Goal: Task Accomplishment & Management: Manage account settings

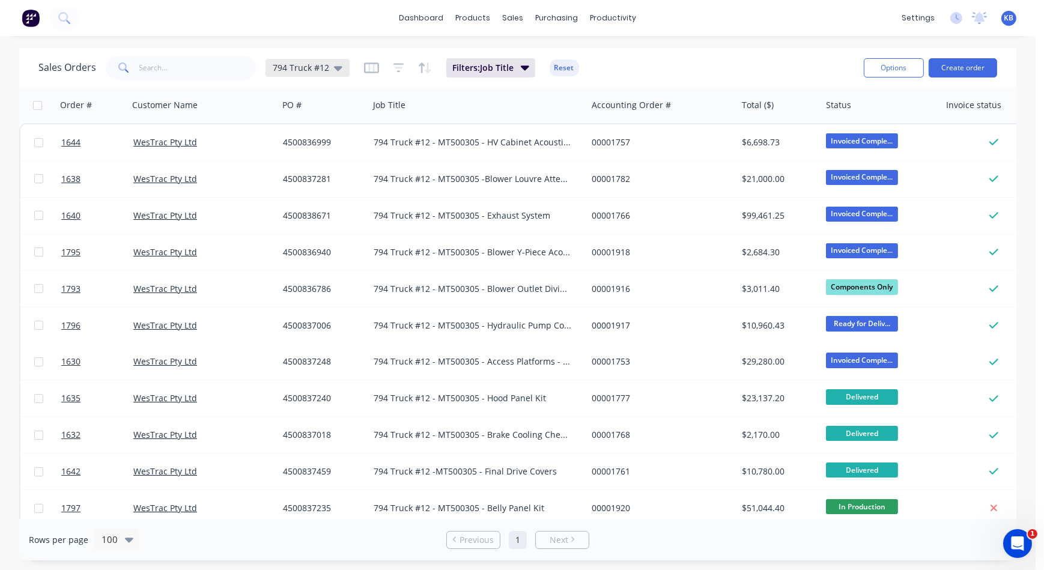
click at [337, 71] on icon at bounding box center [338, 67] width 8 height 13
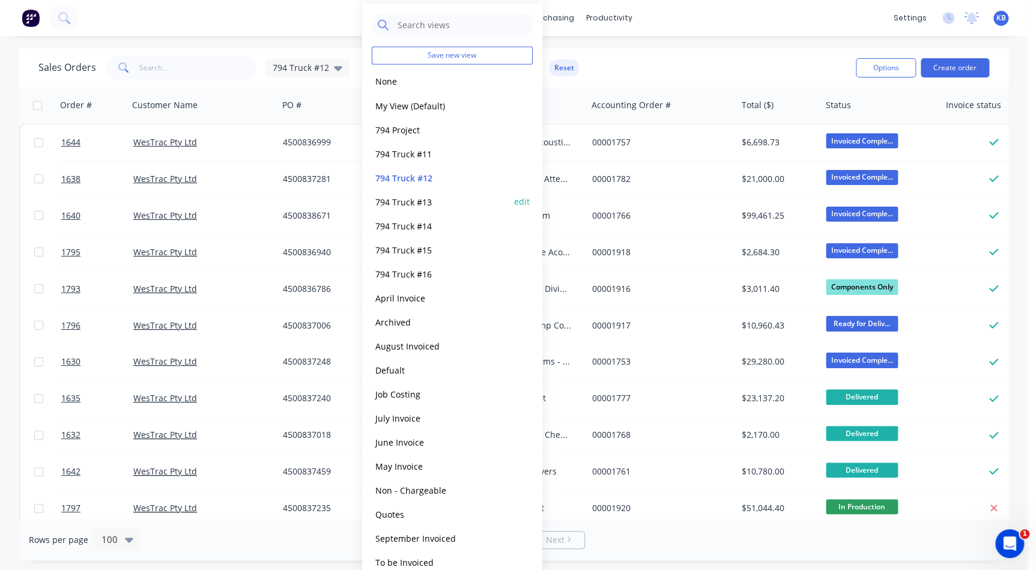
click at [422, 206] on button "794 Truck #13" at bounding box center [440, 202] width 137 height 14
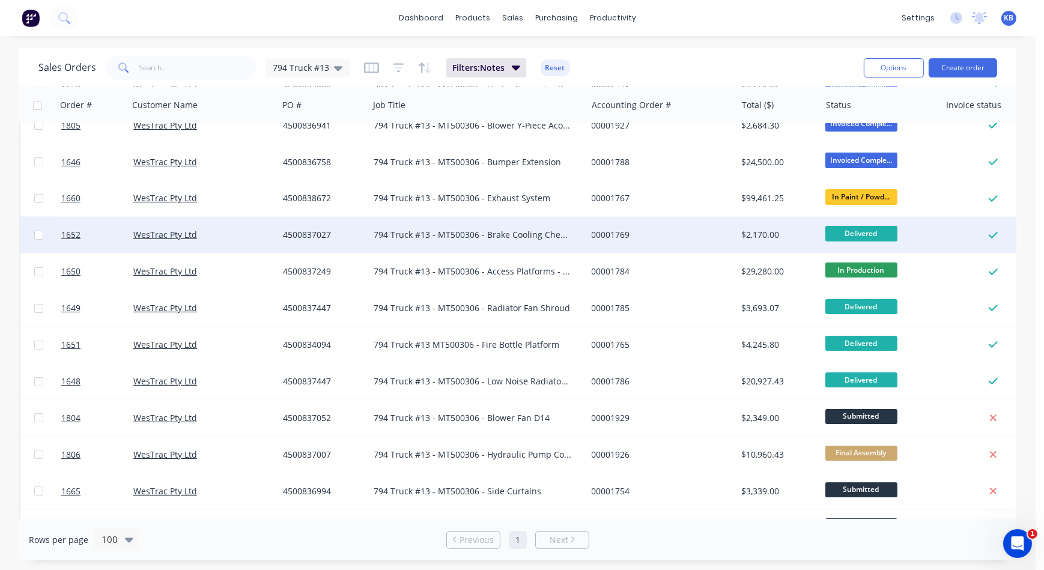
scroll to position [218, 0]
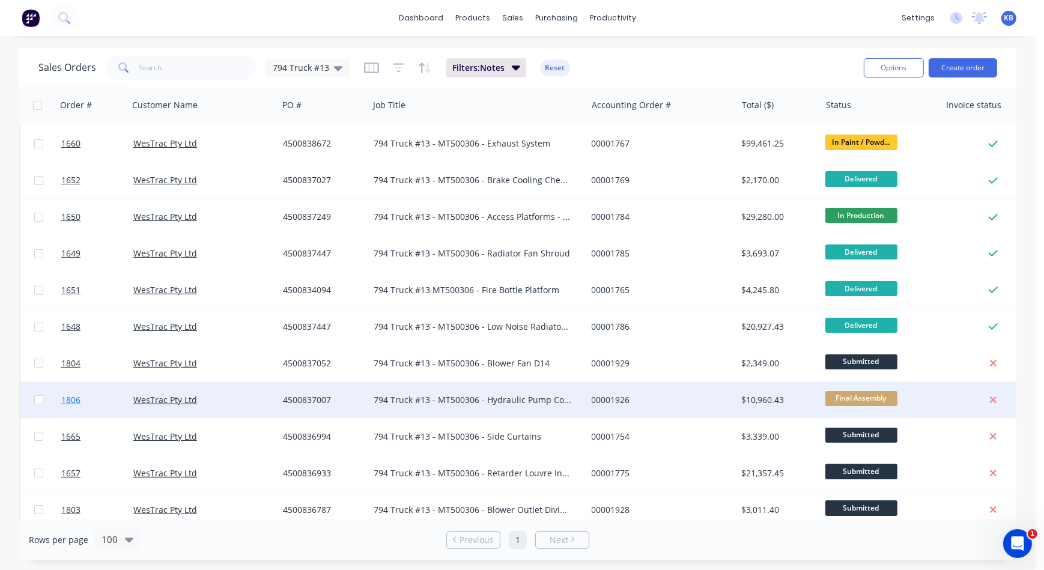
click at [68, 395] on span "1806" at bounding box center [70, 400] width 19 height 12
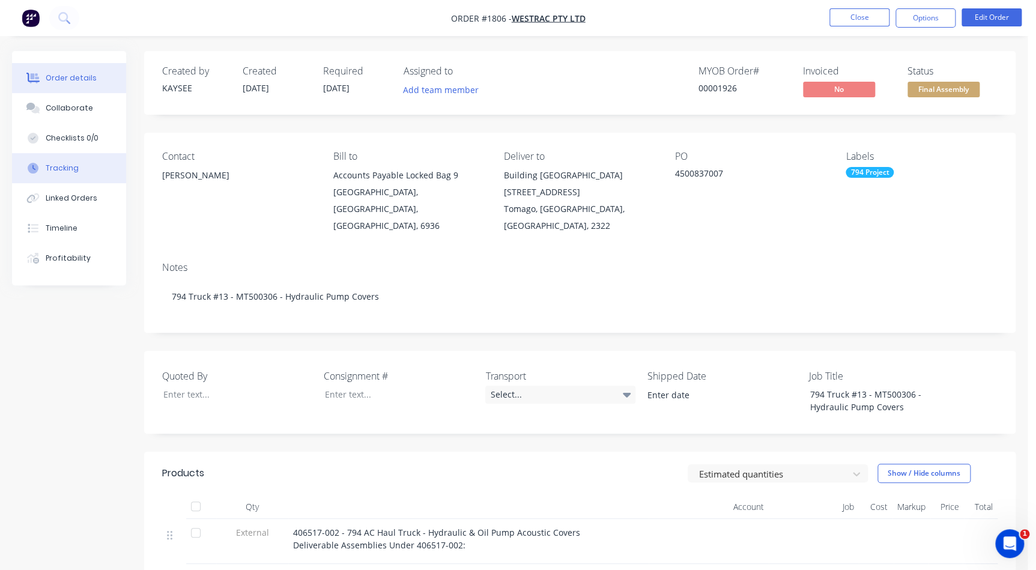
click at [64, 174] on button "Tracking" at bounding box center [69, 168] width 114 height 30
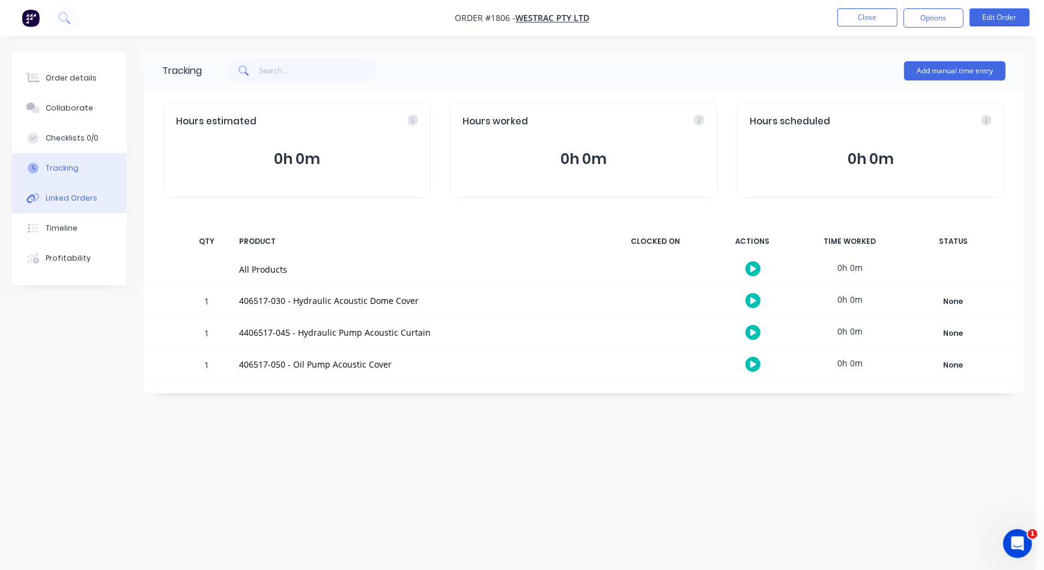
click at [77, 195] on div "Linked Orders" at bounding box center [72, 198] width 52 height 11
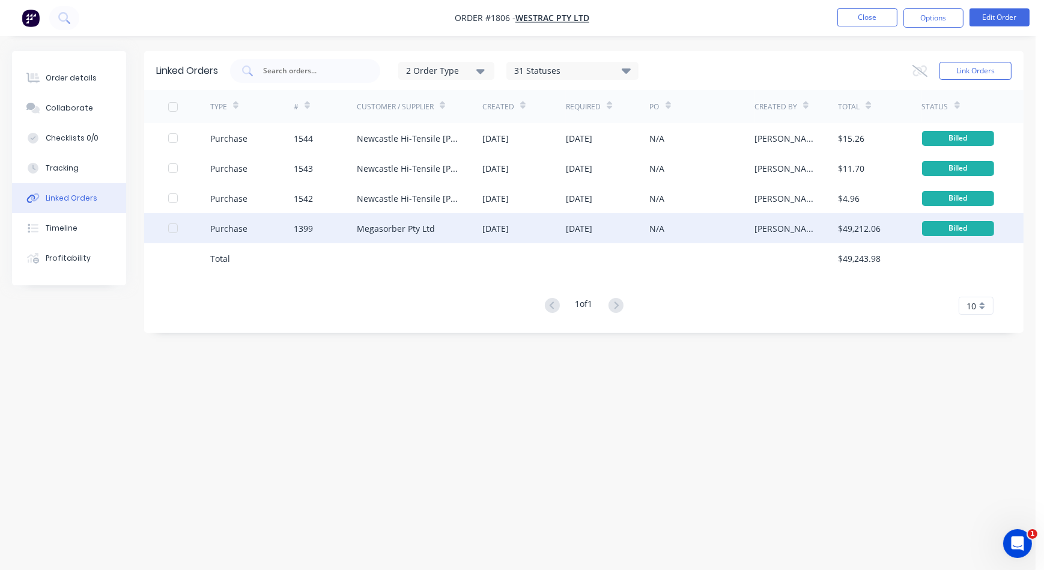
click at [440, 229] on div "Megasorber Pty Ltd" at bounding box center [420, 228] width 126 height 30
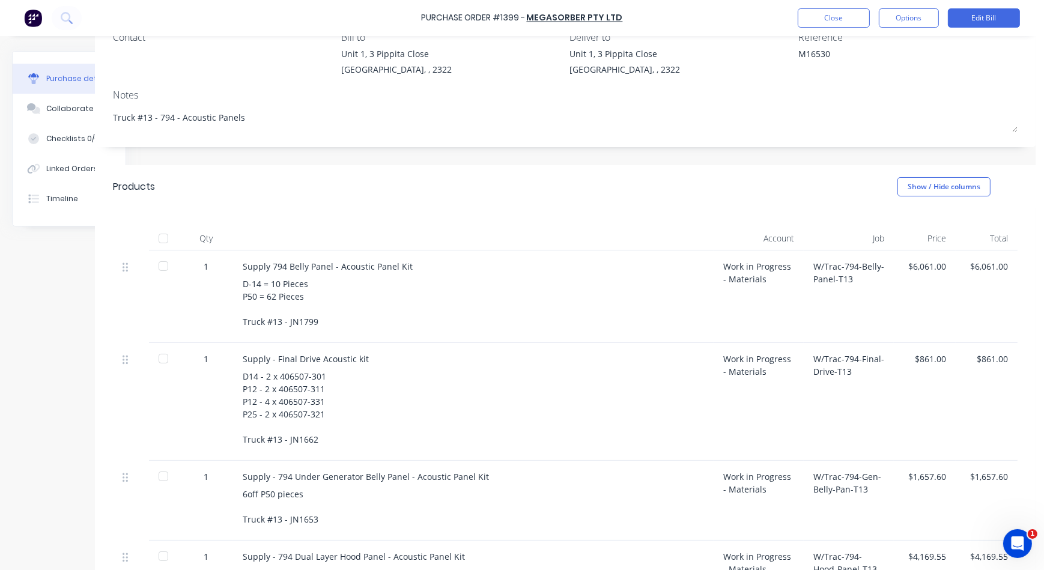
scroll to position [0, 57]
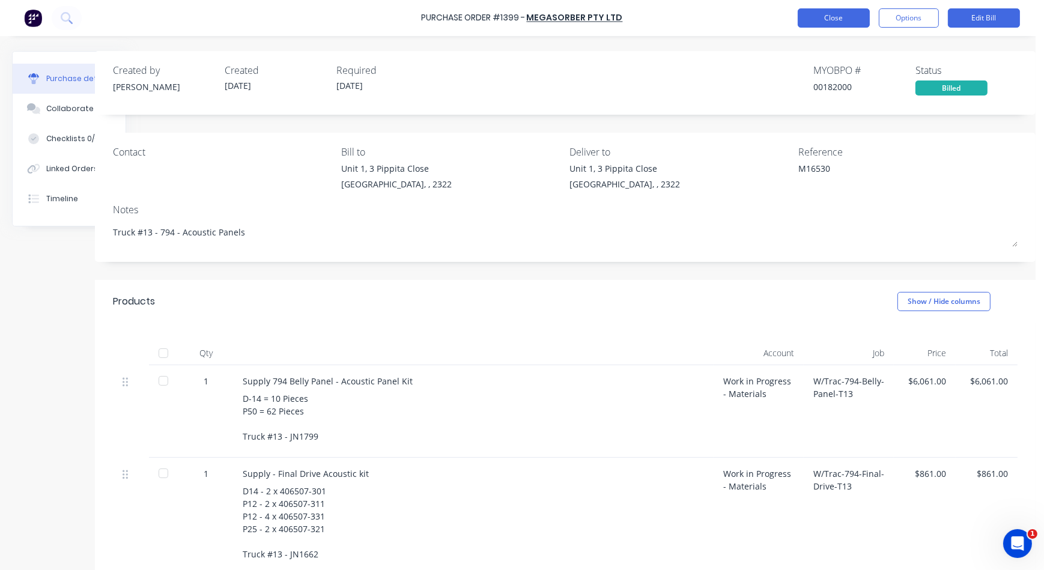
click at [820, 17] on button "Close" at bounding box center [834, 17] width 72 height 19
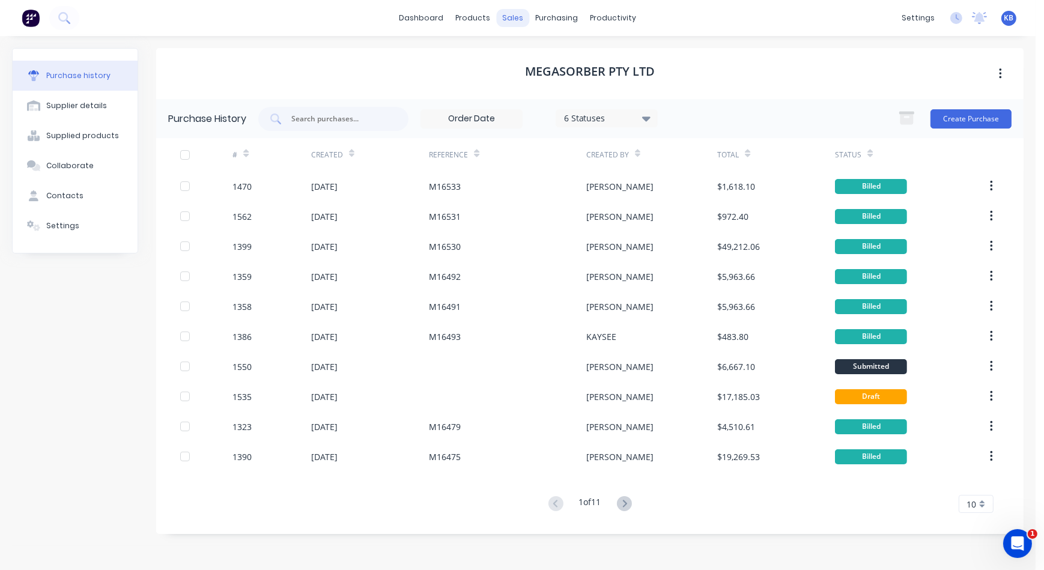
drag, startPoint x: 65, startPoint y: 0, endPoint x: 503, endPoint y: 17, distance: 438.2
click at [502, 17] on div "sales" at bounding box center [513, 18] width 33 height 18
click at [520, 48] on link "Sales Orders" at bounding box center [576, 57] width 159 height 24
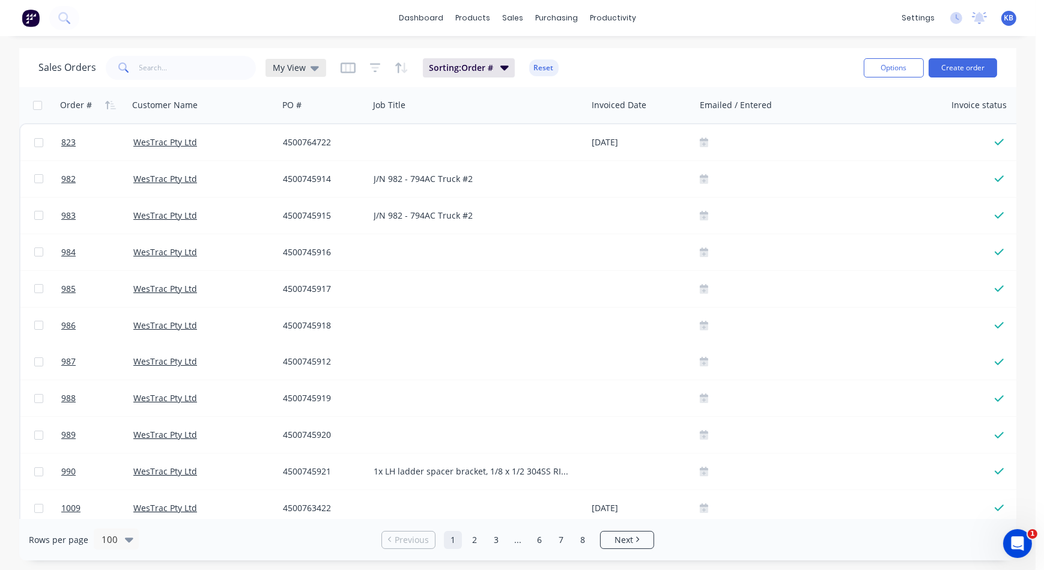
click at [312, 68] on icon at bounding box center [315, 68] width 8 height 5
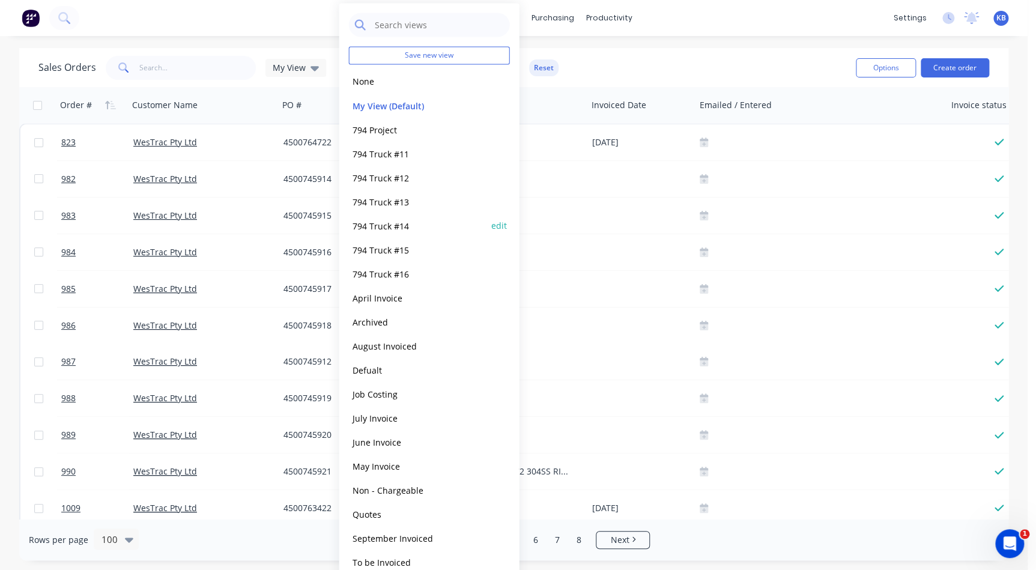
click at [386, 220] on button "794 Truck #14" at bounding box center [417, 226] width 137 height 14
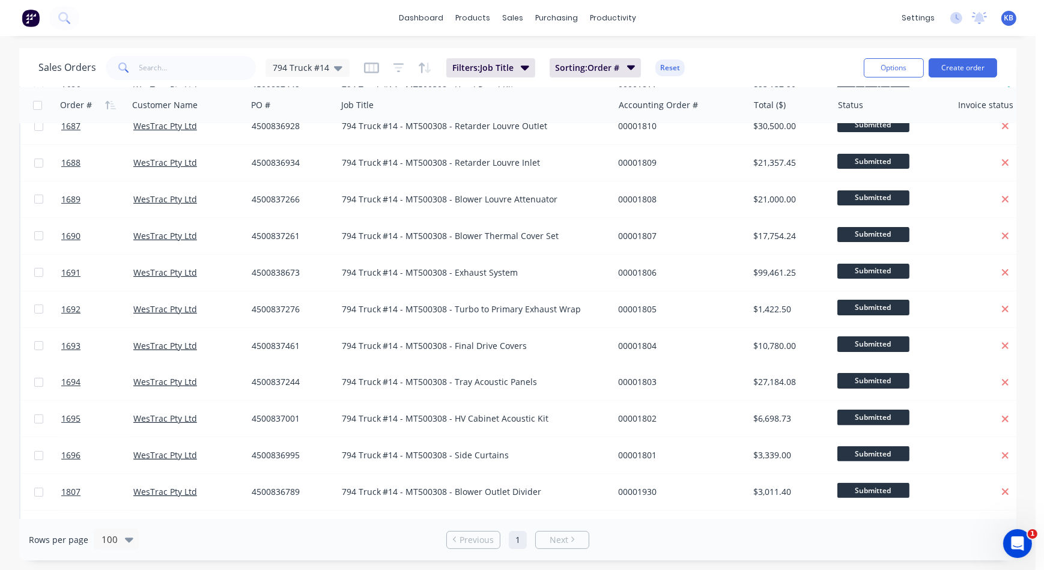
scroll to position [488, 0]
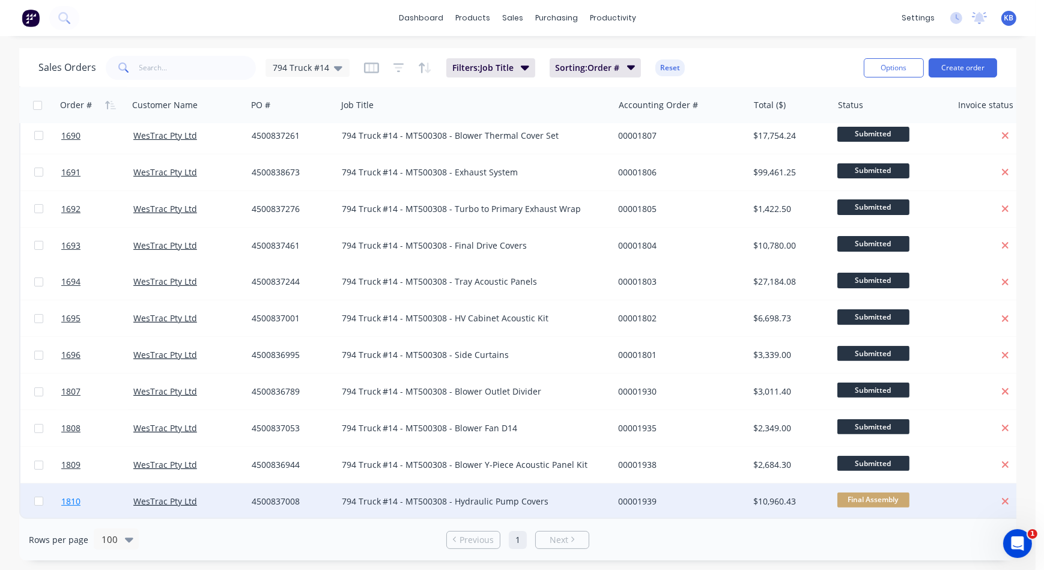
click at [86, 494] on link "1810" at bounding box center [97, 502] width 72 height 36
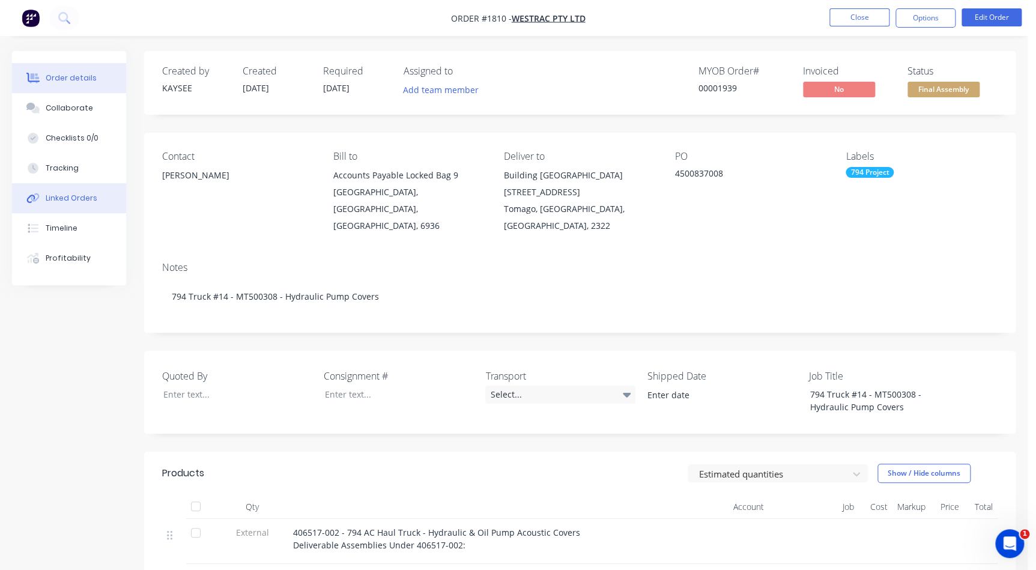
click at [98, 189] on button "Linked Orders" at bounding box center [69, 198] width 114 height 30
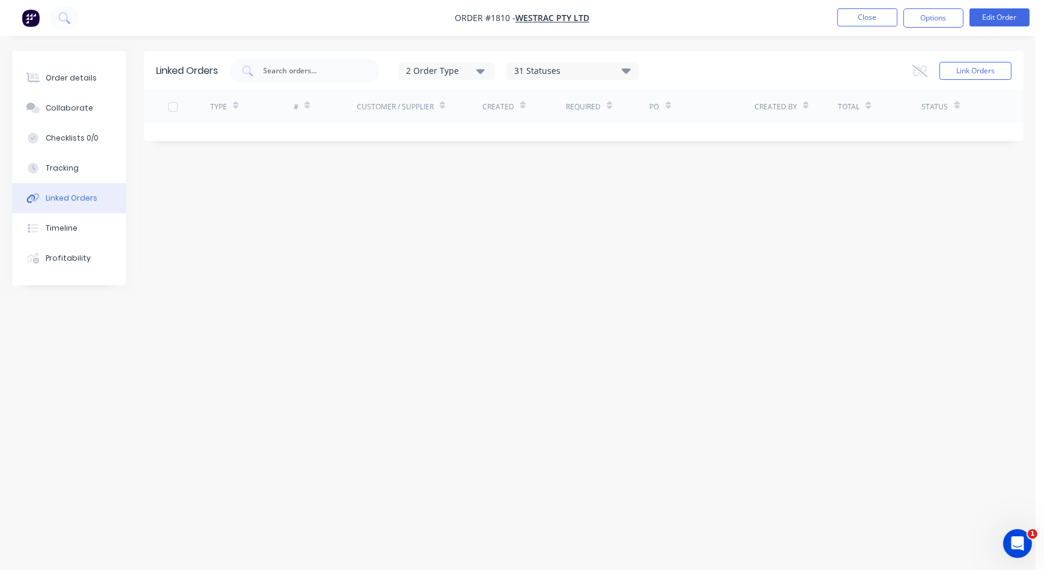
click at [99, 205] on button "Linked Orders" at bounding box center [69, 198] width 114 height 30
click at [82, 168] on button "Tracking" at bounding box center [69, 168] width 114 height 30
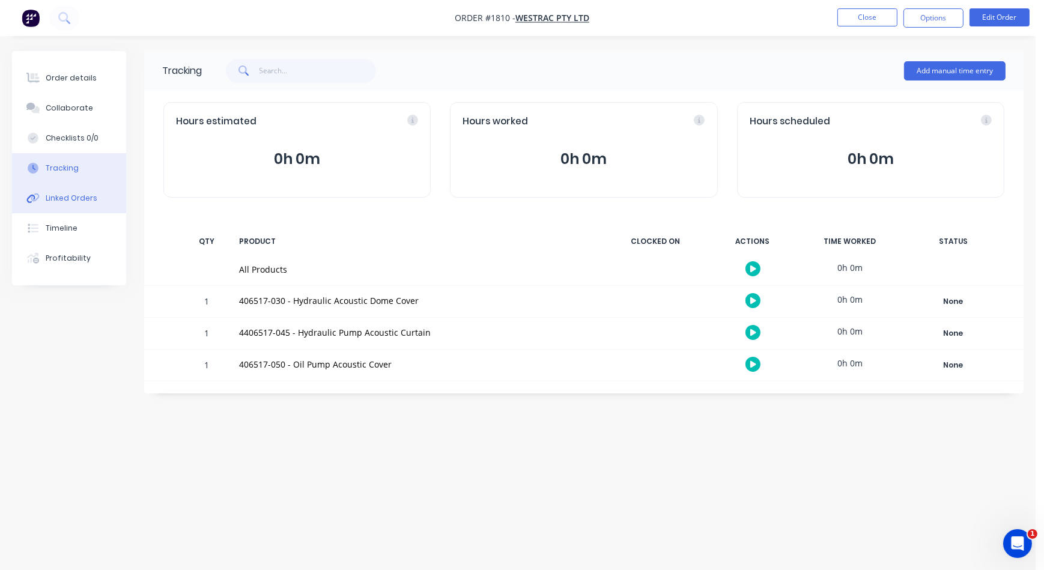
click at [84, 197] on div "Linked Orders" at bounding box center [72, 198] width 52 height 11
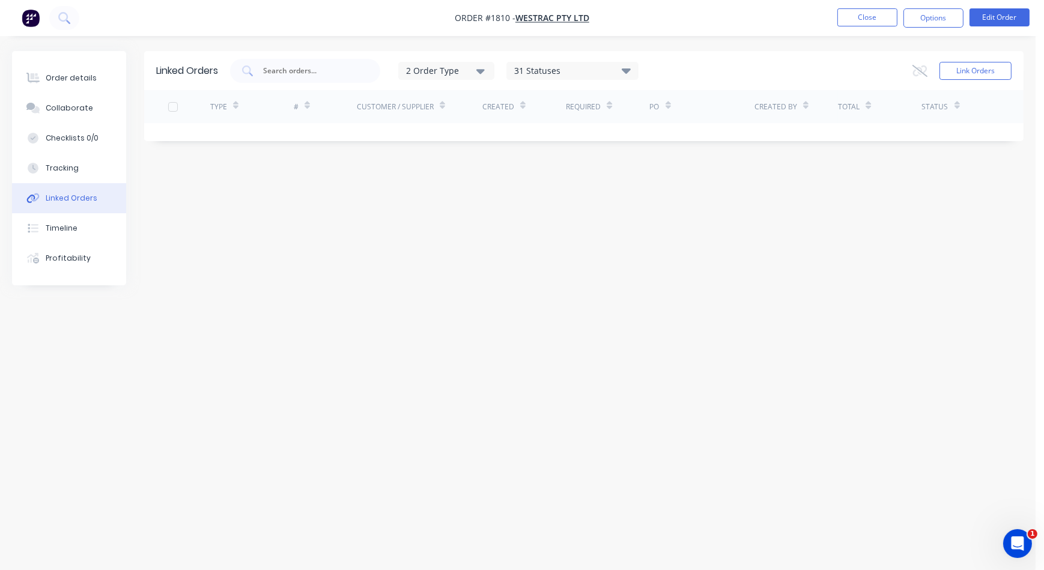
click at [84, 197] on div "Linked Orders" at bounding box center [72, 198] width 52 height 11
click at [79, 169] on button "Tracking" at bounding box center [69, 168] width 114 height 30
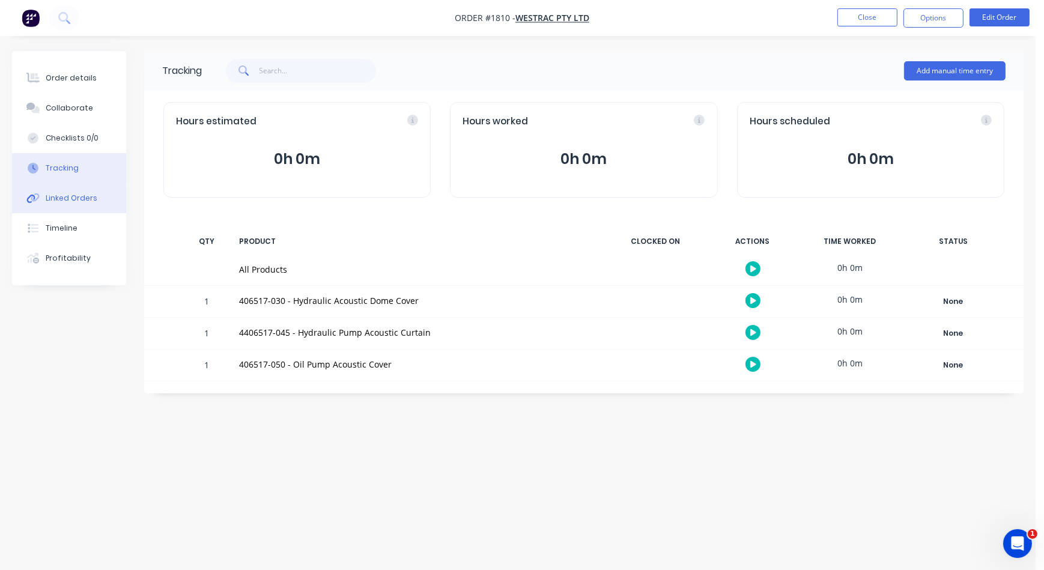
click at [76, 193] on div "Linked Orders" at bounding box center [72, 198] width 52 height 11
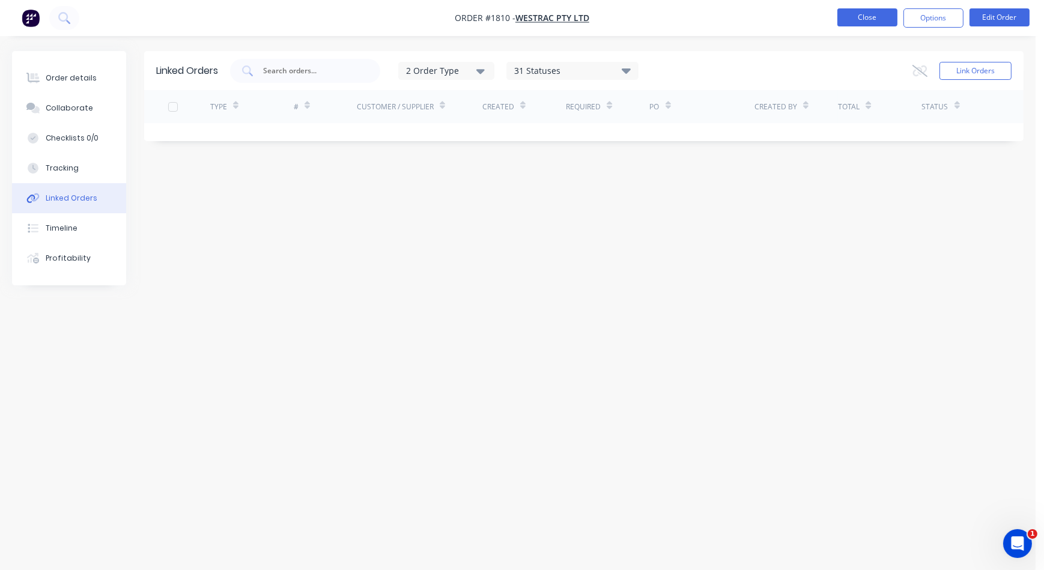
click at [889, 24] on button "Close" at bounding box center [867, 17] width 60 height 18
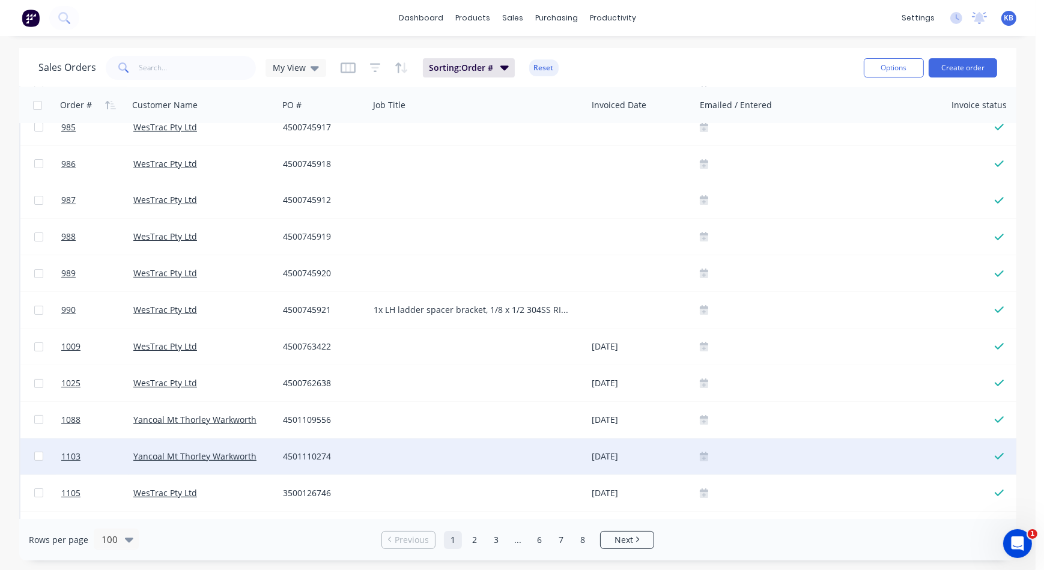
scroll to position [163, 0]
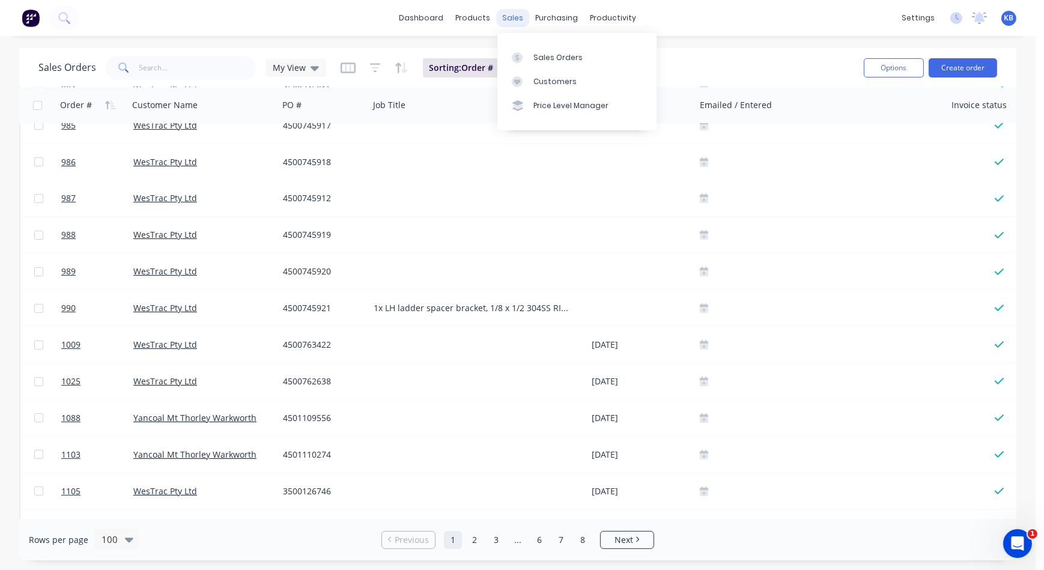
click at [510, 21] on div "sales" at bounding box center [513, 18] width 33 height 18
click at [522, 54] on icon at bounding box center [517, 57] width 11 height 11
click at [536, 12] on div "purchasing" at bounding box center [557, 18] width 55 height 18
click at [559, 59] on div at bounding box center [551, 57] width 18 height 11
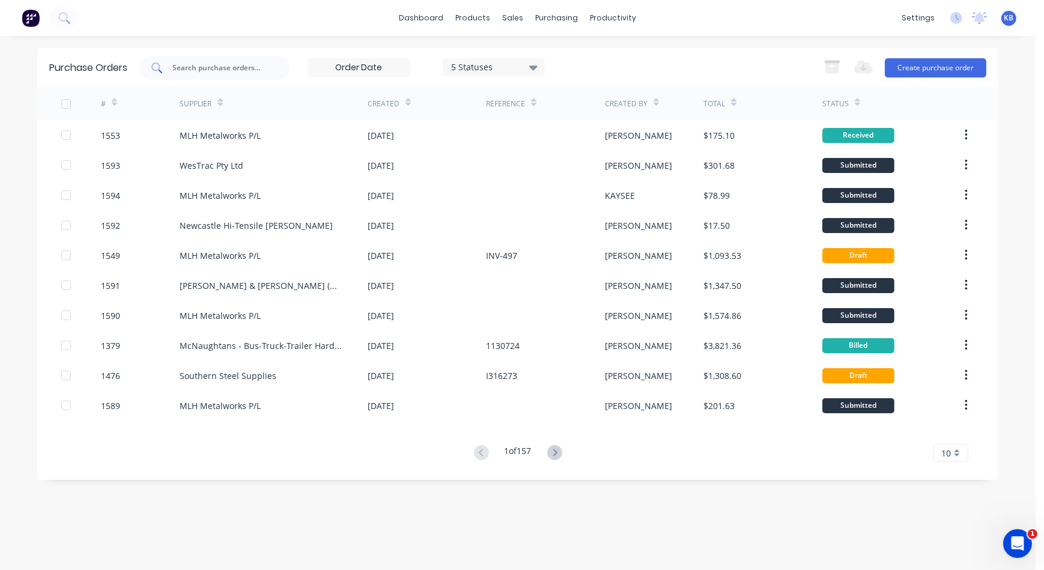
click at [201, 60] on div at bounding box center [214, 68] width 150 height 24
type input "1399"
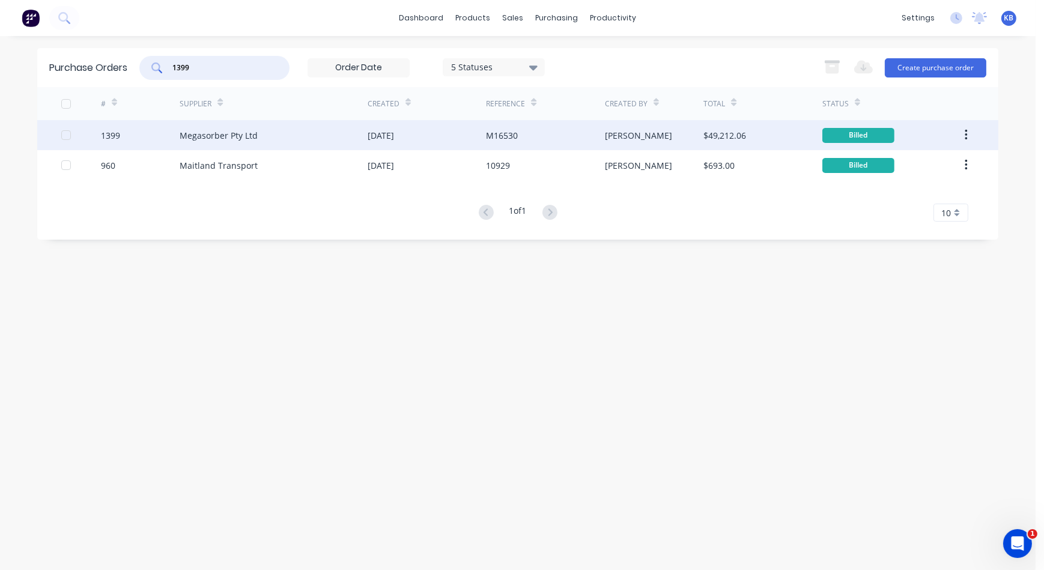
click at [156, 135] on div "1399" at bounding box center [140, 135] width 79 height 30
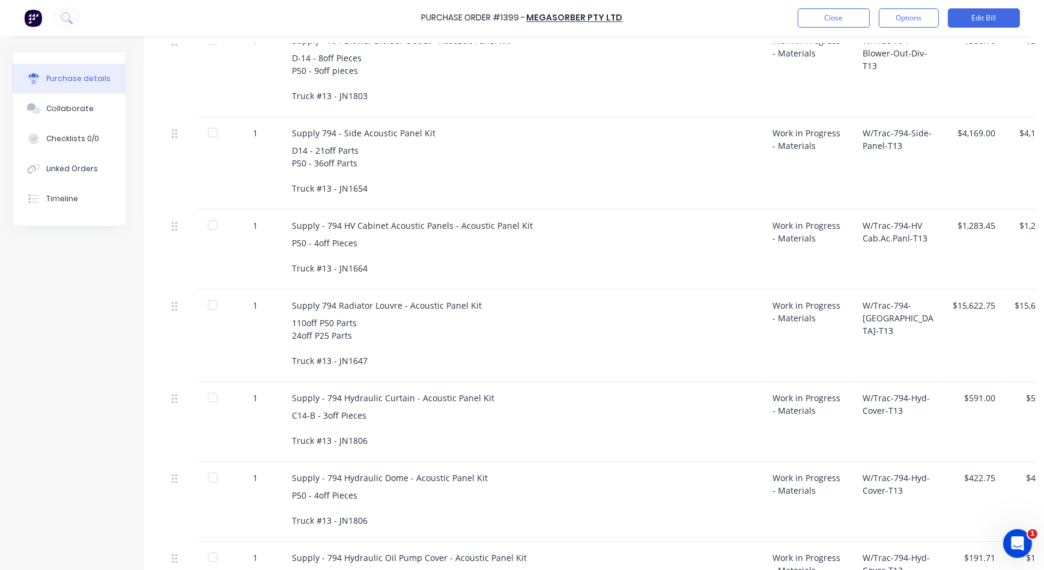
scroll to position [928, 0]
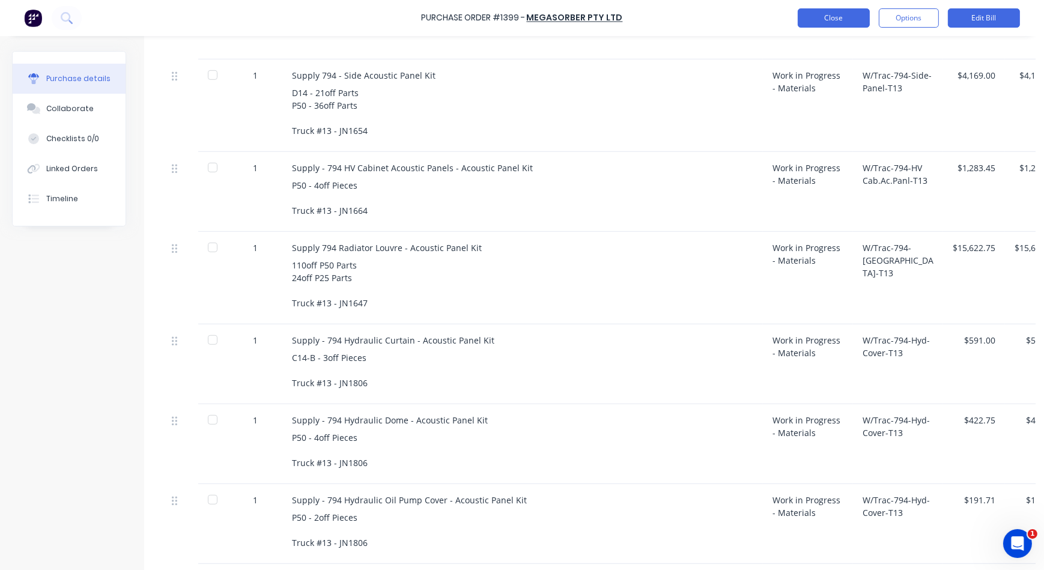
click at [811, 12] on button "Close" at bounding box center [834, 17] width 72 height 19
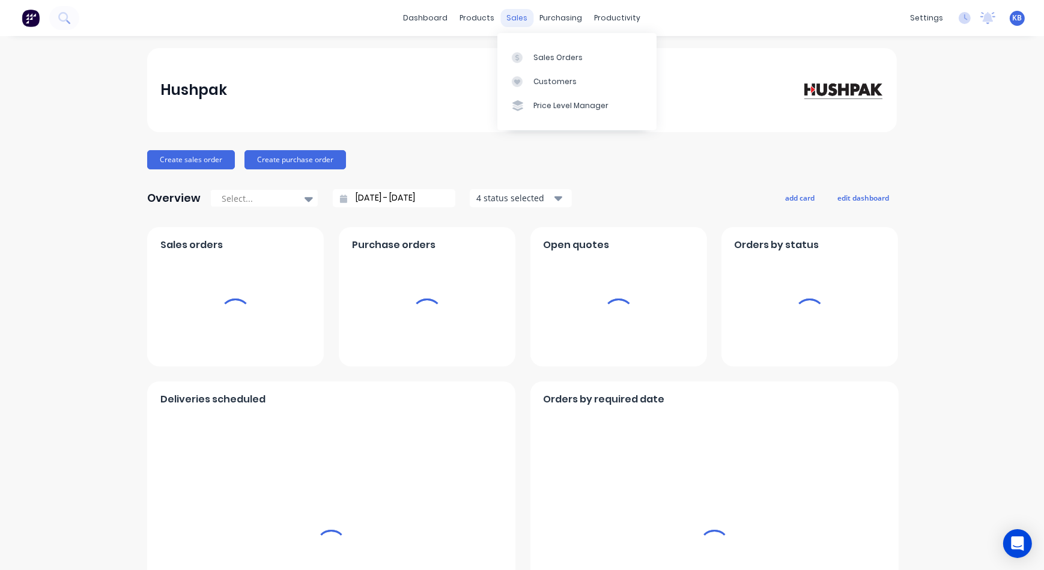
click at [507, 25] on div "sales" at bounding box center [517, 18] width 33 height 18
click at [515, 49] on link "Sales Orders" at bounding box center [576, 57] width 159 height 24
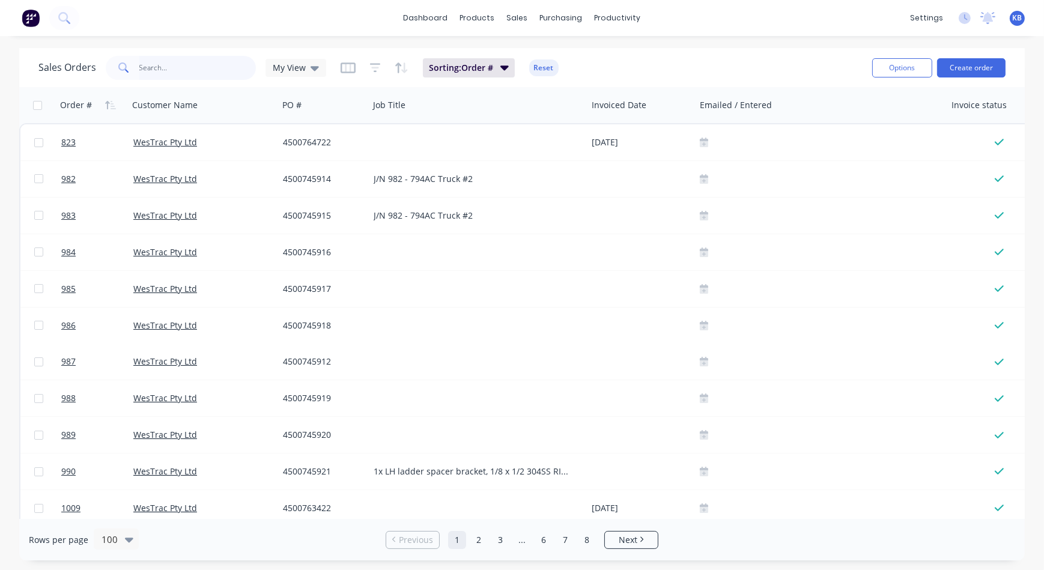
click at [172, 60] on input "text" at bounding box center [197, 68] width 117 height 24
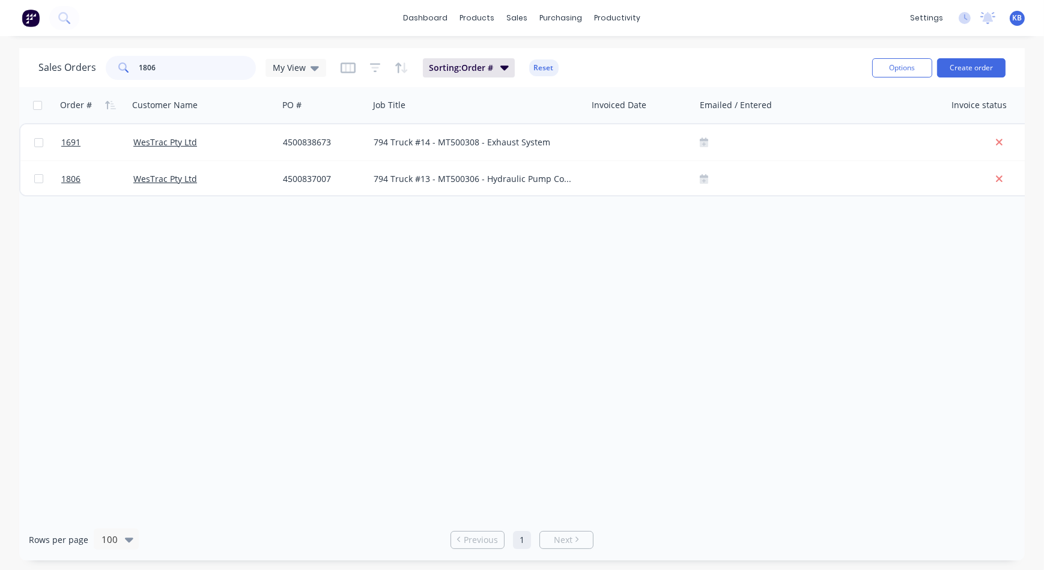
click at [169, 68] on input "1806" at bounding box center [197, 68] width 117 height 24
click at [169, 68] on input "1809" at bounding box center [197, 68] width 117 height 24
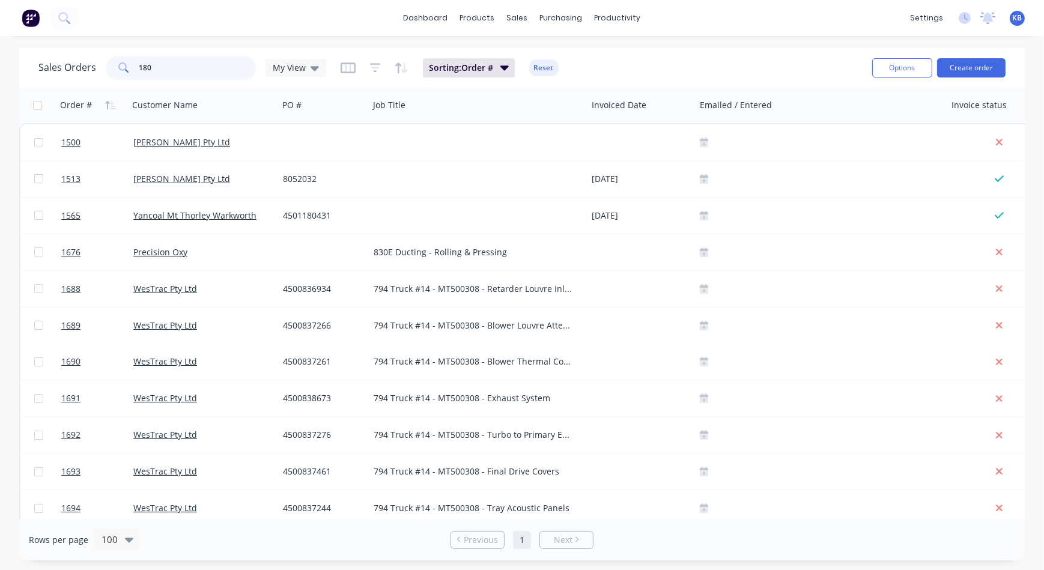
type input "180"
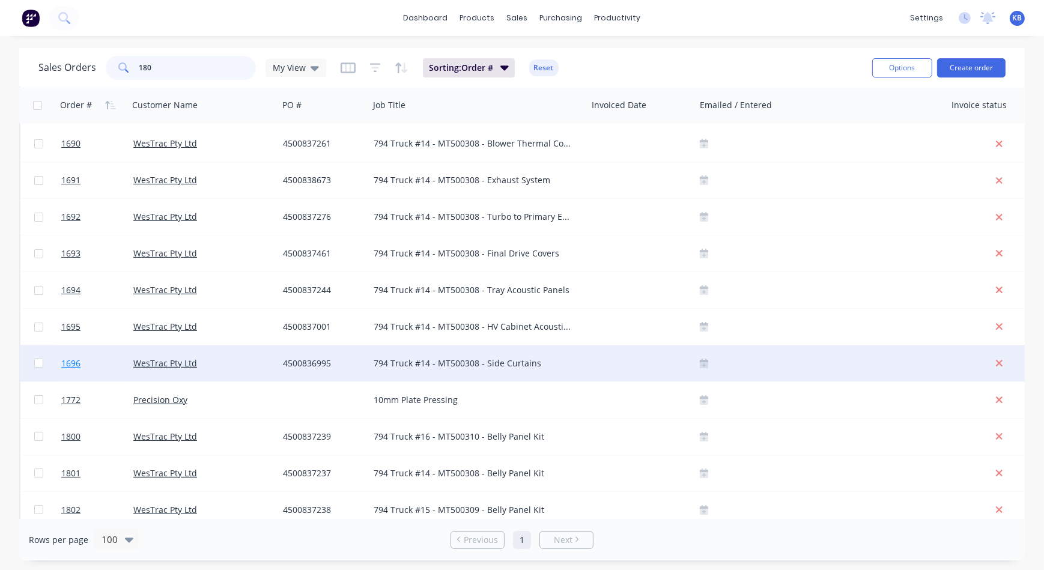
scroll to position [488, 0]
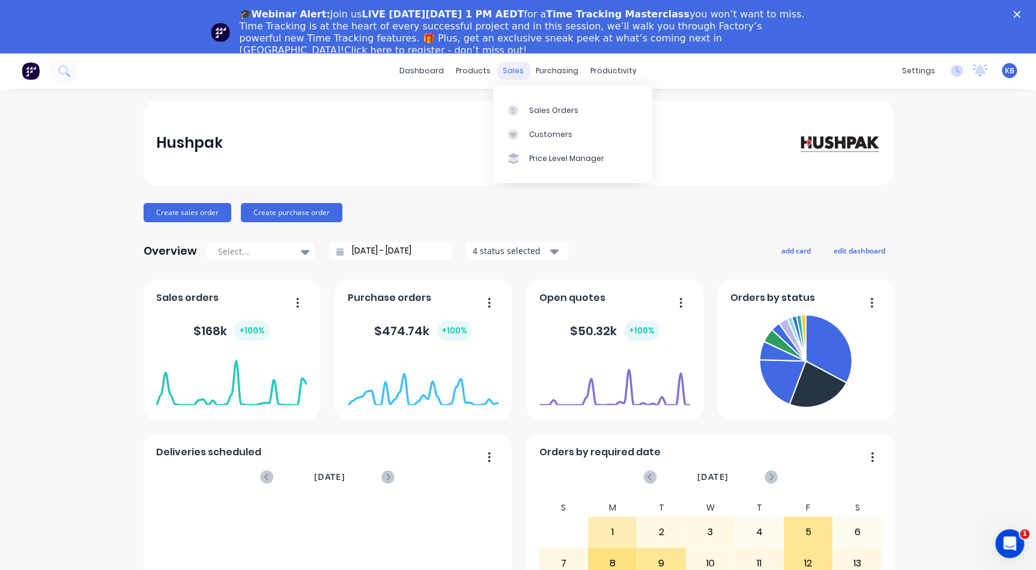
click at [505, 74] on div "sales" at bounding box center [513, 71] width 33 height 18
click at [517, 112] on icon at bounding box center [513, 110] width 11 height 11
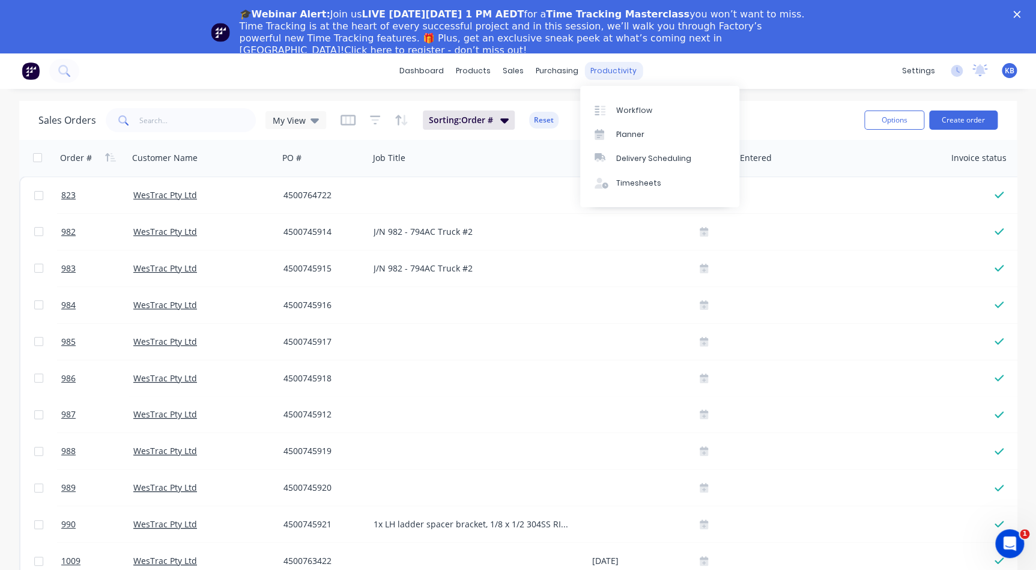
click at [600, 74] on div "productivity" at bounding box center [613, 71] width 58 height 18
click at [620, 177] on link "Timesheets" at bounding box center [659, 183] width 159 height 24
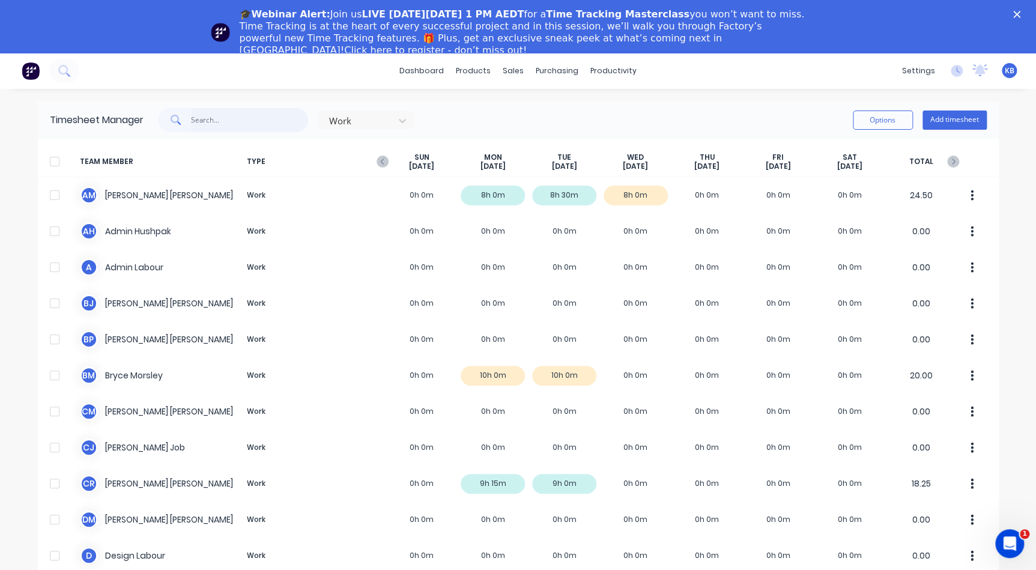
click at [210, 114] on input "text" at bounding box center [249, 120] width 117 height 24
type input "l"
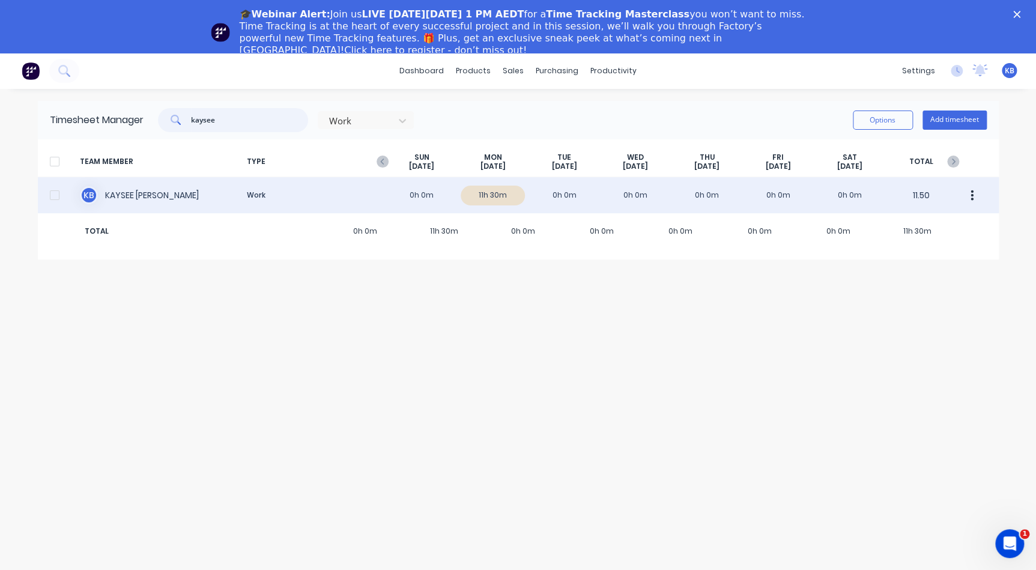
type input "kaysee"
click at [116, 189] on div "K B KAYSEE BROWNE Work 0h 0m 11h 30m 0h 0m 0h 0m 0h 0m 0h 0m 0h 0m 11.50" at bounding box center [518, 195] width 961 height 36
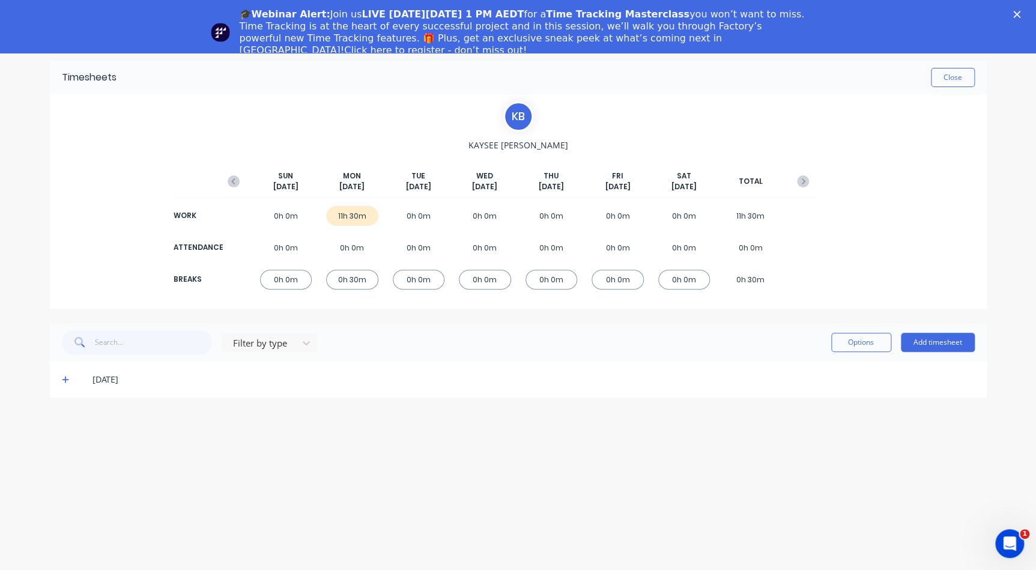
scroll to position [53, 0]
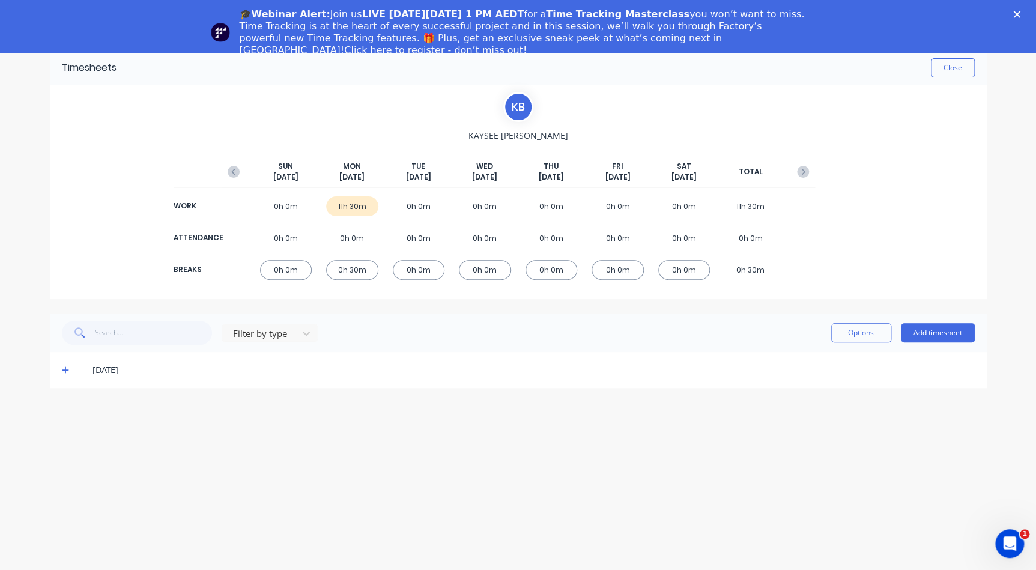
click at [66, 372] on icon at bounding box center [66, 370] width 8 height 8
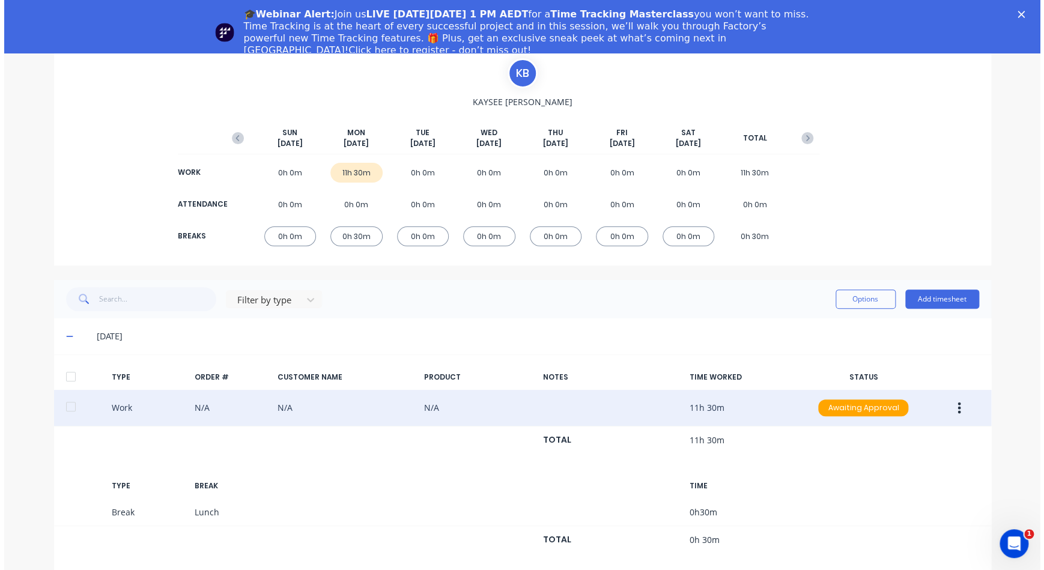
scroll to position [50, 0]
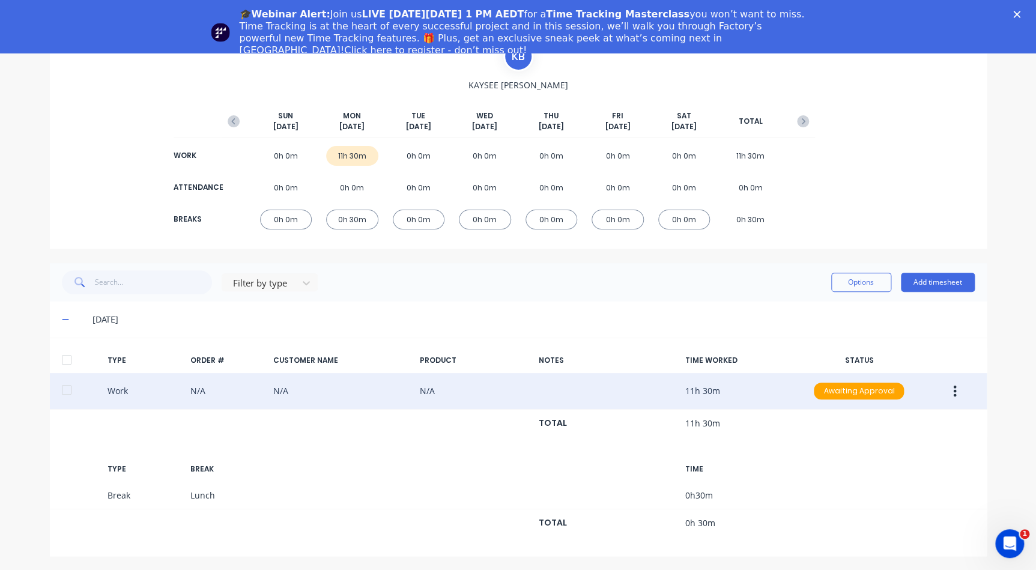
click at [946, 388] on button "button" at bounding box center [955, 391] width 28 height 22
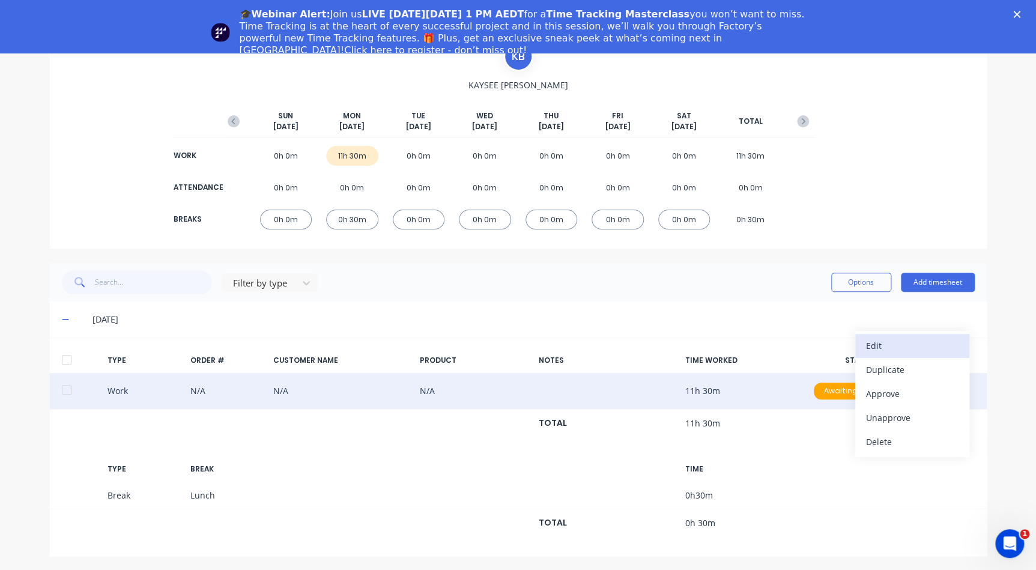
click at [875, 353] on div "Edit" at bounding box center [912, 345] width 93 height 17
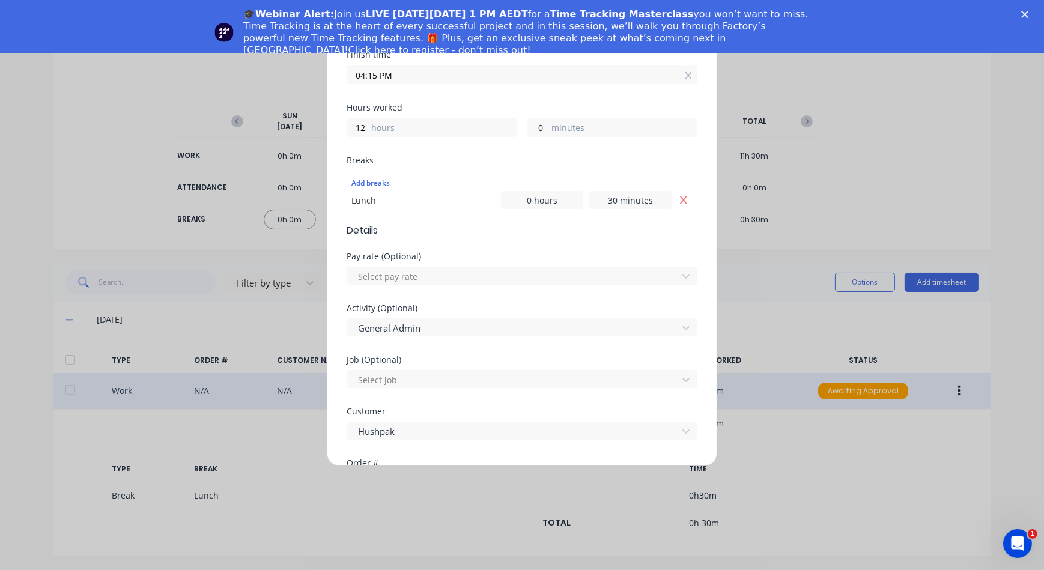
scroll to position [218, 0]
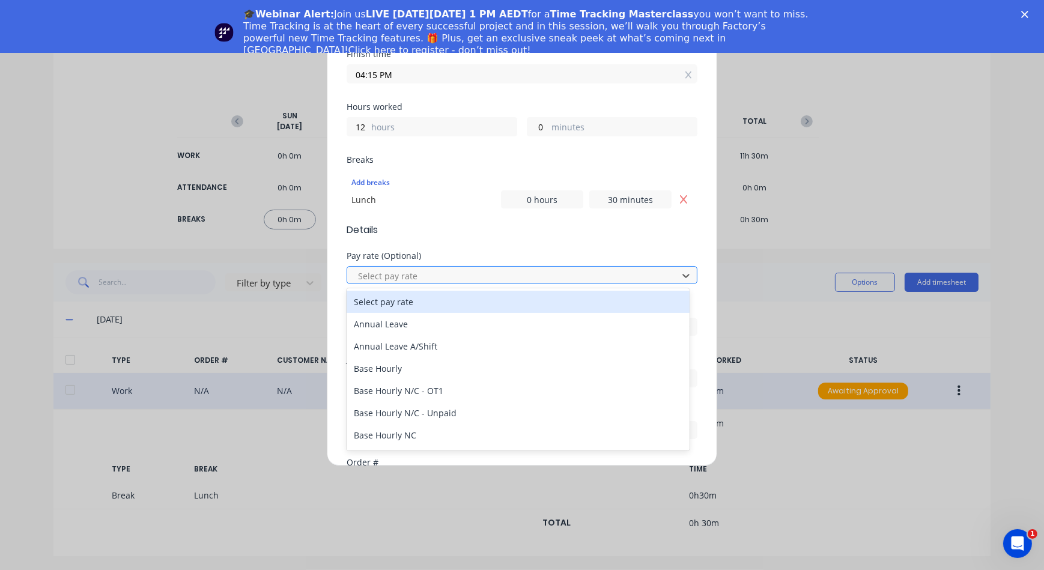
click at [425, 279] on div at bounding box center [514, 275] width 315 height 15
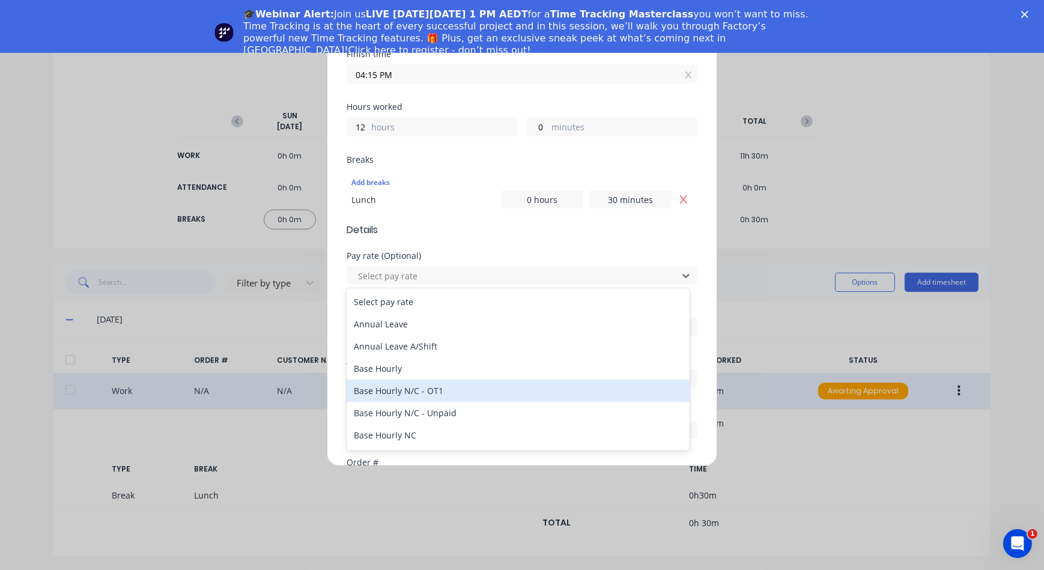
click at [411, 383] on div "Base Hourly N/C - OT1" at bounding box center [518, 391] width 343 height 22
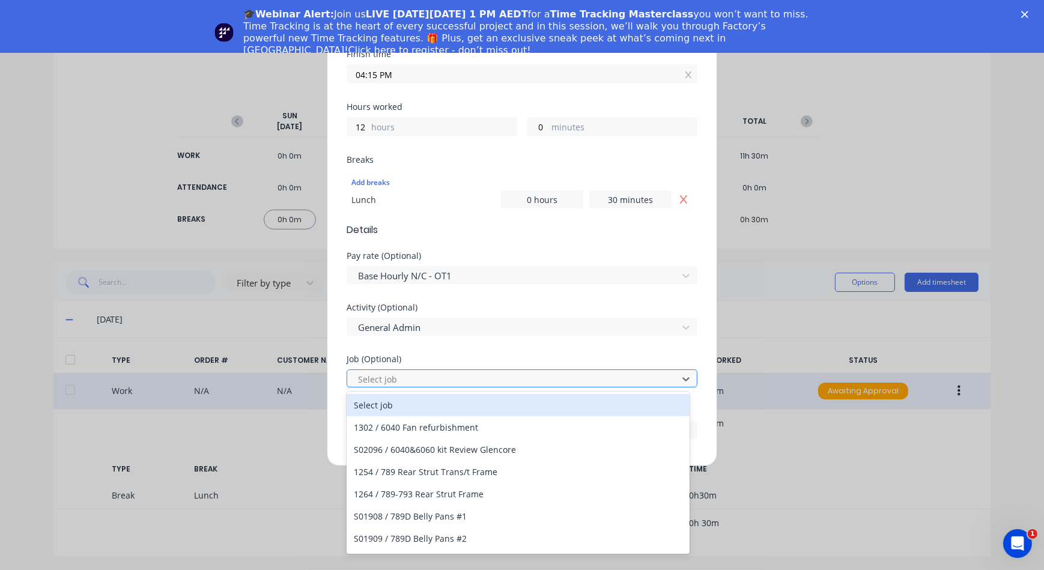
click at [371, 377] on div at bounding box center [514, 379] width 315 height 15
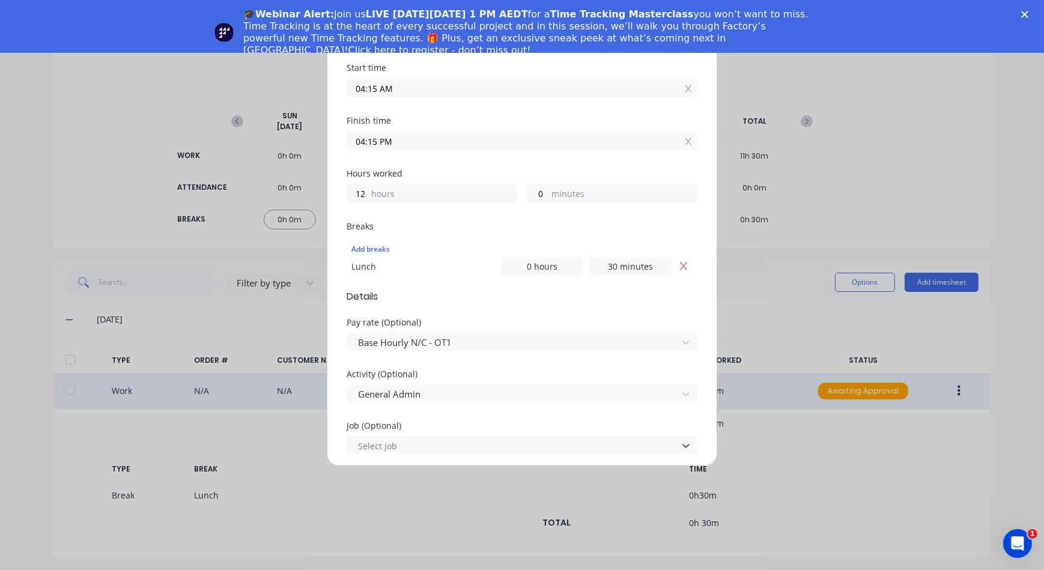
scroll to position [0, 0]
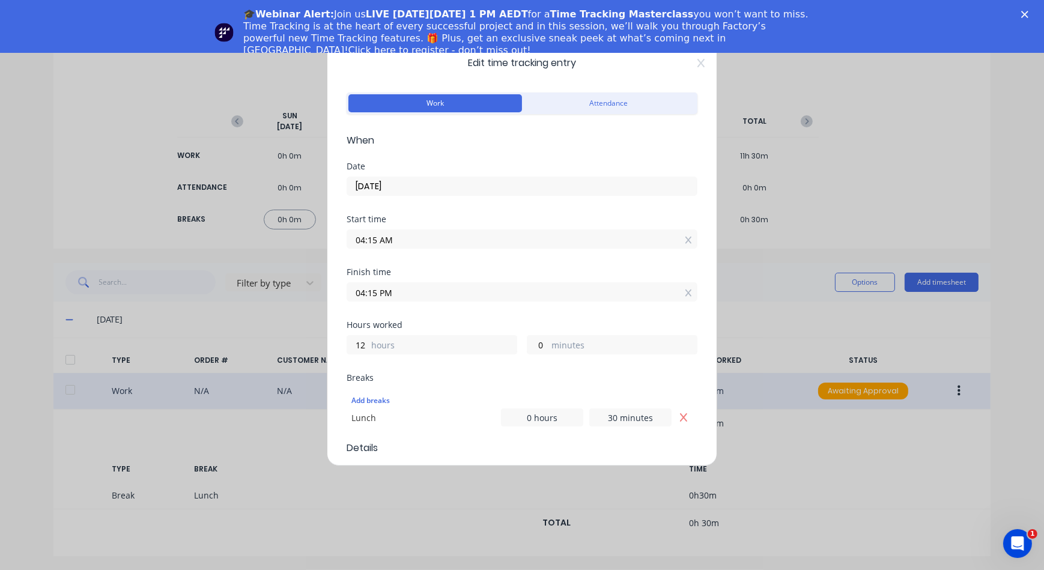
click at [691, 70] on div "Edit time tracking entry Work Attendance When Date 22/09/2025 Start time 04:15 …" at bounding box center [522, 252] width 390 height 428
click at [697, 62] on icon at bounding box center [700, 63] width 7 height 10
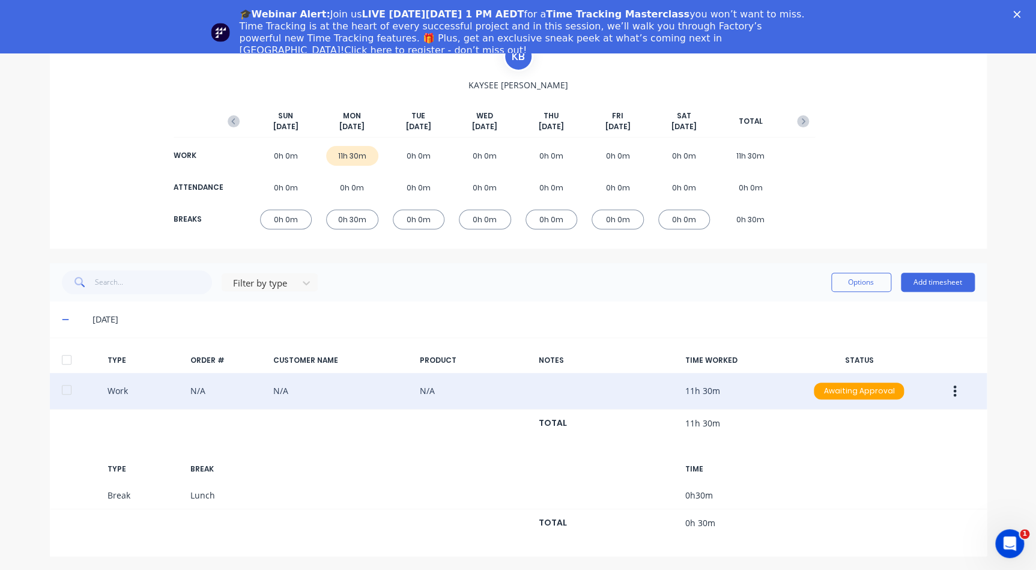
click at [956, 390] on button "button" at bounding box center [955, 391] width 28 height 22
click at [900, 366] on div "Duplicate" at bounding box center [912, 369] width 93 height 17
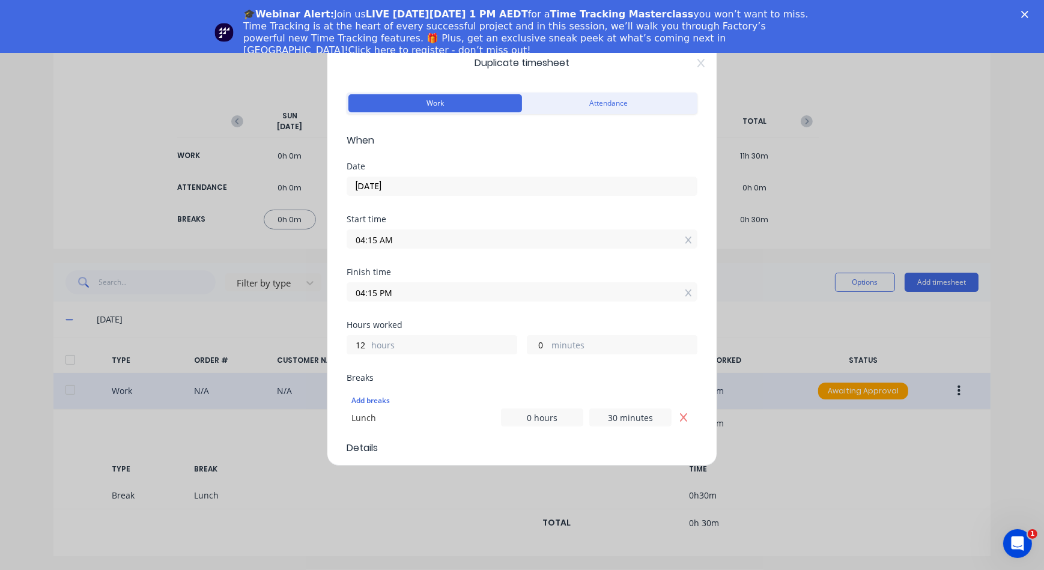
click at [411, 183] on input "[DATE]" at bounding box center [522, 186] width 350 height 18
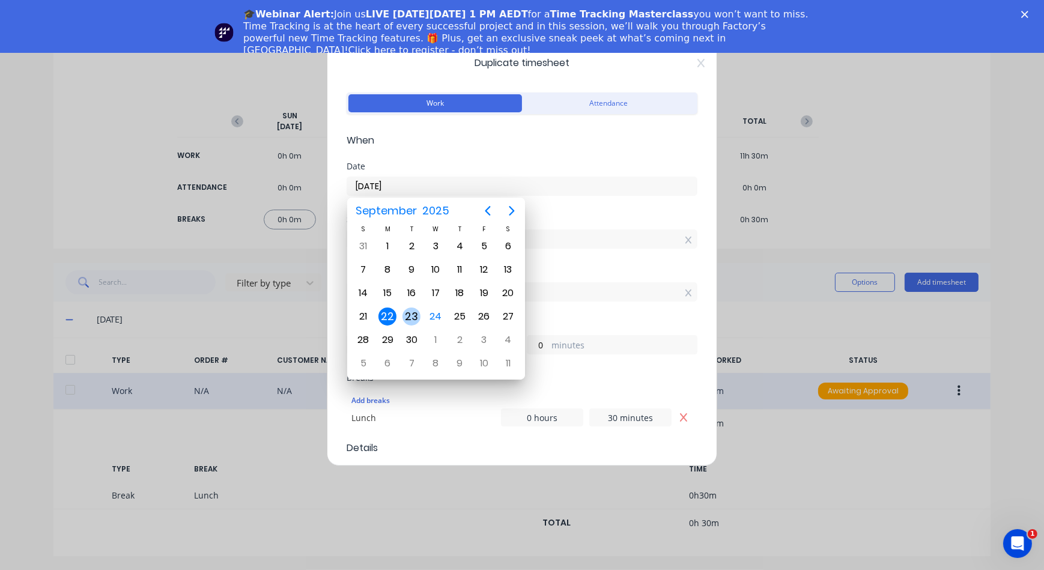
click at [408, 315] on div "23" at bounding box center [411, 317] width 18 height 18
type input "[DATE]"
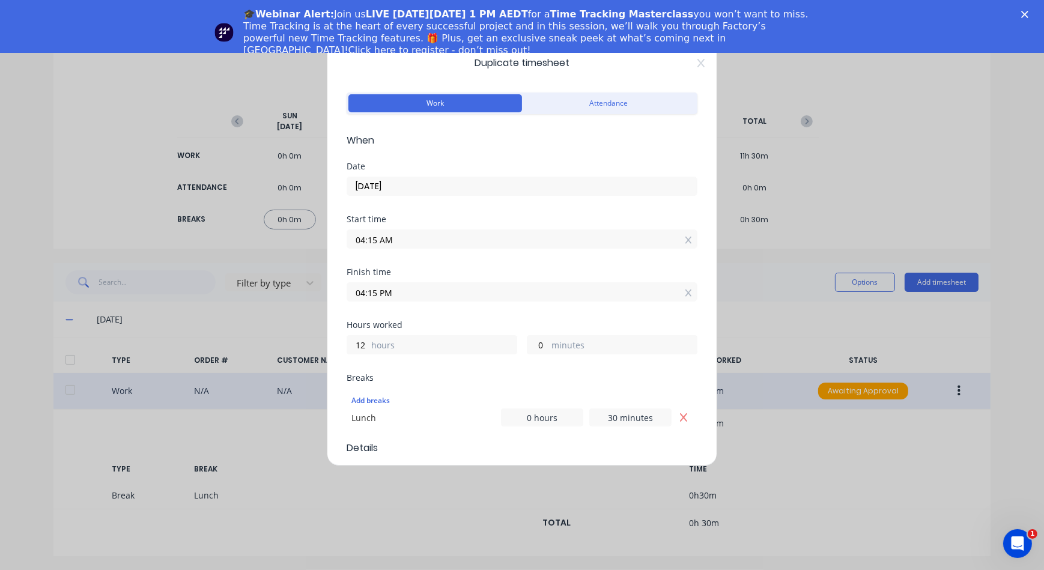
click at [363, 238] on input "04:15 AM" at bounding box center [522, 239] width 350 height 18
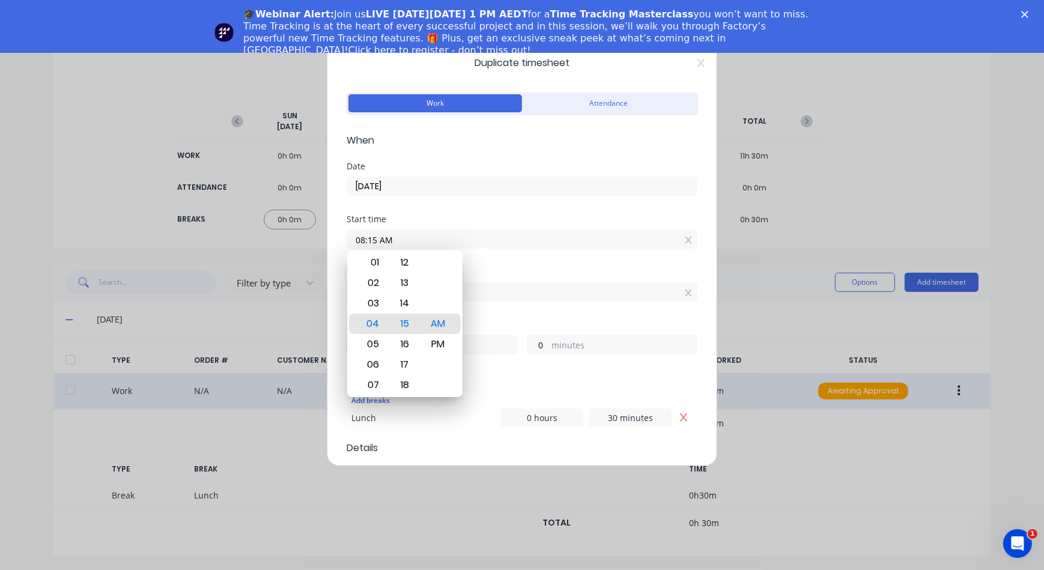
type input "08:15 AM"
type input "8"
click at [499, 270] on div "Finish time" at bounding box center [522, 272] width 351 height 8
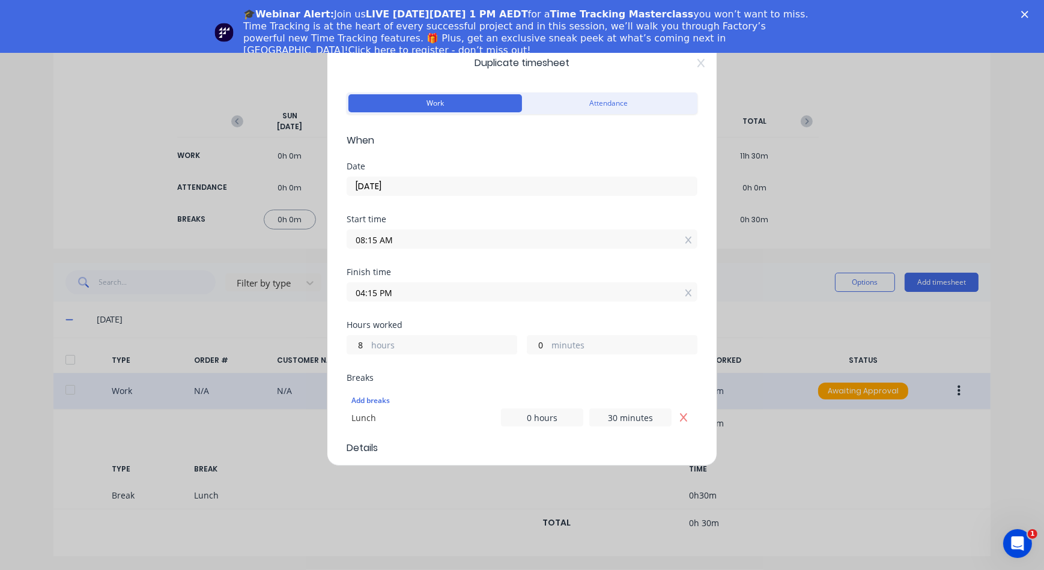
drag, startPoint x: 372, startPoint y: 291, endPoint x: 325, endPoint y: 287, distance: 47.6
click at [325, 287] on div "Duplicate timesheet Work Attendance When Date 23/09/2025 Start time 08:15 AM Fi…" at bounding box center [522, 285] width 1044 height 570
type input "05:30 PM"
type input "9"
type input "15"
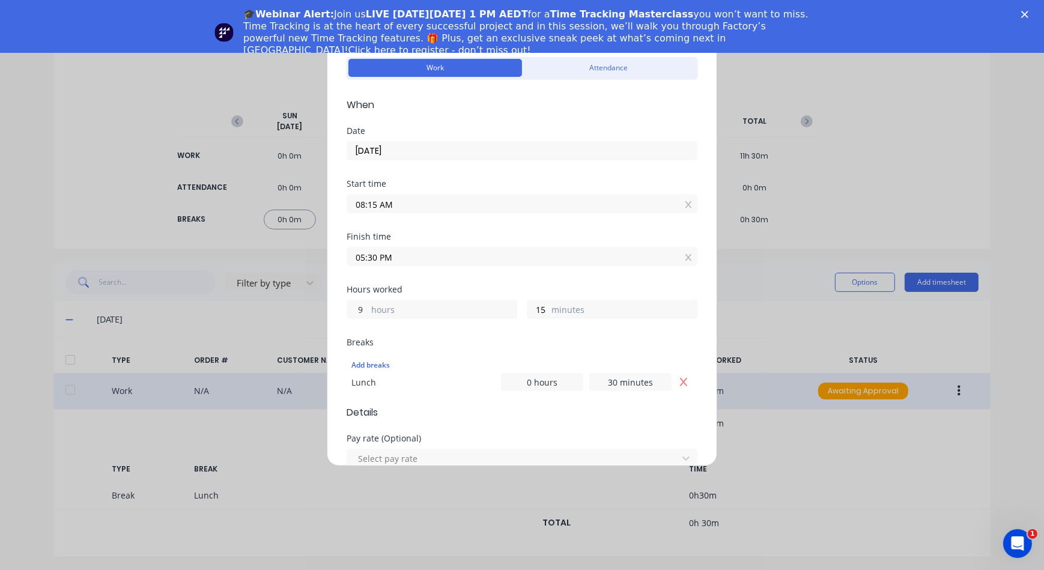
scroll to position [54, 0]
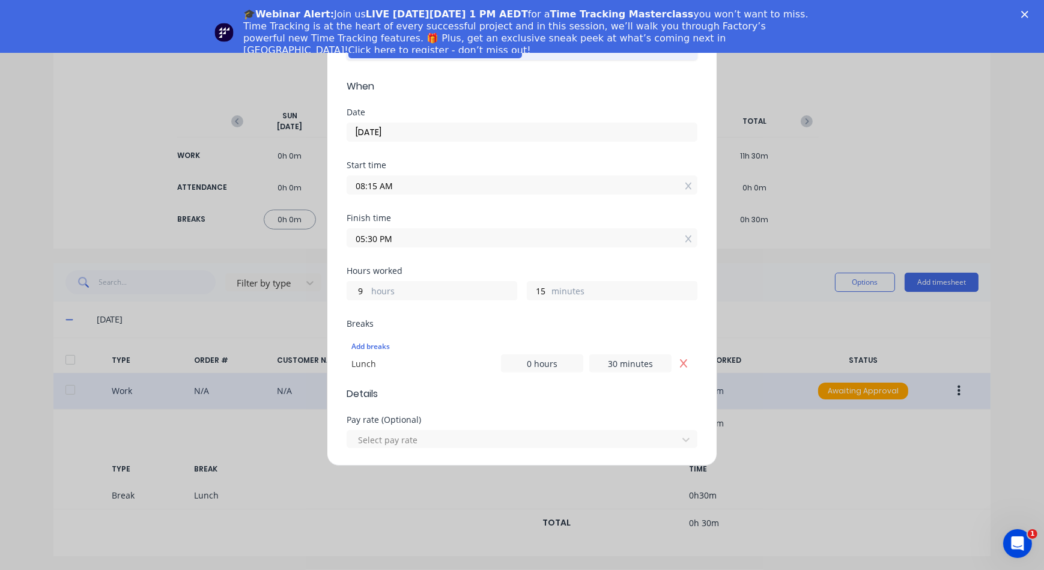
click at [622, 398] on span "Details" at bounding box center [522, 394] width 351 height 14
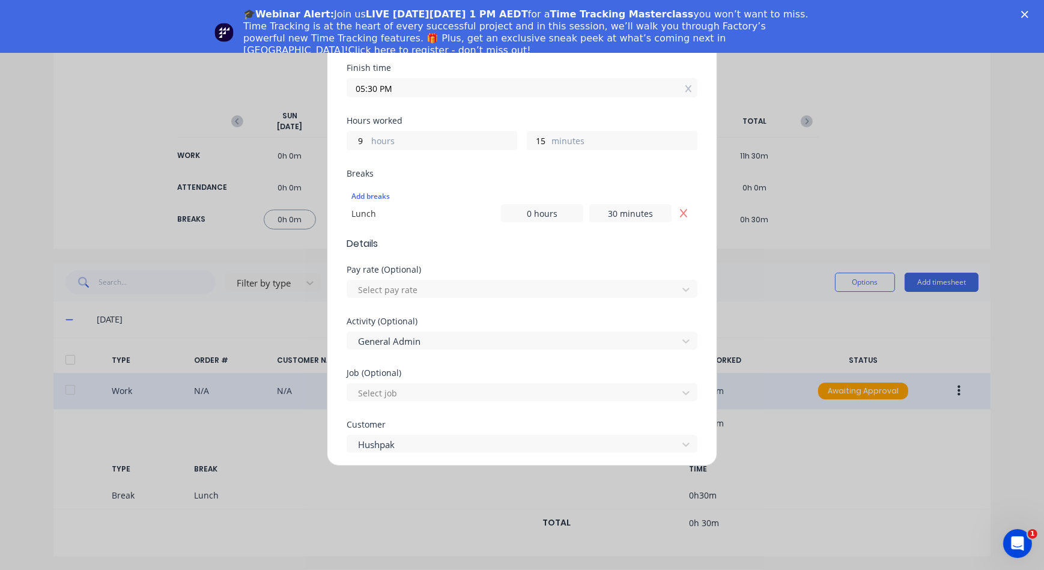
scroll to position [218, 0]
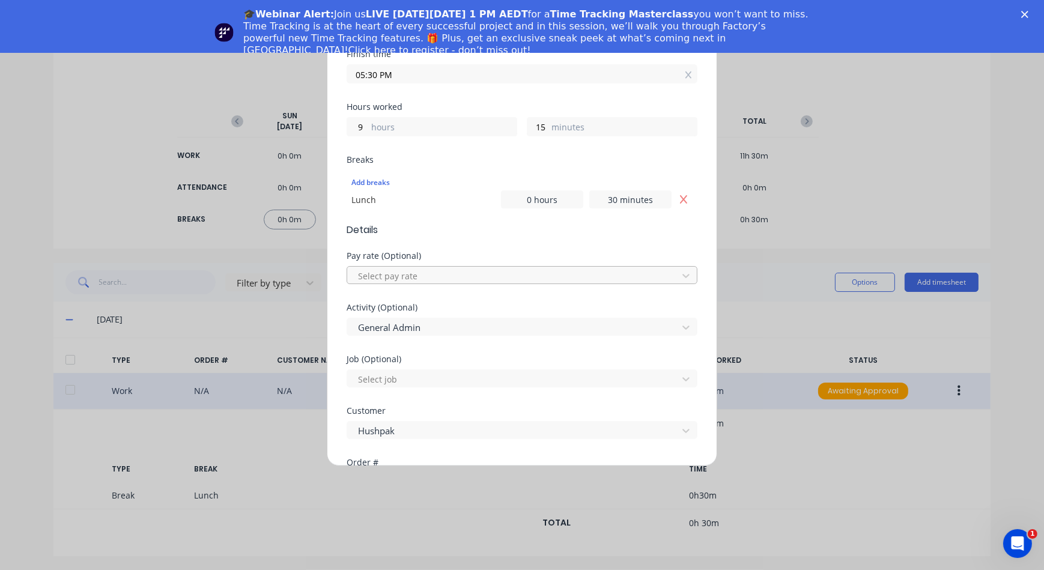
click at [395, 275] on div at bounding box center [514, 275] width 315 height 15
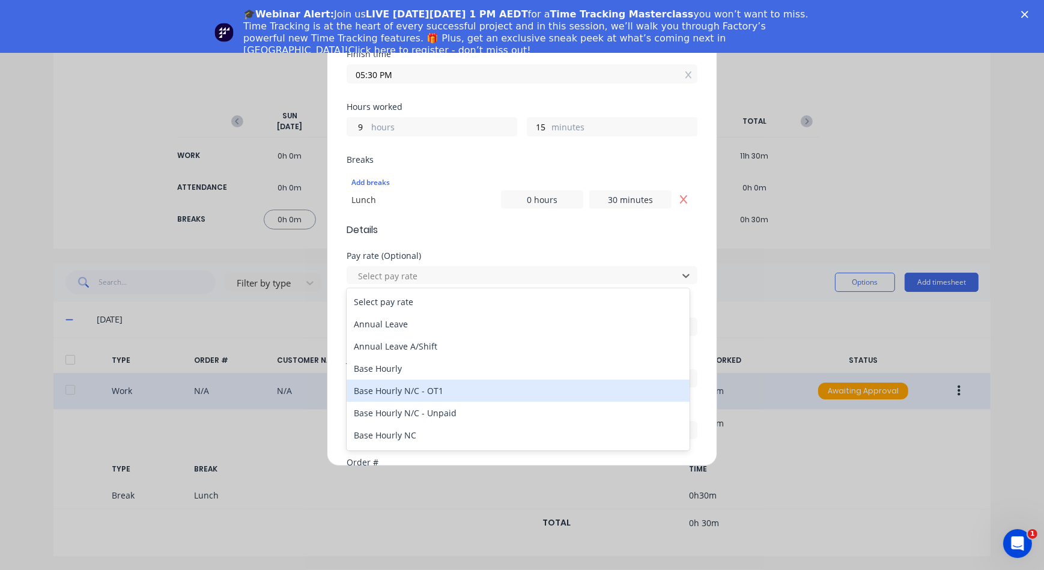
click at [403, 391] on div "Base Hourly N/C - OT1" at bounding box center [518, 391] width 343 height 22
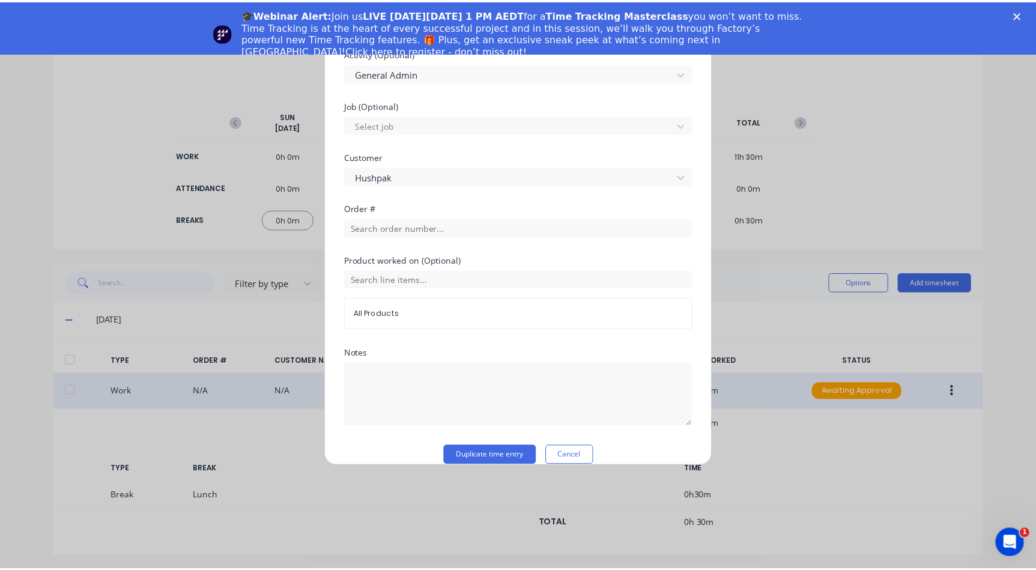
scroll to position [487, 0]
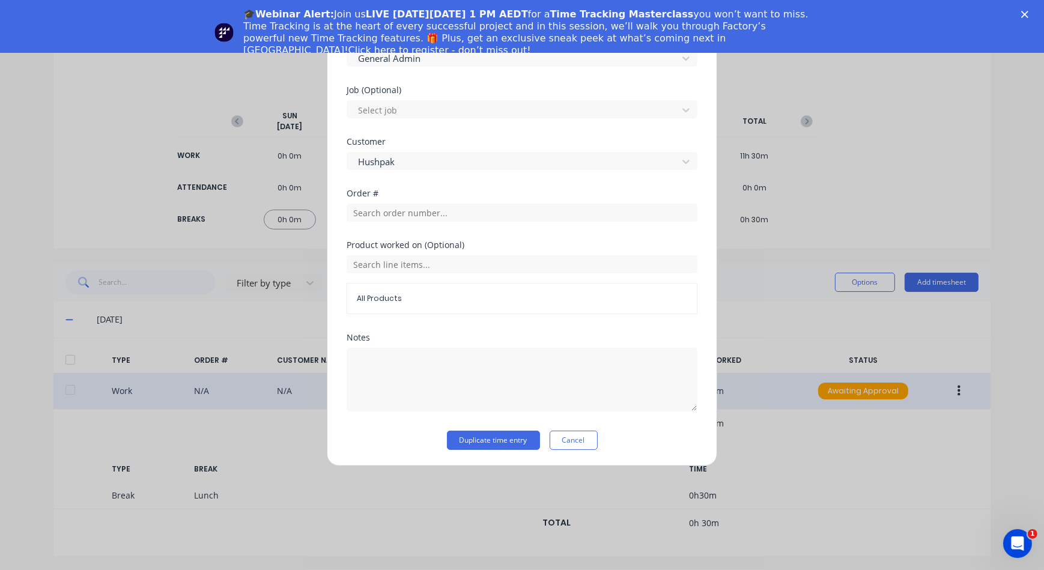
drag, startPoint x: 505, startPoint y: 438, endPoint x: 823, endPoint y: 407, distance: 319.9
click at [822, 410] on div "Duplicate timesheet Work Attendance When Date 23/09/2025 Start time 08:15 AM Fi…" at bounding box center [522, 285] width 1044 height 570
click at [494, 435] on button "Duplicate time entry" at bounding box center [493, 440] width 93 height 19
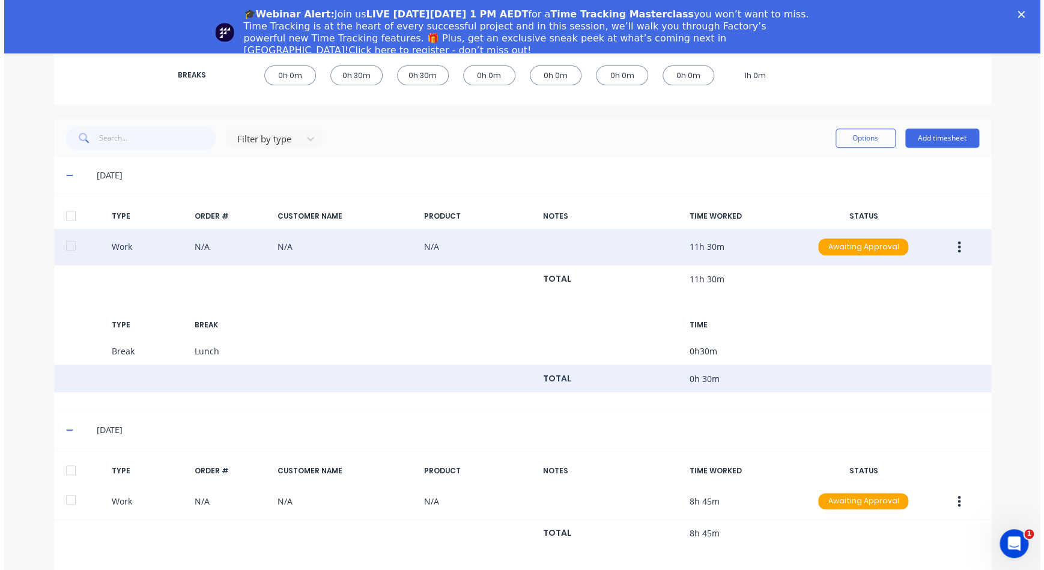
scroll to position [250, 0]
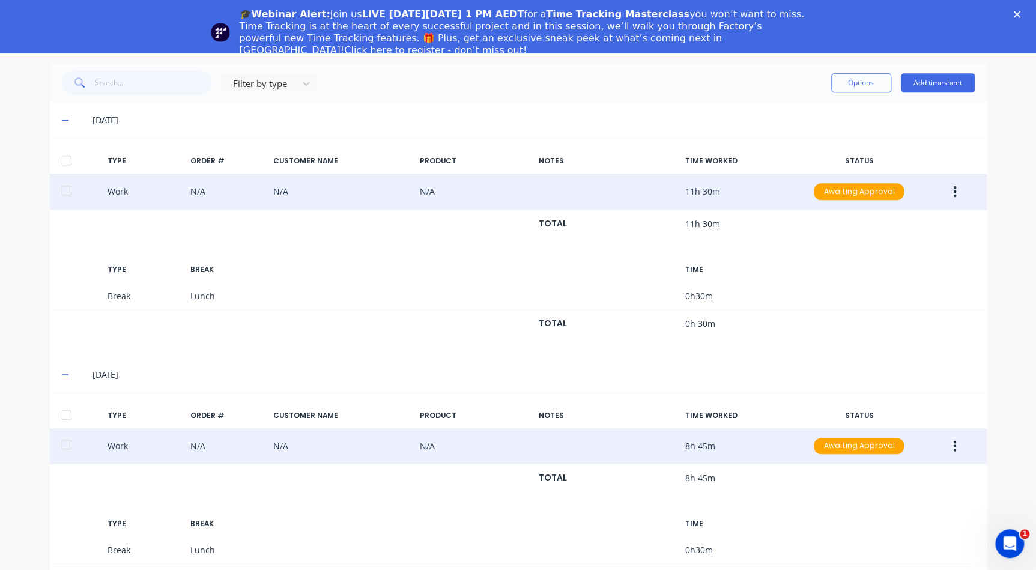
click at [955, 453] on button "button" at bounding box center [955, 446] width 28 height 22
click at [895, 430] on div "Duplicate" at bounding box center [912, 424] width 93 height 17
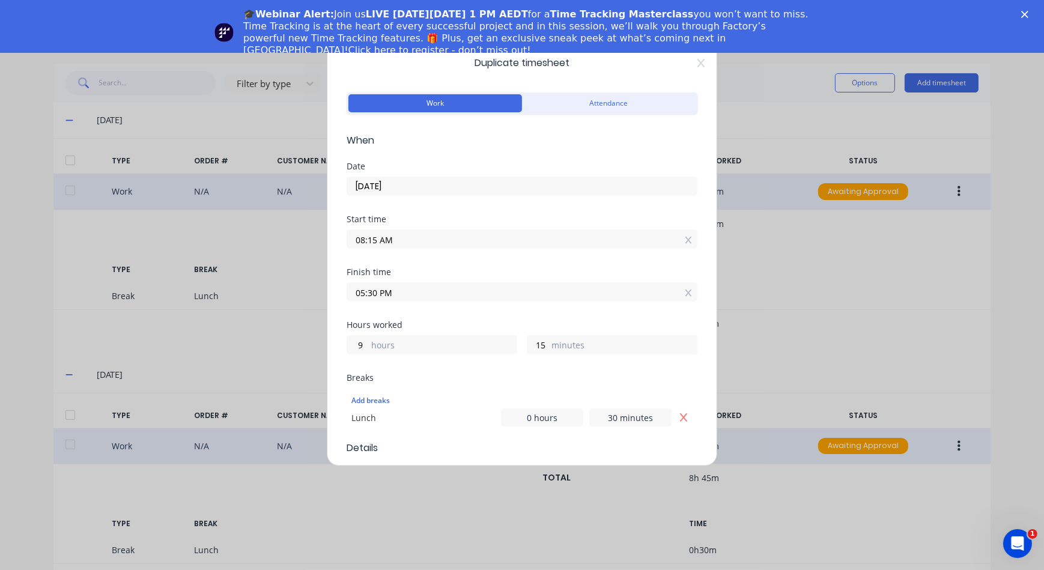
click at [382, 185] on input "[DATE]" at bounding box center [522, 186] width 350 height 18
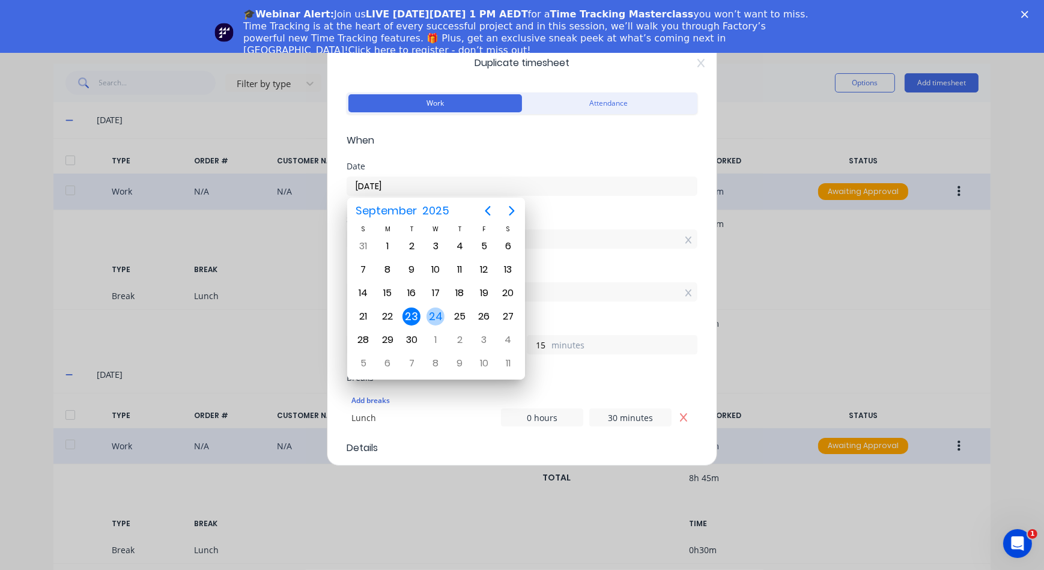
click at [435, 310] on div "24" at bounding box center [435, 317] width 18 height 18
type input "24/09/2025"
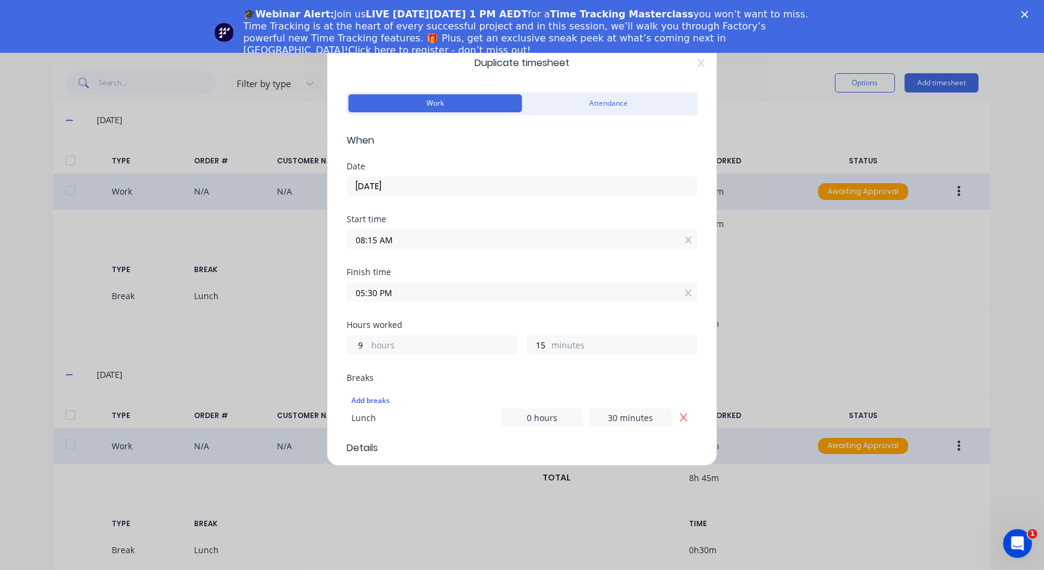
click at [362, 293] on input "05:30 PM" at bounding box center [522, 292] width 350 height 18
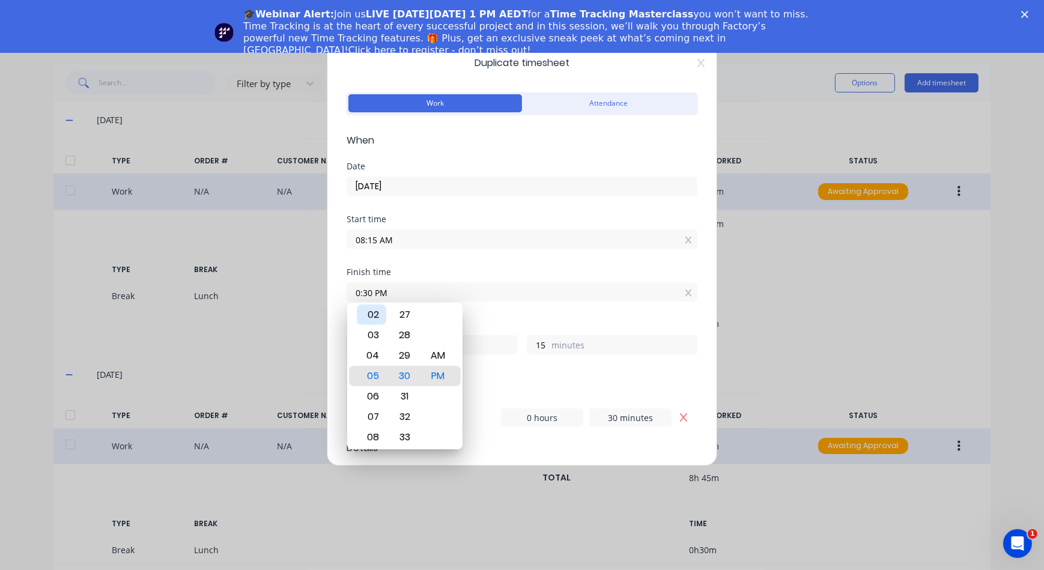
type input "12:30 PM"
type input "4"
click at [374, 321] on div "02" at bounding box center [371, 315] width 29 height 20
type input "02:30 PM"
type input "6"
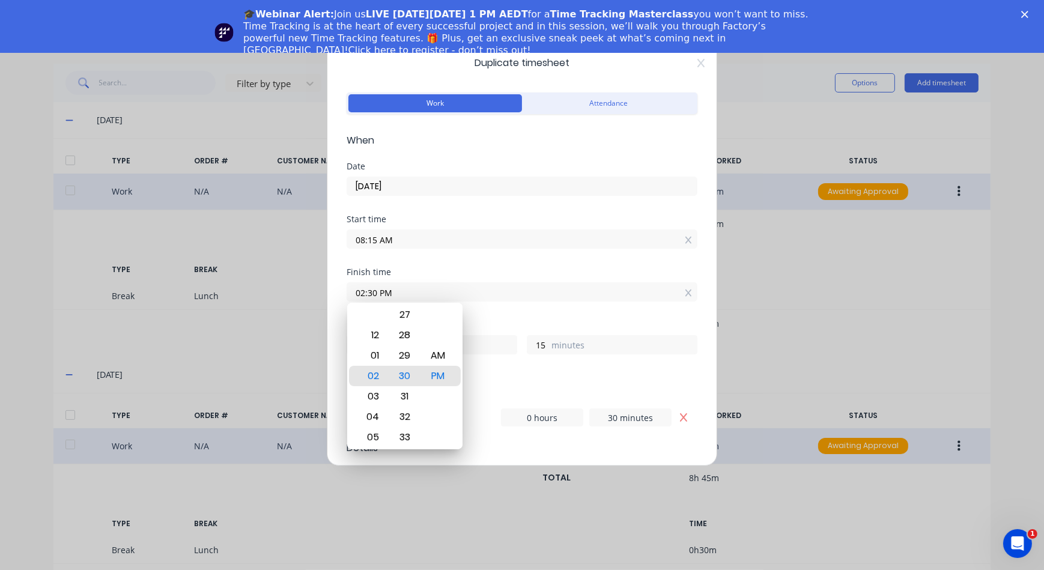
click at [583, 326] on div "Hours worked" at bounding box center [522, 325] width 351 height 8
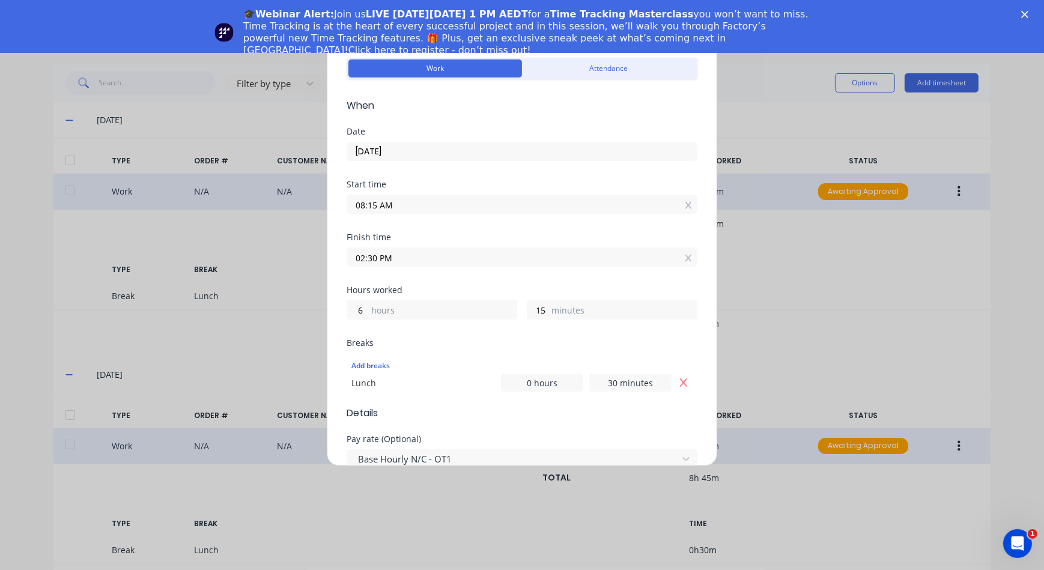
scroll to position [54, 0]
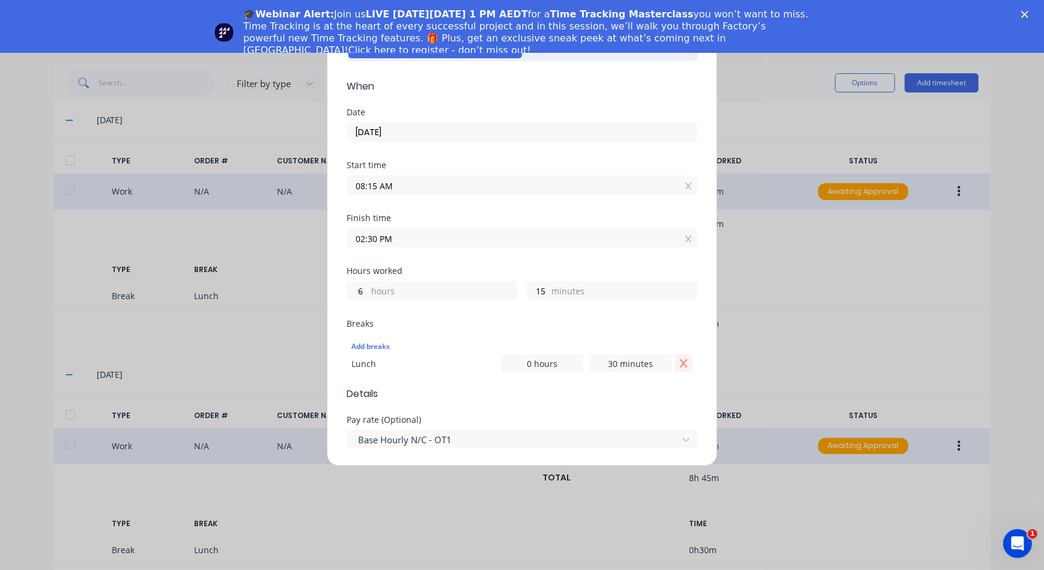
click at [682, 369] on button "Remove Lunch" at bounding box center [684, 363] width 18 height 18
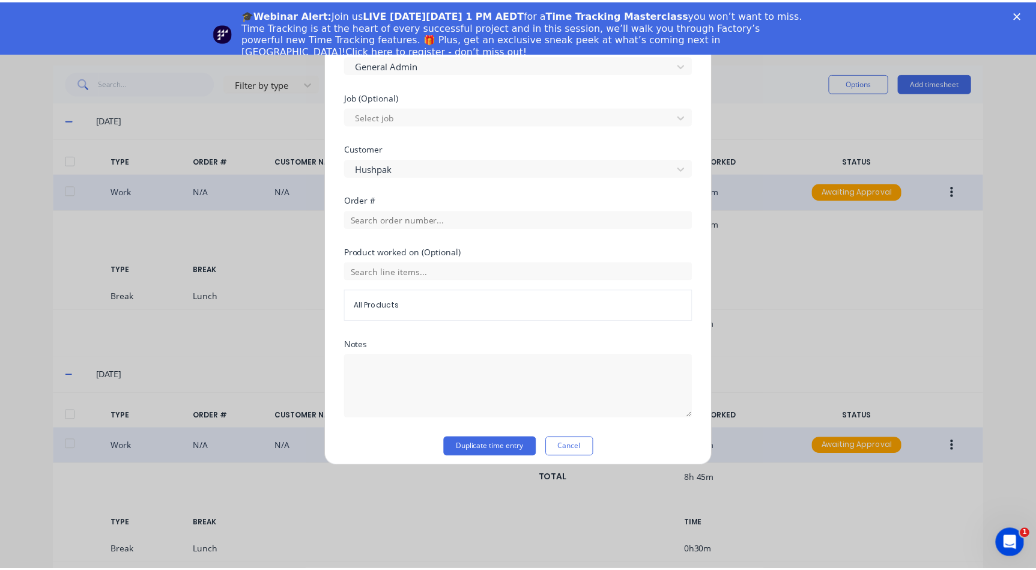
scroll to position [469, 0]
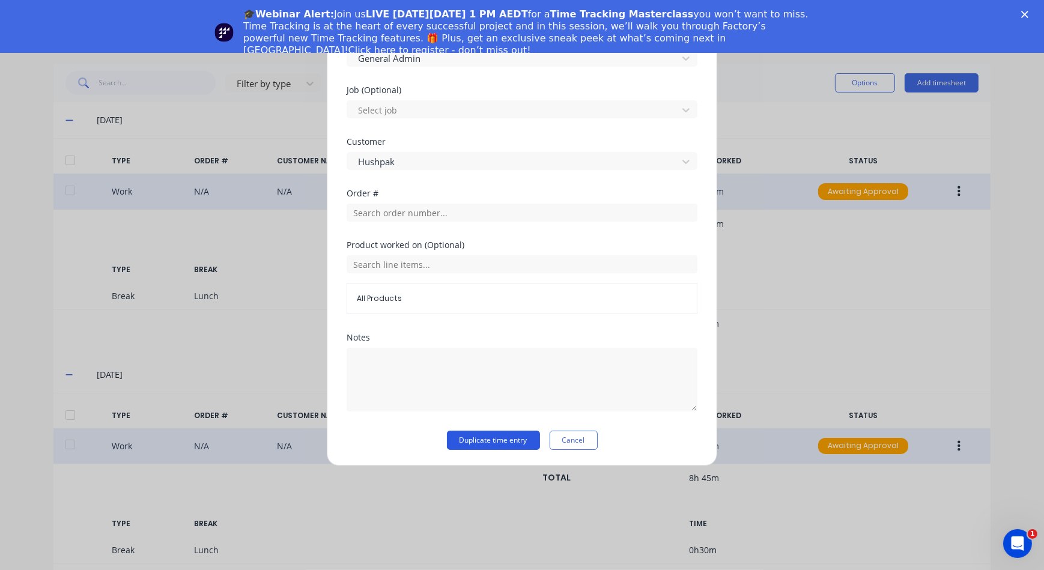
click at [496, 438] on button "Duplicate time entry" at bounding box center [493, 440] width 93 height 19
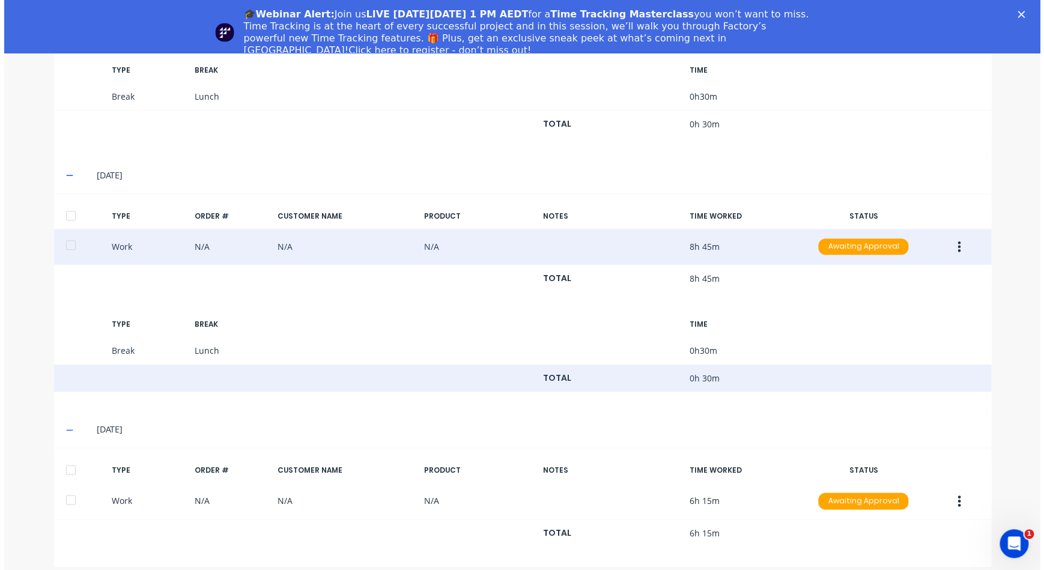
scroll to position [458, 0]
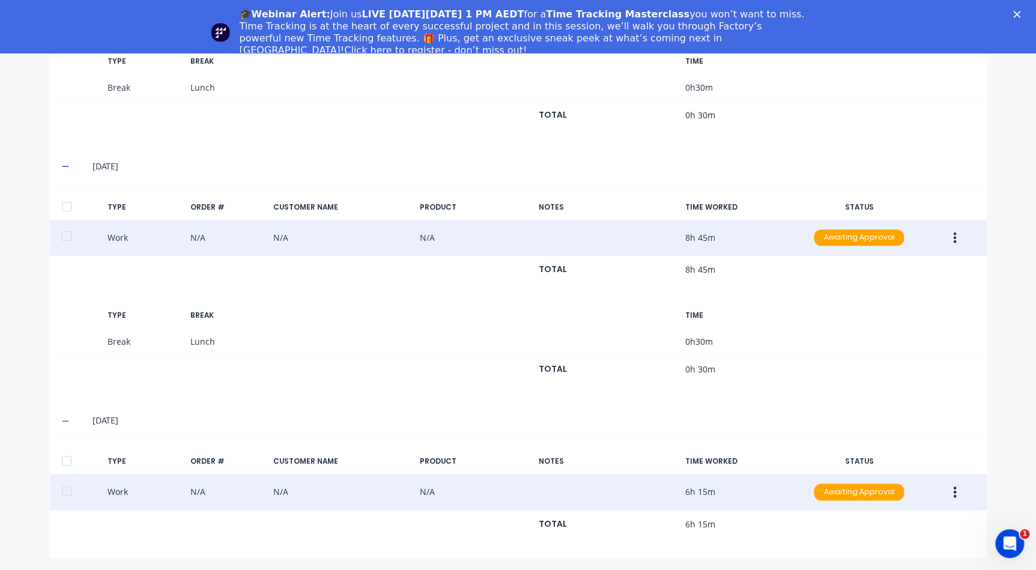
click at [953, 488] on icon "button" at bounding box center [954, 491] width 3 height 13
click at [881, 467] on div "Duplicate" at bounding box center [912, 470] width 93 height 17
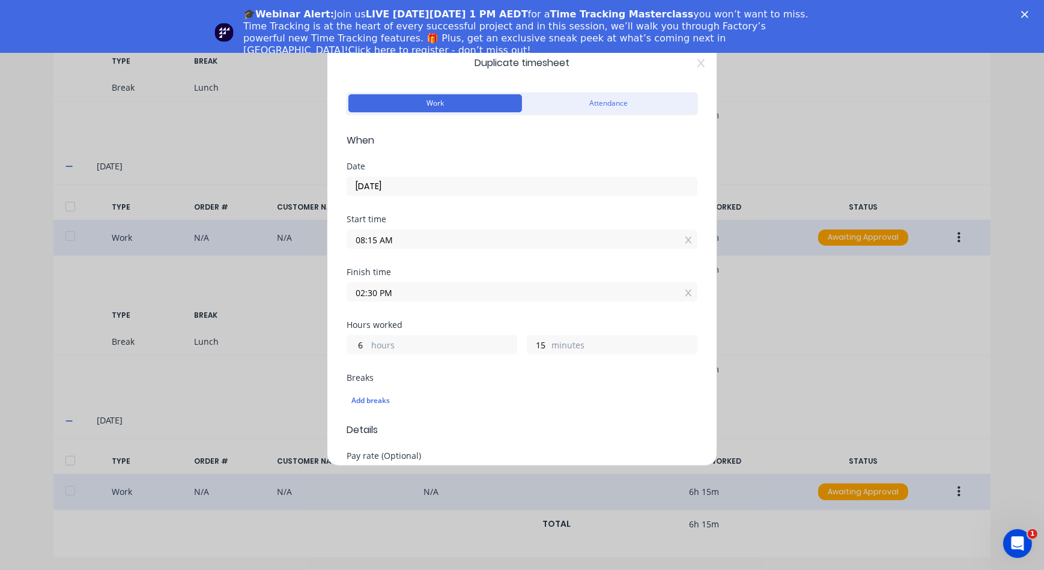
drag, startPoint x: 399, startPoint y: 240, endPoint x: 221, endPoint y: 210, distance: 180.3
click at [221, 210] on div "Duplicate timesheet Work Attendance When Date 24/09/2025 Start time 08:15 AM Fi…" at bounding box center [522, 285] width 1044 height 570
drag, startPoint x: 393, startPoint y: 288, endPoint x: 288, endPoint y: 287, distance: 105.7
click at [288, 287] on div "Duplicate timesheet Work Attendance When Date 24/09/2025 Start time Required. F…" at bounding box center [522, 285] width 1044 height 570
click at [389, 332] on div "6 hours 15 minutes" at bounding box center [522, 343] width 351 height 22
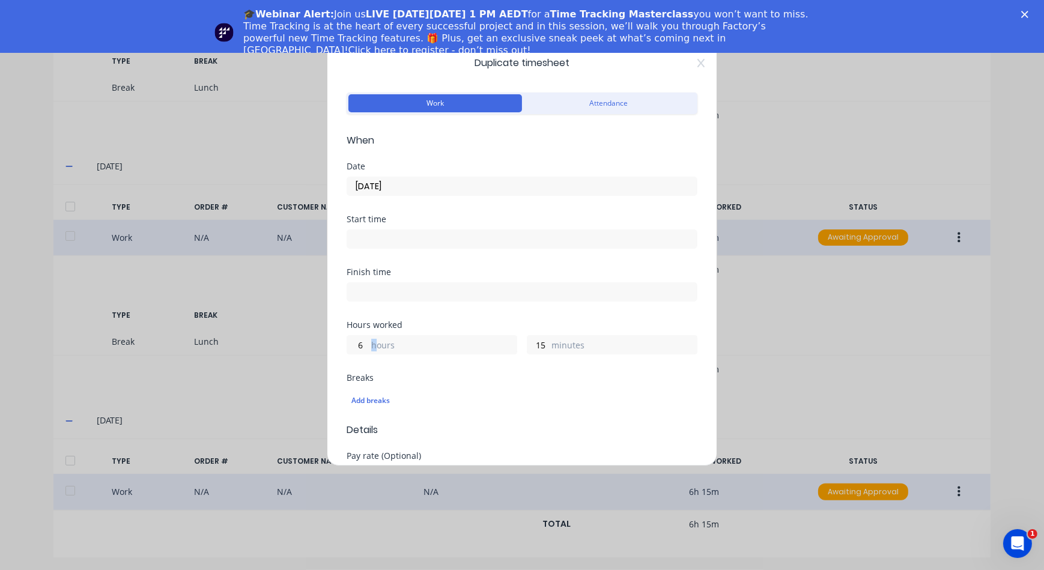
click at [369, 341] on div "6 hours" at bounding box center [432, 344] width 171 height 19
drag, startPoint x: 360, startPoint y: 345, endPoint x: 330, endPoint y: 344, distance: 30.7
click at [340, 346] on div "Duplicate timesheet Work Attendance When Date 24/09/2025 Start time Finish time…" at bounding box center [522, 252] width 390 height 428
type input "2"
drag, startPoint x: 574, startPoint y: 339, endPoint x: 500, endPoint y: 335, distance: 74.0
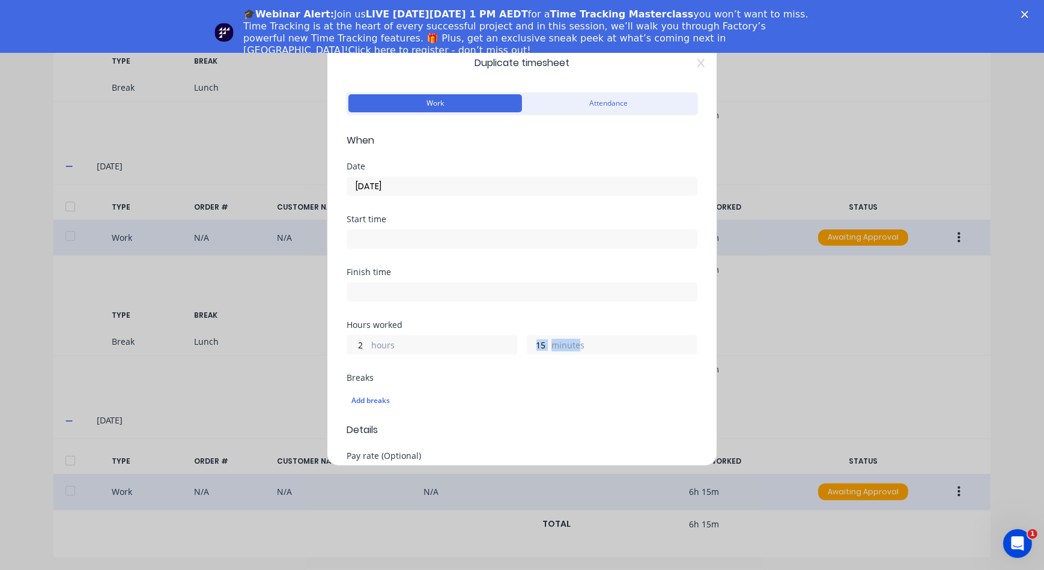
click at [500, 335] on div "2 hours 15 minutes" at bounding box center [522, 343] width 351 height 22
click at [569, 351] on label "minutes" at bounding box center [623, 346] width 145 height 15
click at [548, 351] on input "15" at bounding box center [537, 345] width 21 height 18
type input "1"
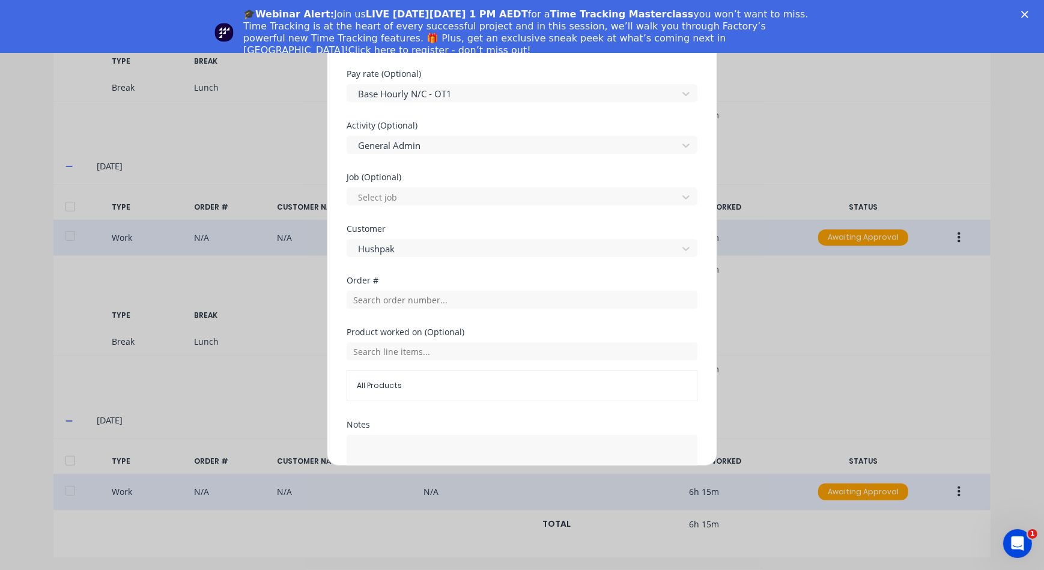
scroll to position [469, 0]
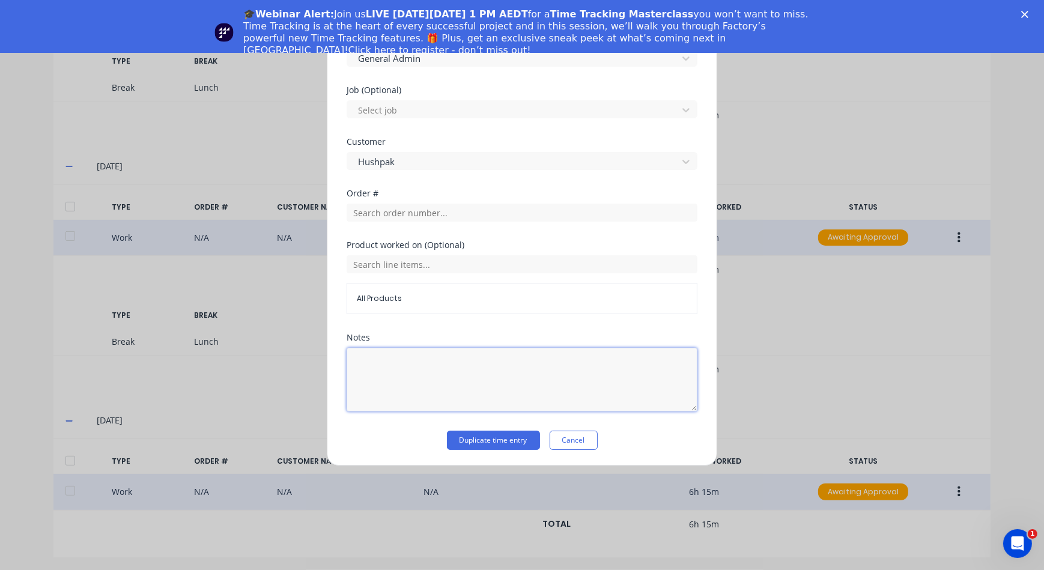
click at [413, 384] on textarea at bounding box center [522, 380] width 351 height 64
click at [534, 382] on textarea "Work From Home 2 Hours" at bounding box center [522, 380] width 351 height 64
type textarea "Work From Home 2 Hours"
click at [473, 436] on button "Duplicate time entry" at bounding box center [493, 440] width 93 height 19
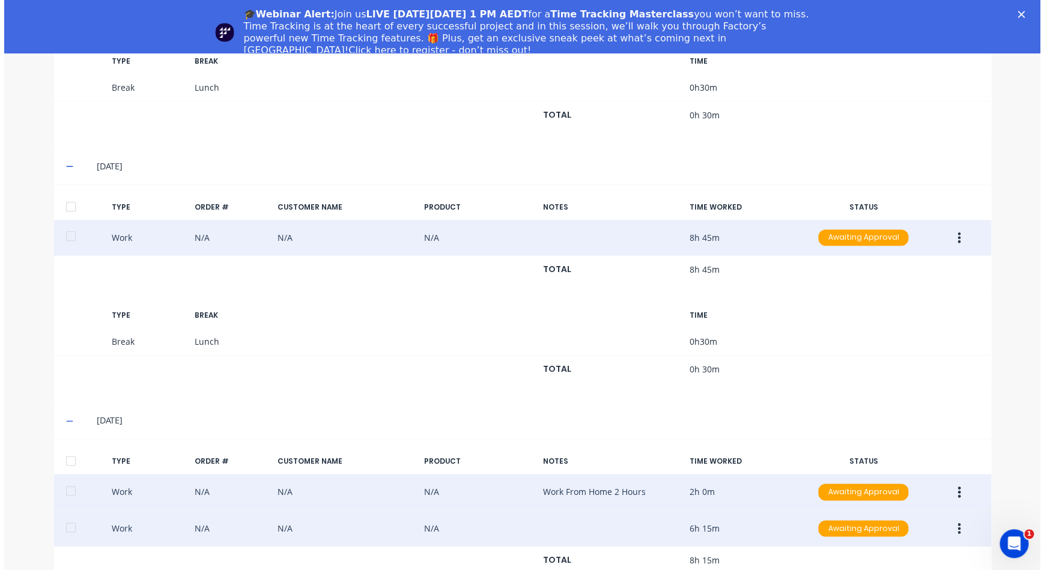
scroll to position [495, 0]
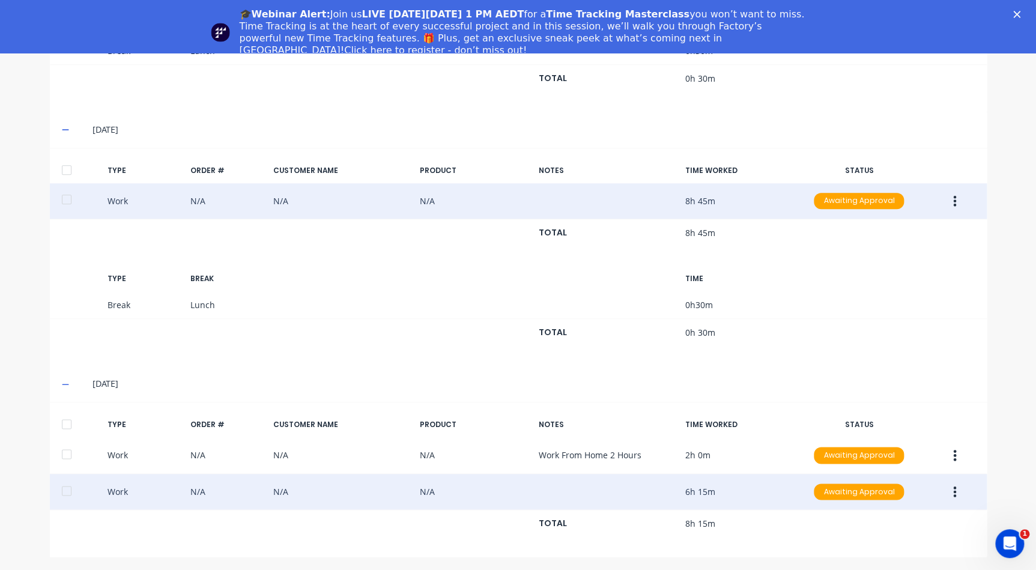
click at [956, 497] on button "button" at bounding box center [955, 492] width 28 height 22
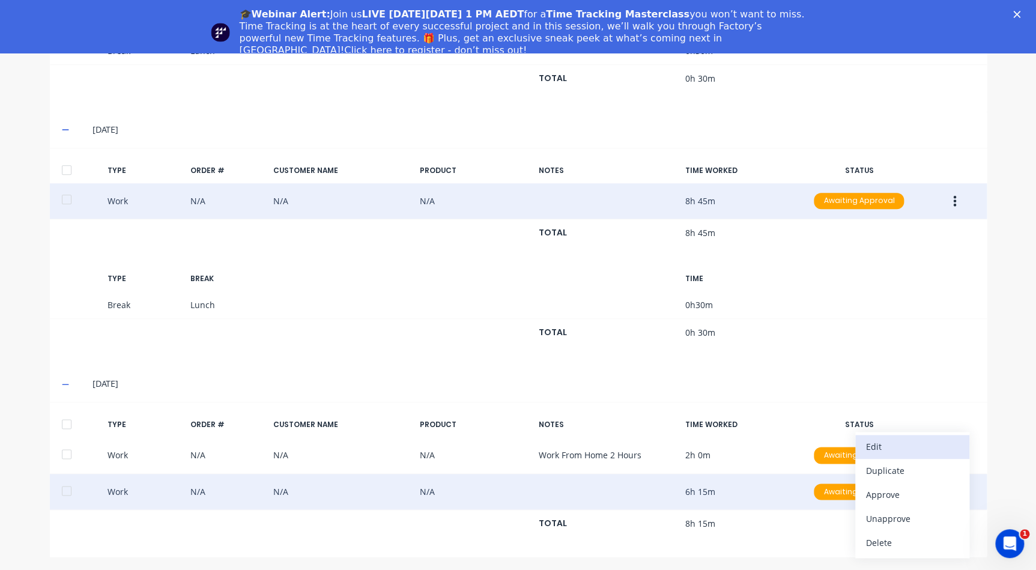
click at [910, 444] on div "Edit" at bounding box center [912, 446] width 93 height 17
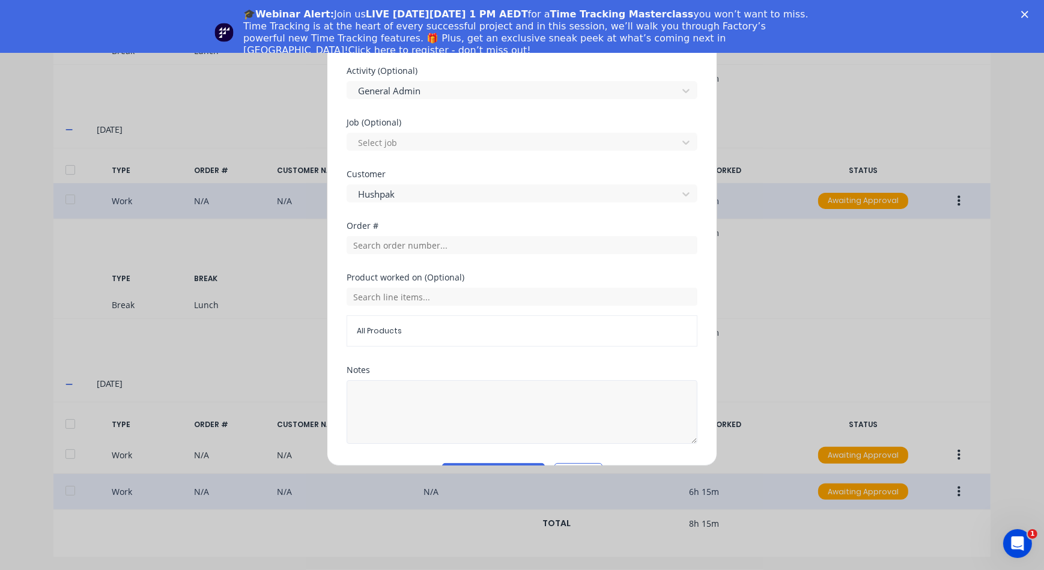
scroll to position [469, 0]
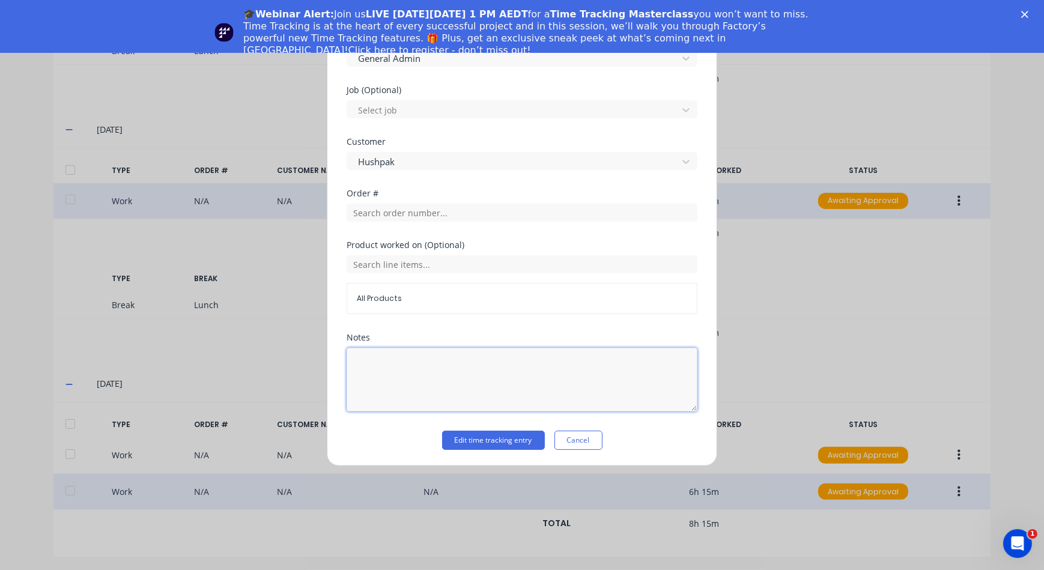
click at [402, 354] on textarea at bounding box center [522, 380] width 351 height 64
type textarea "No Lunch Taken"
drag, startPoint x: 670, startPoint y: 449, endPoint x: 615, endPoint y: 441, distance: 55.2
click at [670, 449] on div "Edit time tracking entry Work Attendance When Date 24/09/2025 Start time 08:15 …" at bounding box center [522, 252] width 390 height 428
click at [512, 435] on button "Edit time tracking entry" at bounding box center [493, 440] width 103 height 19
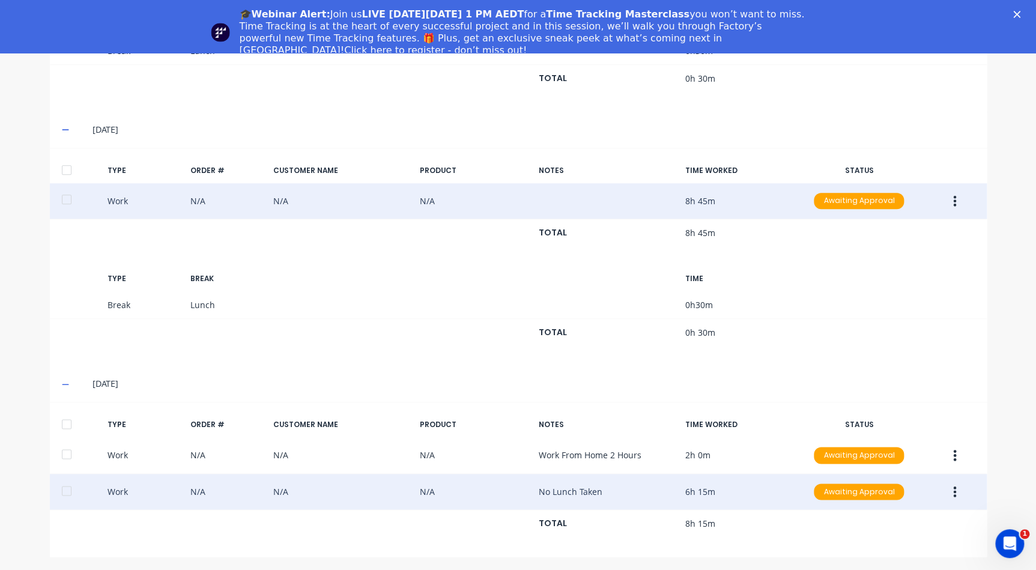
click at [953, 487] on icon "button" at bounding box center [954, 491] width 3 height 13
click at [917, 463] on div "Duplicate" at bounding box center [912, 470] width 93 height 17
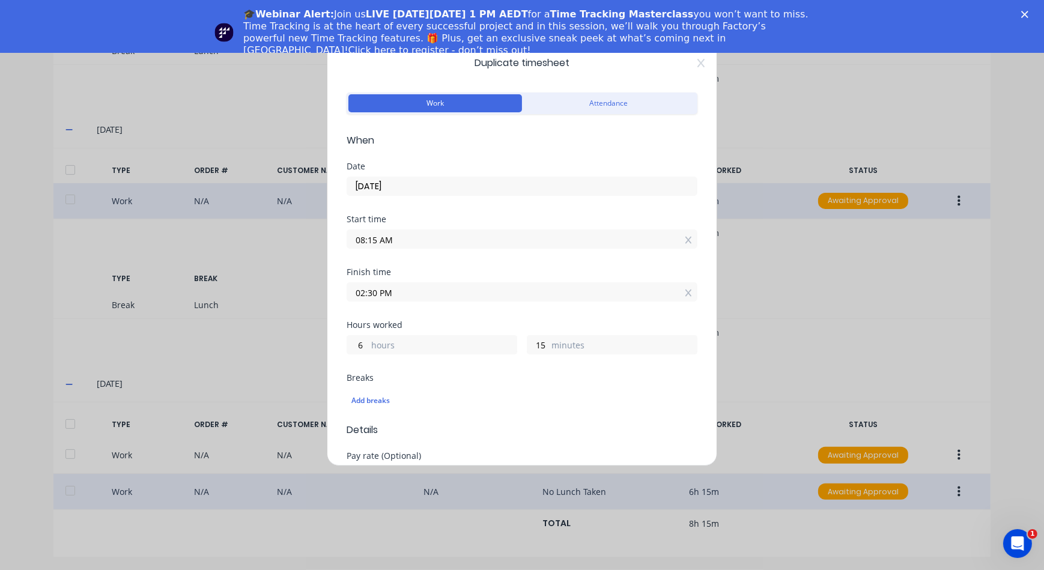
click at [503, 196] on div "Date 24/09/2025" at bounding box center [522, 188] width 351 height 53
click at [509, 189] on input "24/09/2025" at bounding box center [522, 186] width 350 height 18
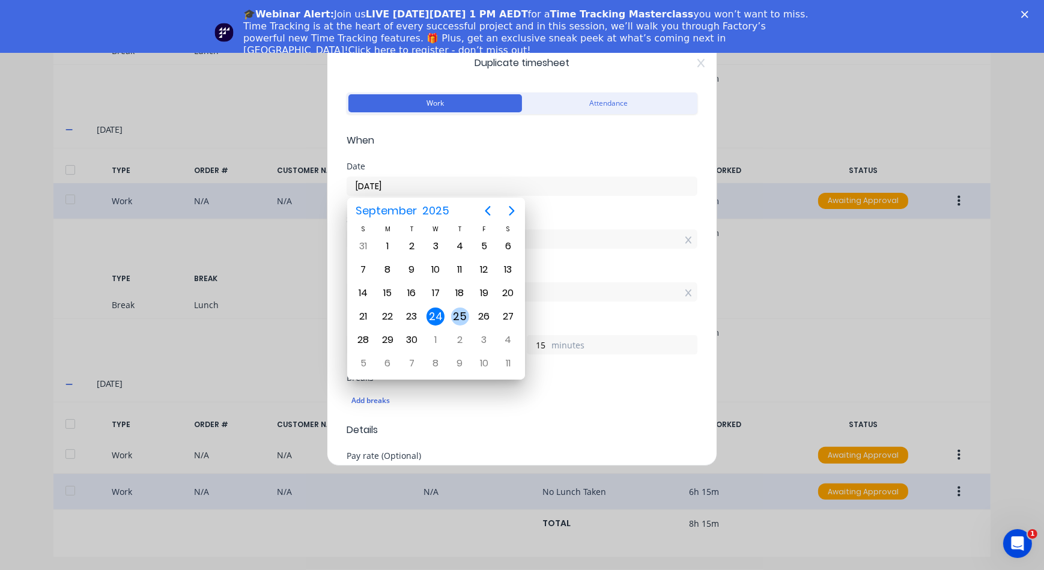
click at [452, 318] on div "25" at bounding box center [460, 317] width 18 height 18
type input "25/09/2025"
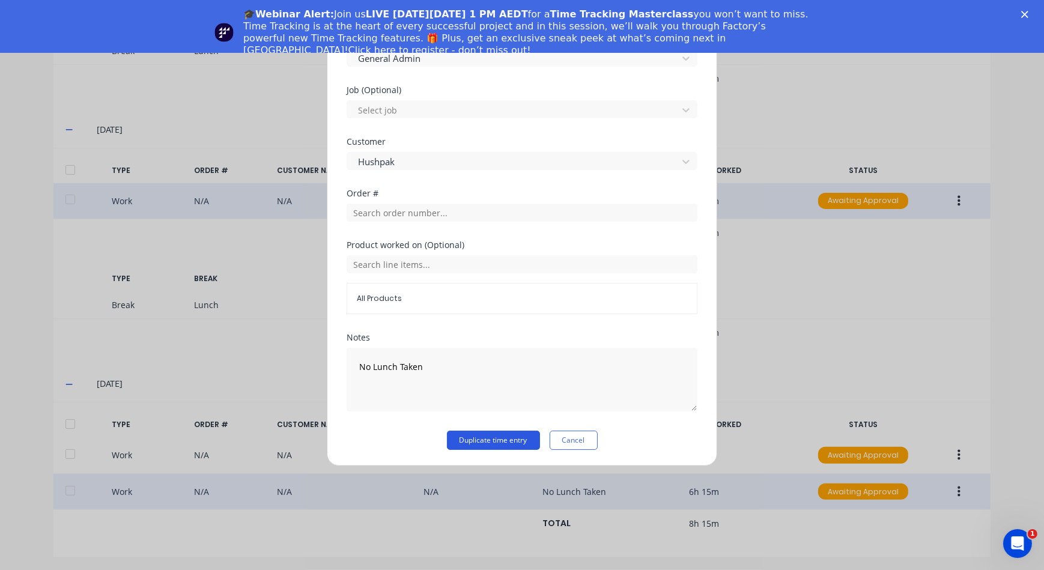
click at [500, 435] on button "Duplicate time entry" at bounding box center [493, 440] width 93 height 19
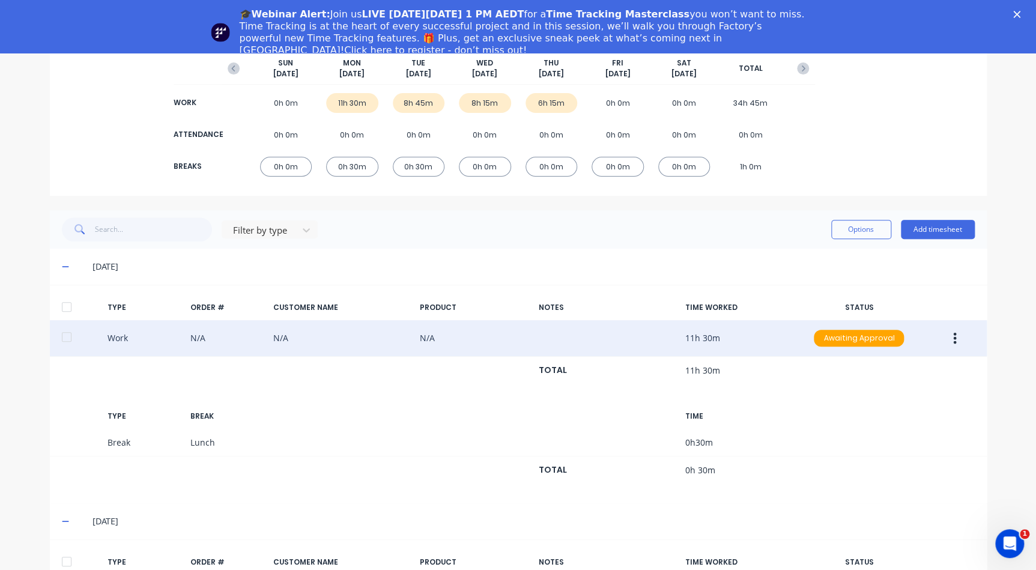
scroll to position [0, 0]
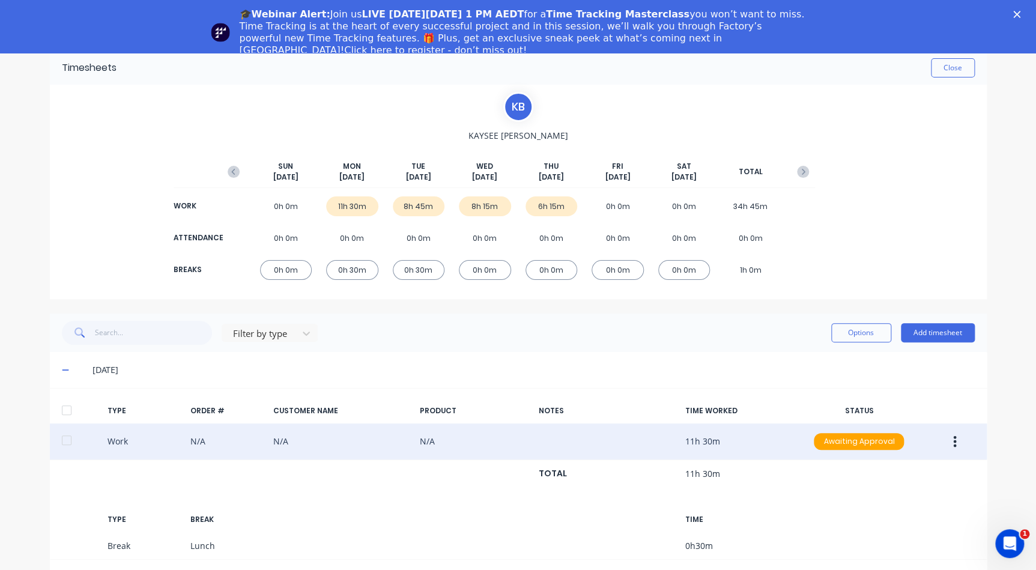
click at [62, 371] on icon at bounding box center [66, 370] width 8 height 8
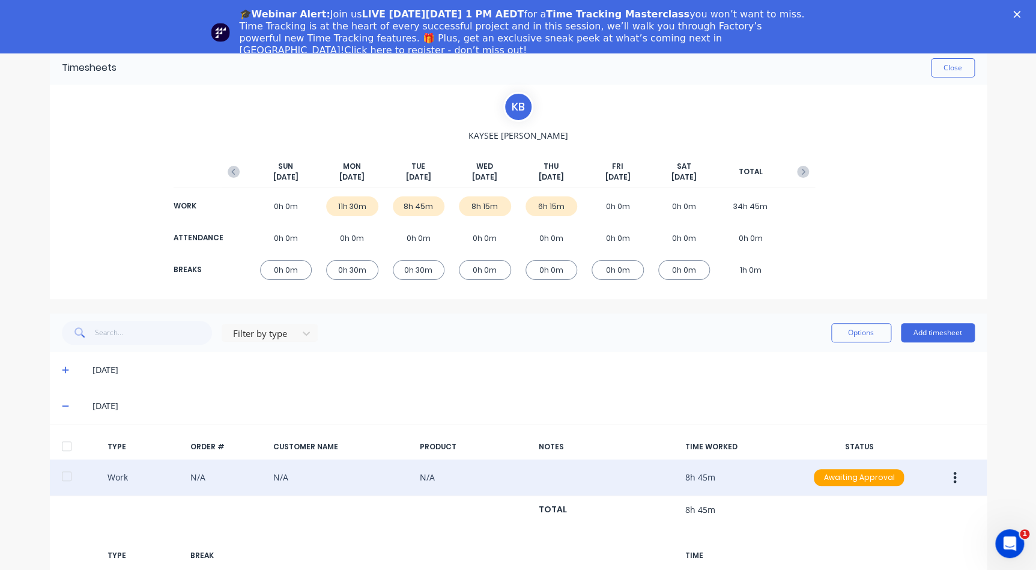
click at [62, 395] on div "23/09/25" at bounding box center [518, 406] width 937 height 36
click at [62, 404] on icon at bounding box center [66, 406] width 8 height 8
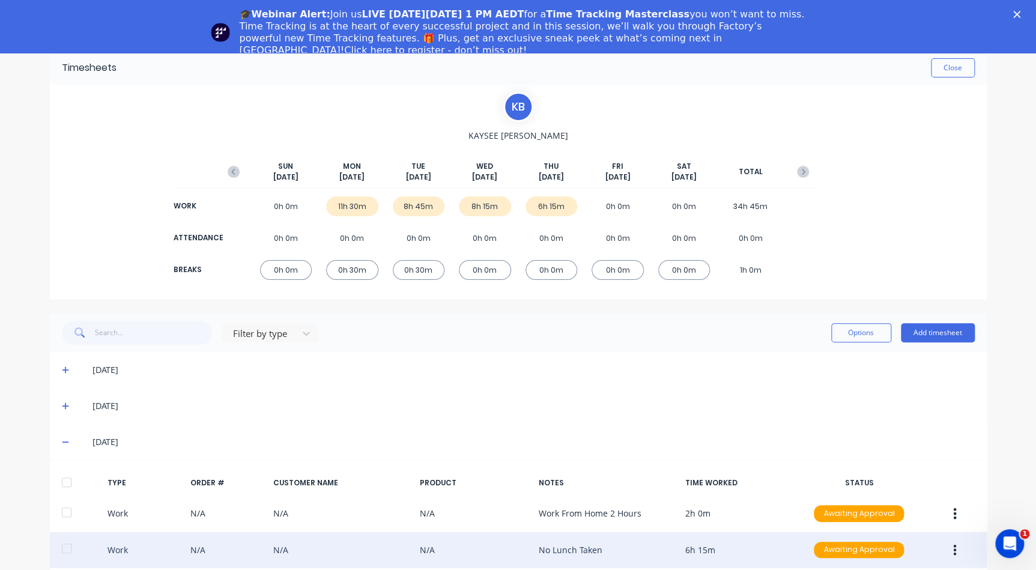
click at [62, 439] on icon at bounding box center [66, 442] width 8 height 8
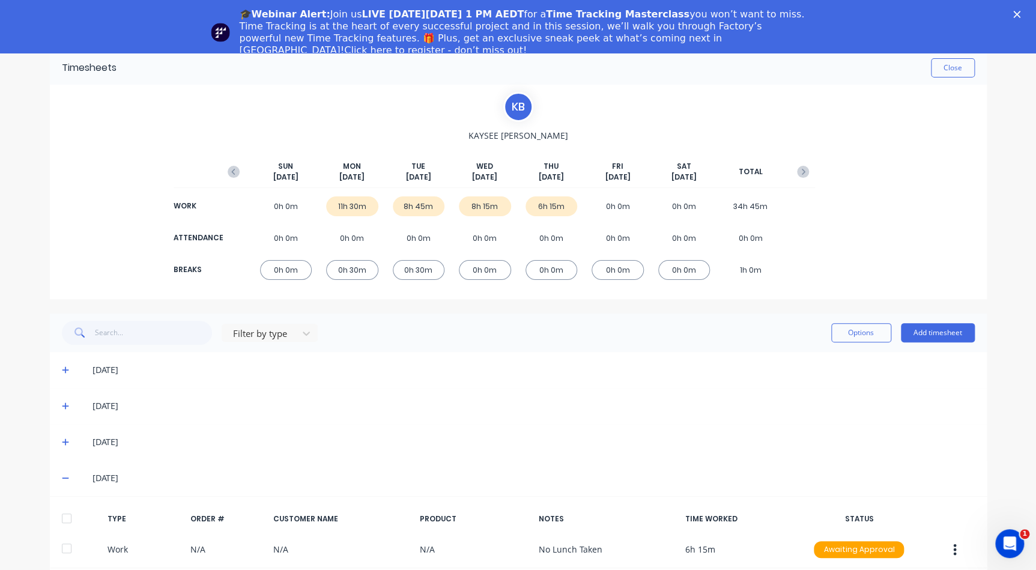
scroll to position [59, 0]
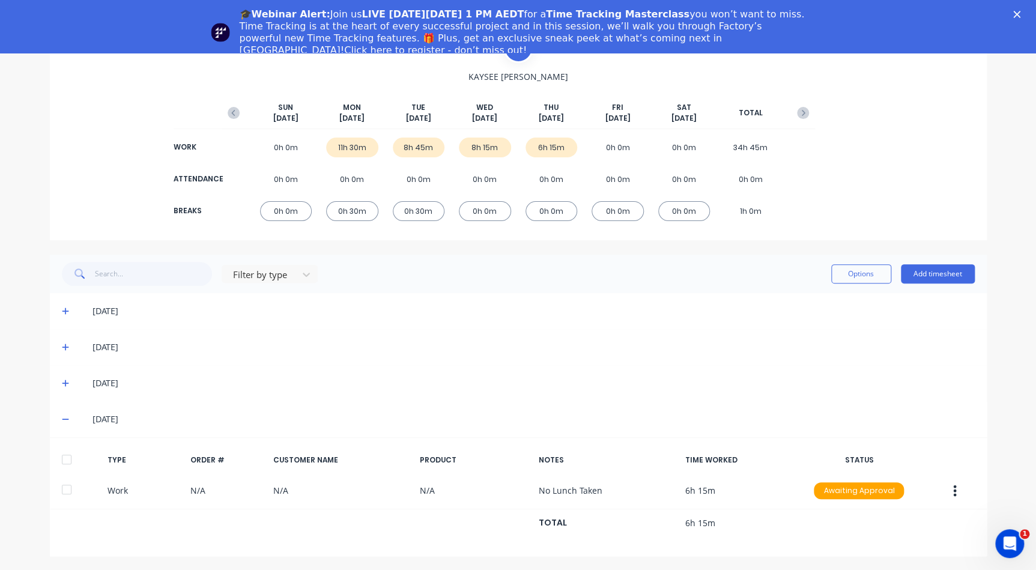
click at [73, 425] on div "25/09/25" at bounding box center [523, 419] width 901 height 13
click at [66, 417] on span at bounding box center [68, 419] width 12 height 12
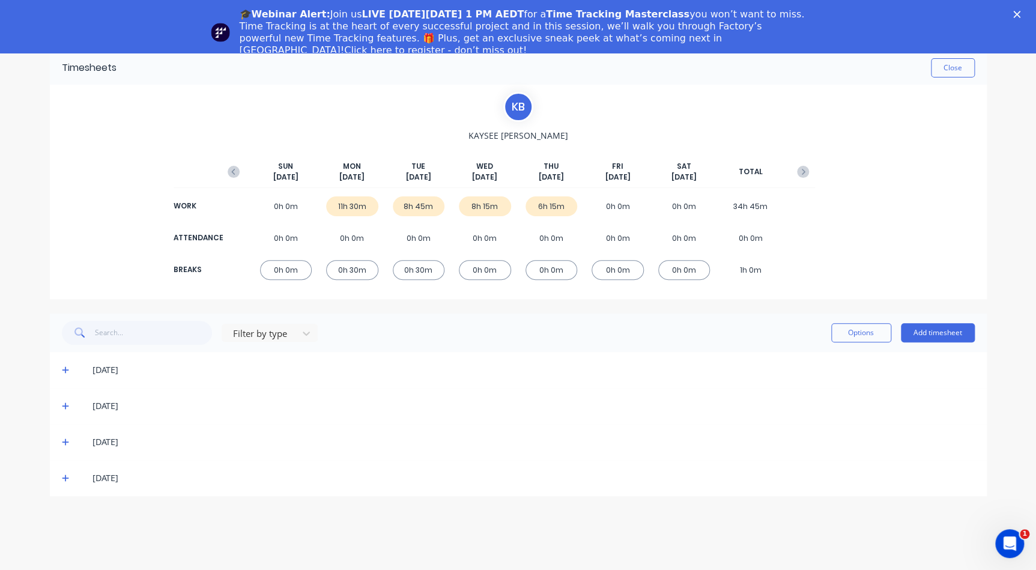
scroll to position [0, 0]
click at [62, 478] on icon at bounding box center [65, 478] width 7 height 7
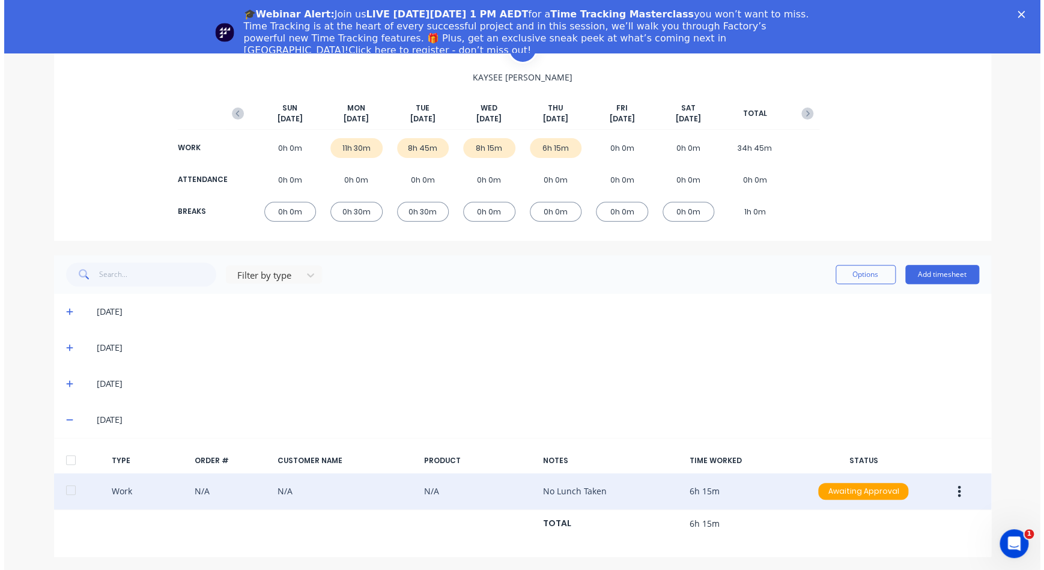
scroll to position [59, 0]
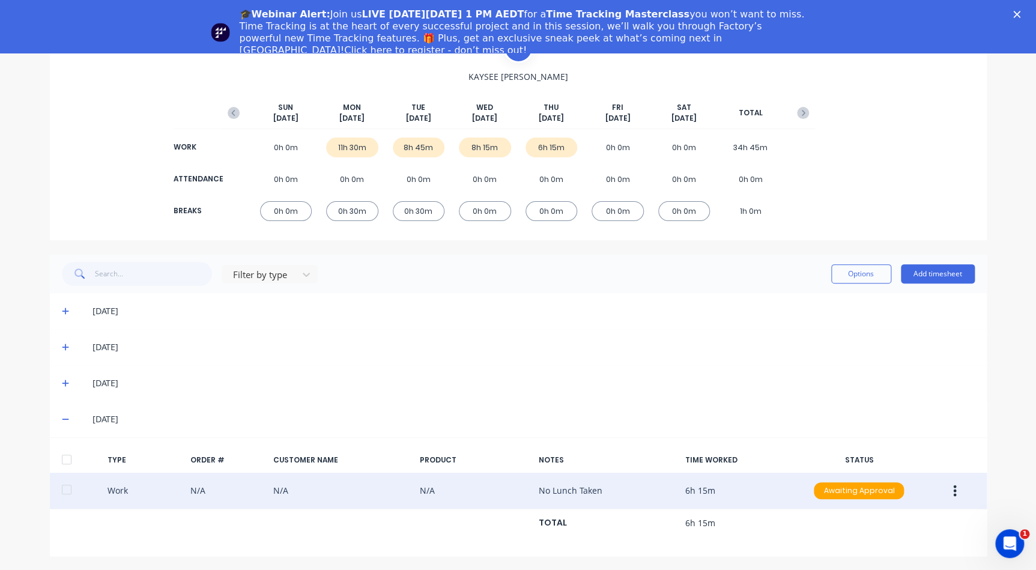
click at [950, 481] on button "button" at bounding box center [955, 491] width 28 height 22
click at [904, 475] on div "Duplicate" at bounding box center [912, 469] width 93 height 17
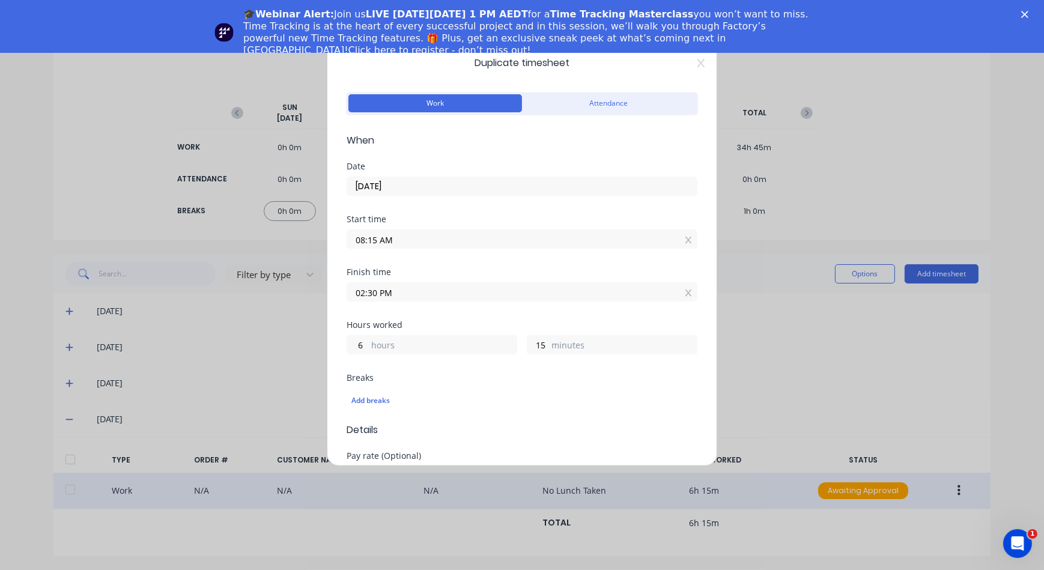
click at [384, 182] on input "25/09/2025" at bounding box center [522, 186] width 350 height 18
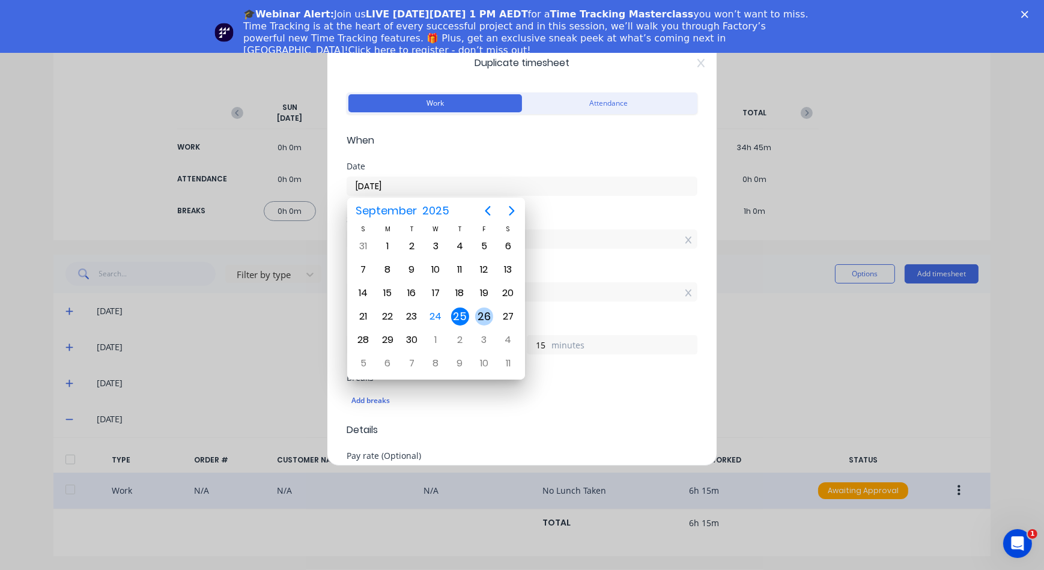
click at [481, 319] on div "26" at bounding box center [484, 317] width 18 height 18
type input "26/09/2025"
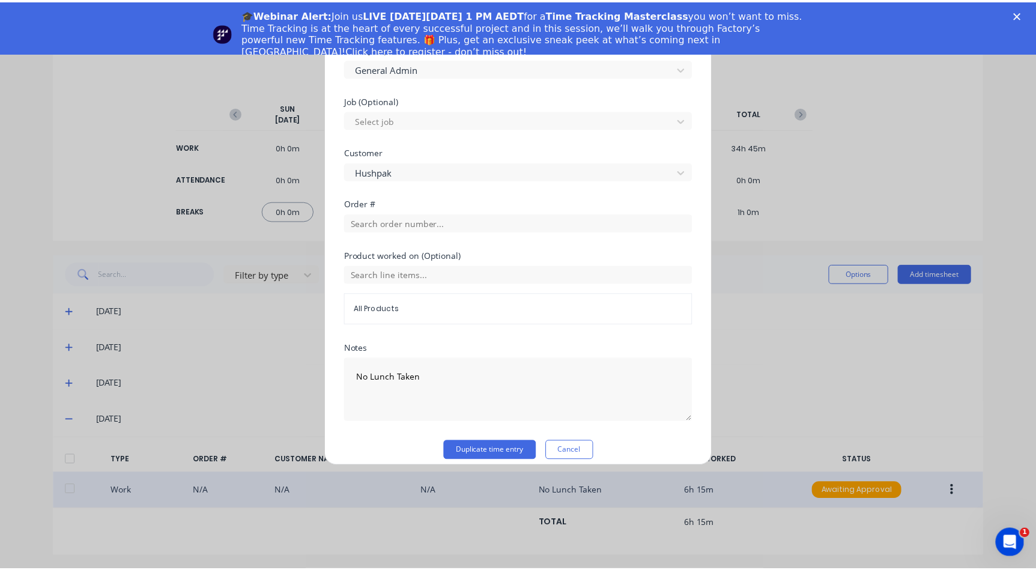
scroll to position [469, 0]
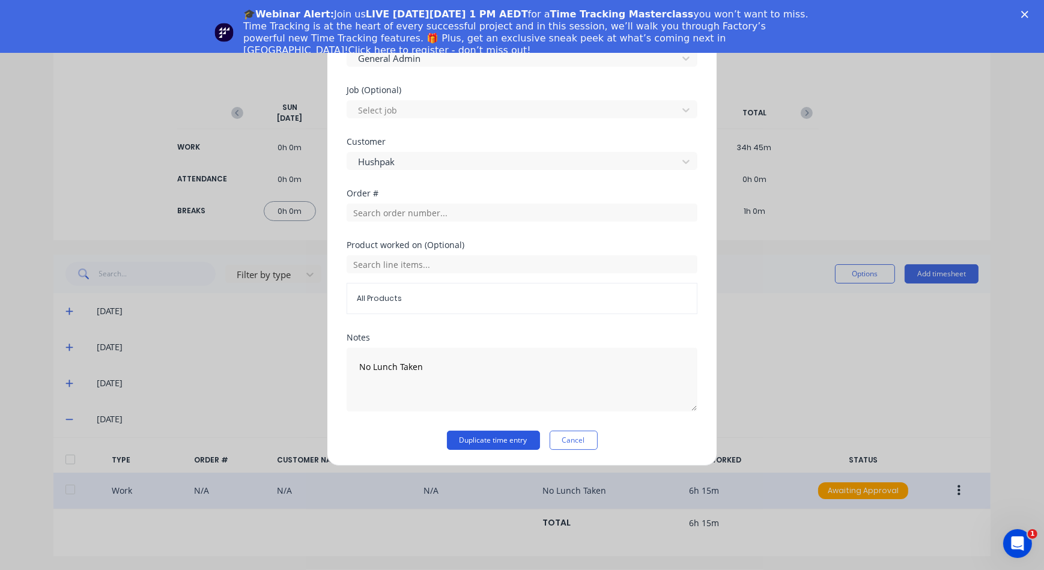
click at [469, 432] on button "Duplicate time entry" at bounding box center [493, 440] width 93 height 19
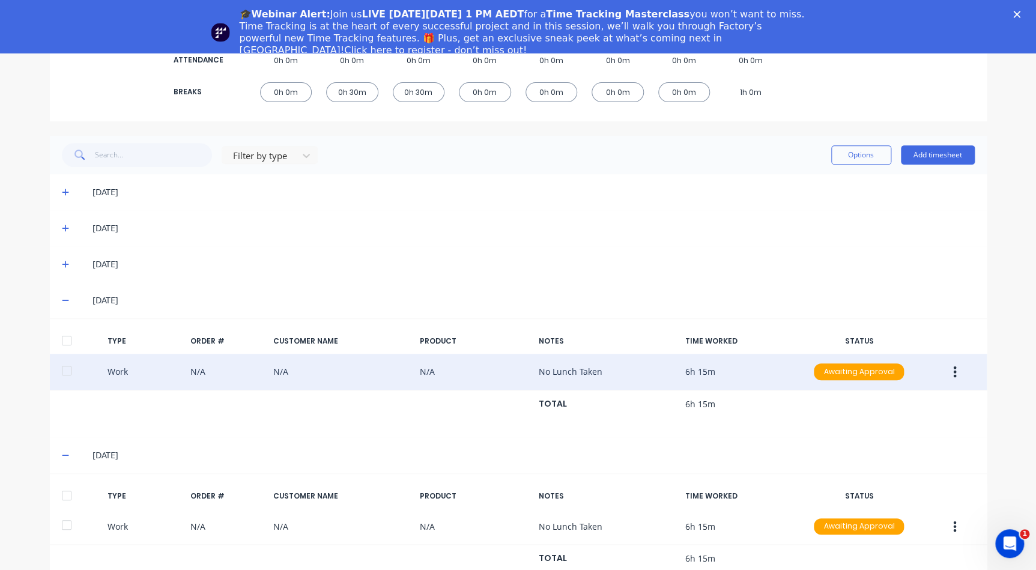
scroll to position [213, 0]
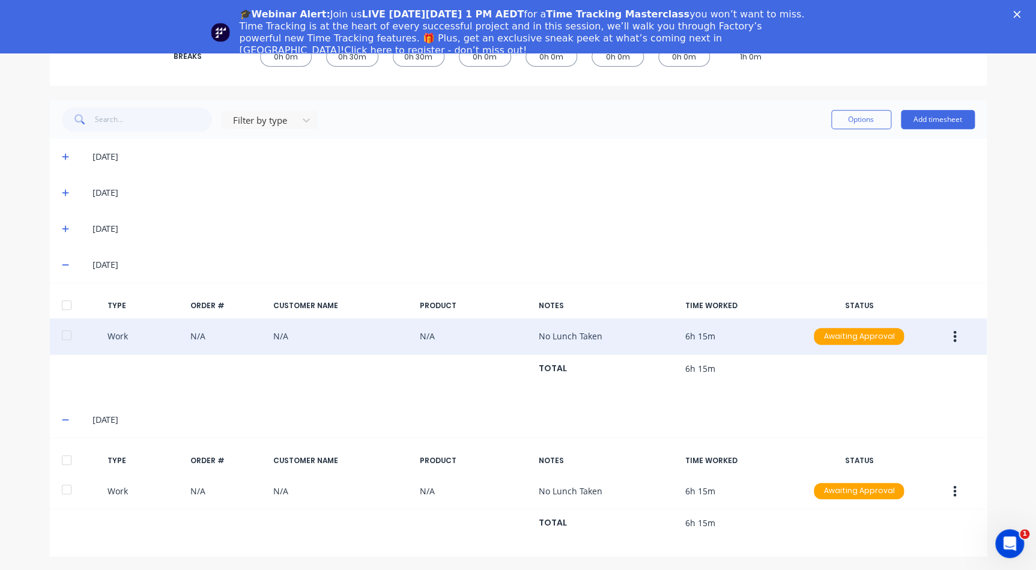
click at [62, 266] on icon at bounding box center [66, 265] width 8 height 8
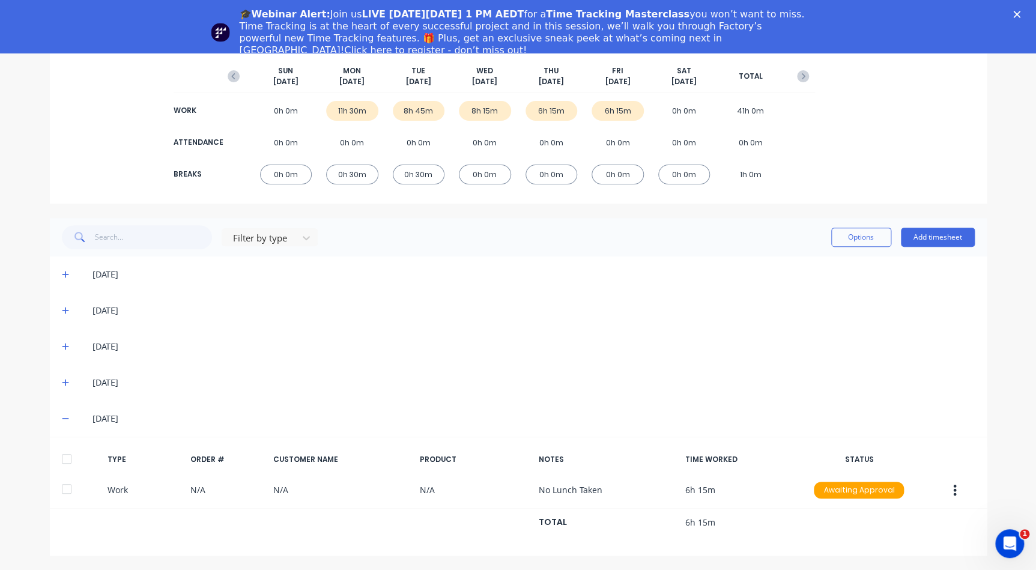
click at [62, 414] on icon at bounding box center [66, 418] width 8 height 8
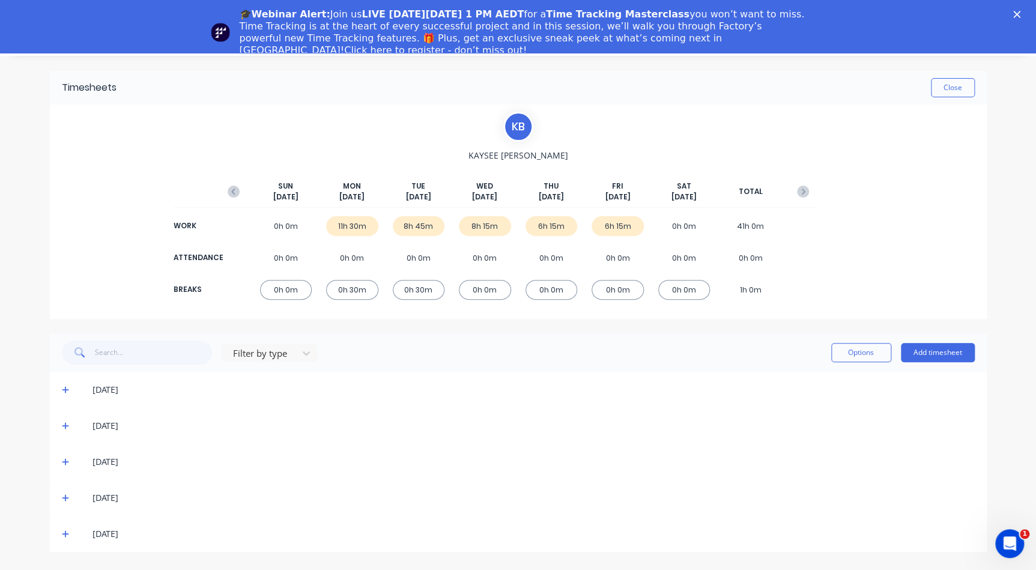
scroll to position [0, 0]
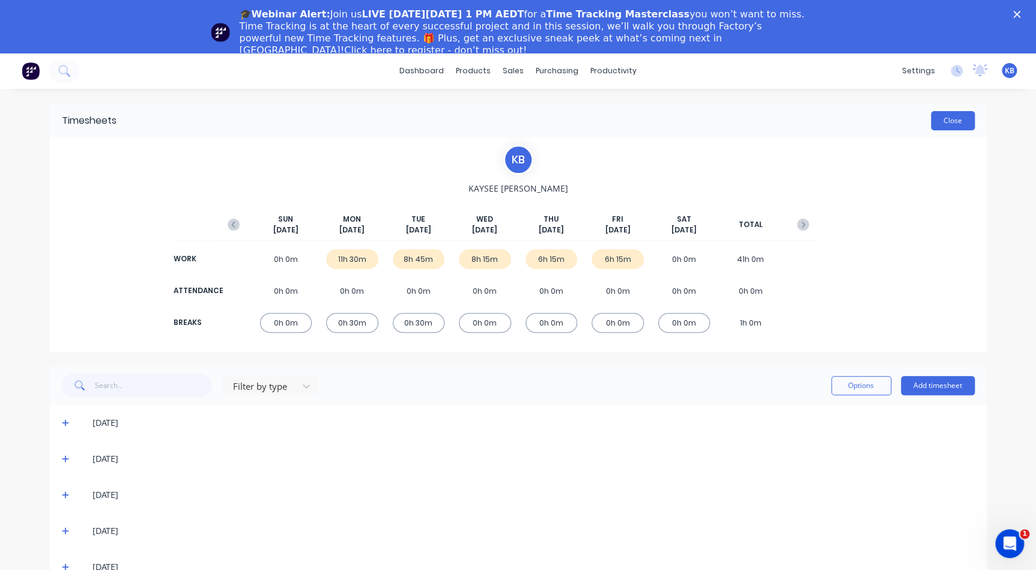
click at [941, 126] on button "Close" at bounding box center [953, 120] width 44 height 19
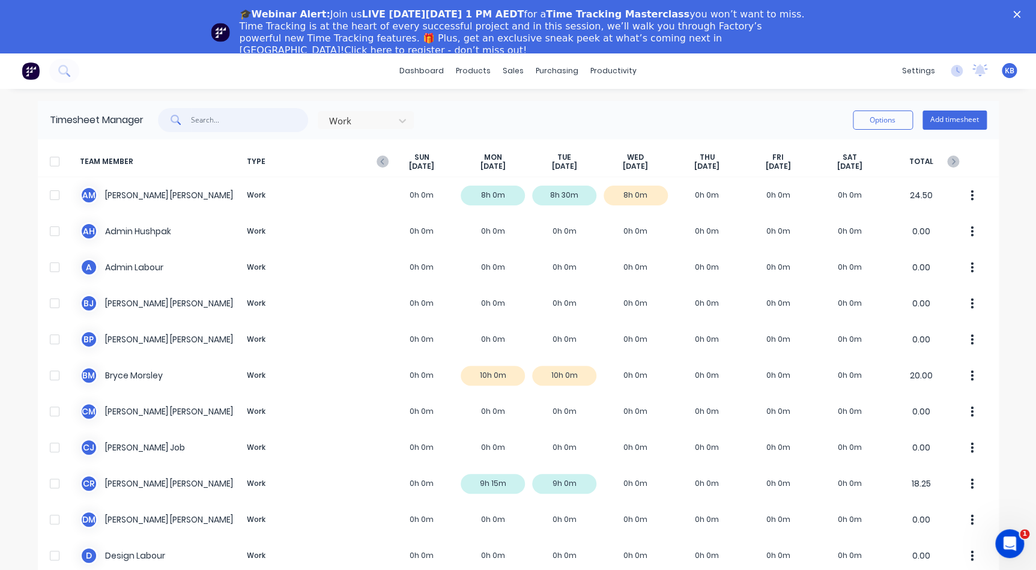
click at [262, 123] on input "text" at bounding box center [249, 120] width 117 height 24
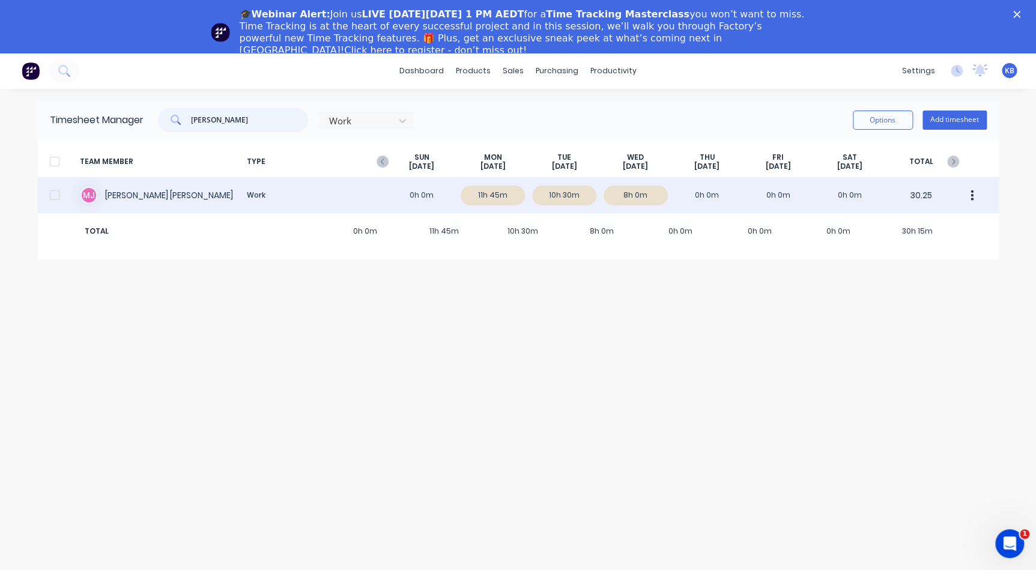
type input "michelle"
click at [628, 199] on div "M J Michelle Jacobs Work 0h 0m 11h 45m 10h 30m 8h 0m 0h 0m 0h 0m 0h 0m 30.25" at bounding box center [518, 195] width 961 height 36
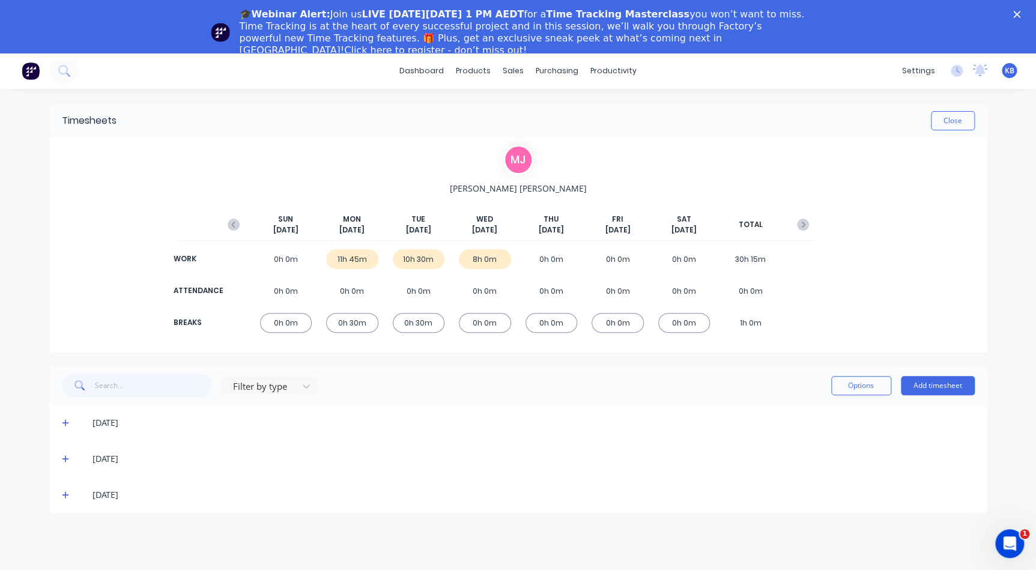
scroll to position [53, 0]
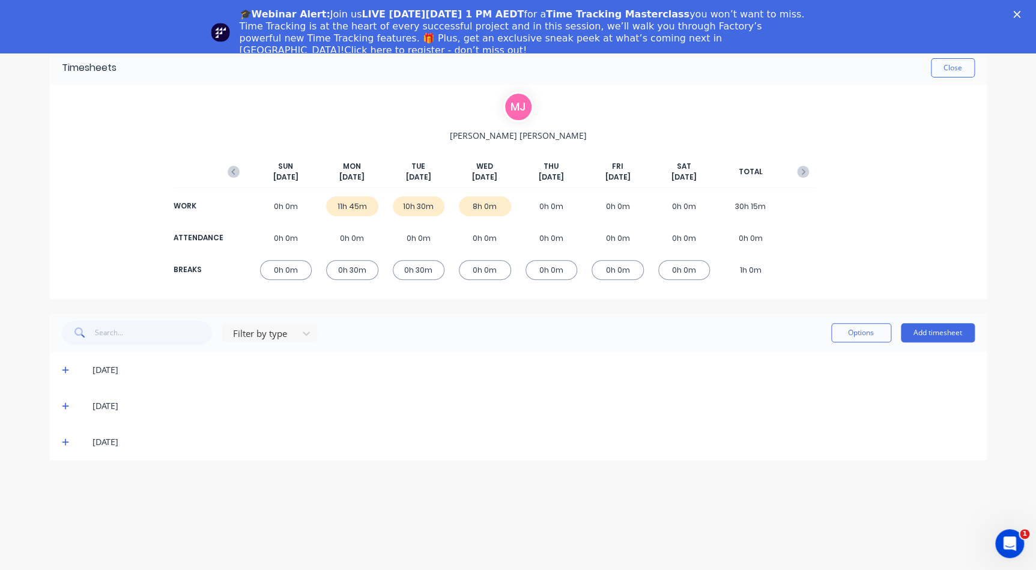
click at [62, 438] on icon at bounding box center [66, 442] width 8 height 8
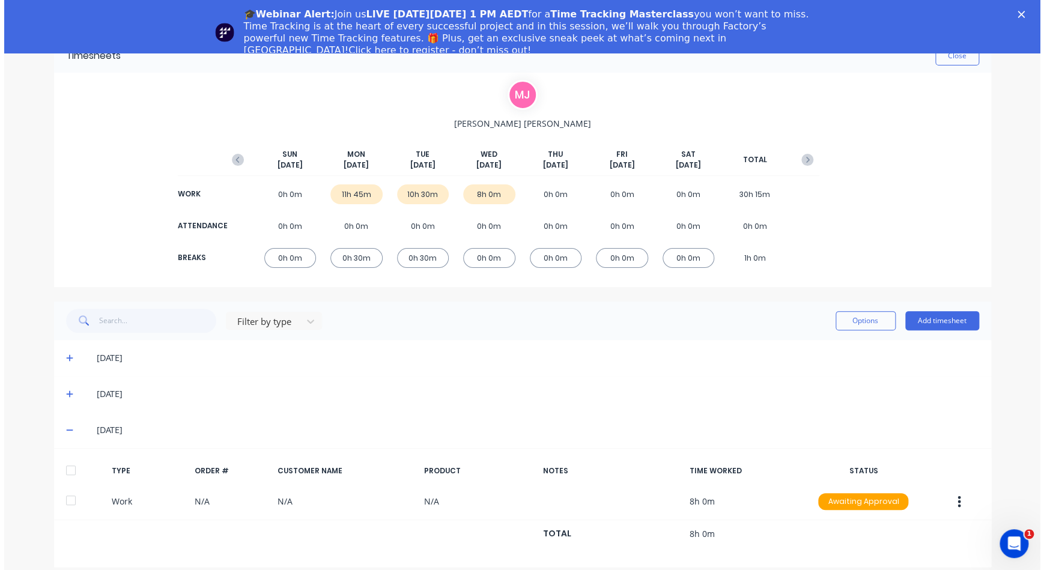
scroll to position [23, 0]
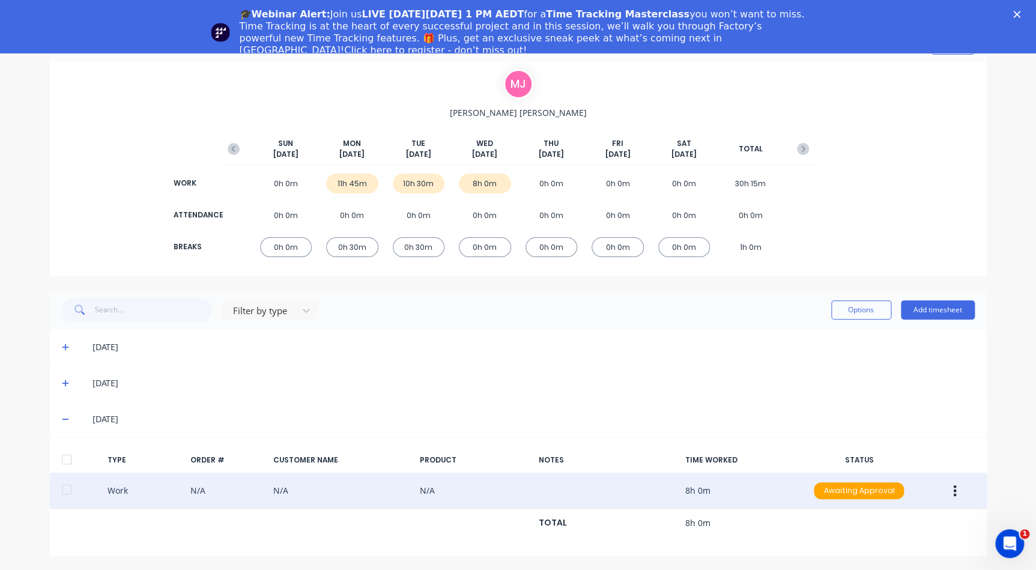
click at [631, 489] on div "Work N/A N/A N/A 8h 0m Awaiting Approval" at bounding box center [518, 491] width 937 height 37
click at [953, 496] on icon "button" at bounding box center [954, 490] width 3 height 13
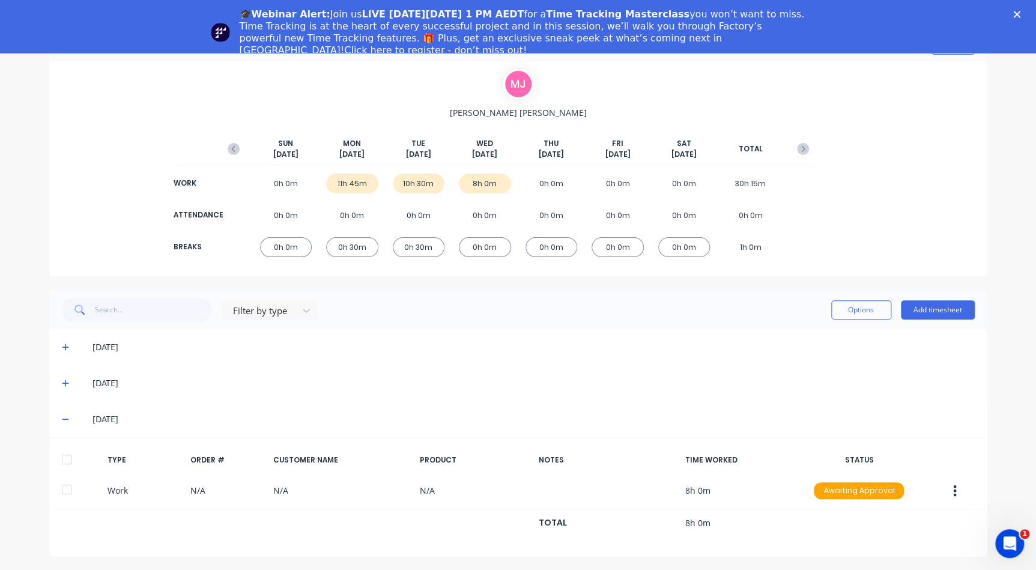
click at [577, 359] on div "22/09/25" at bounding box center [518, 347] width 937 height 36
click at [476, 180] on div "8h 0m" at bounding box center [485, 184] width 52 height 20
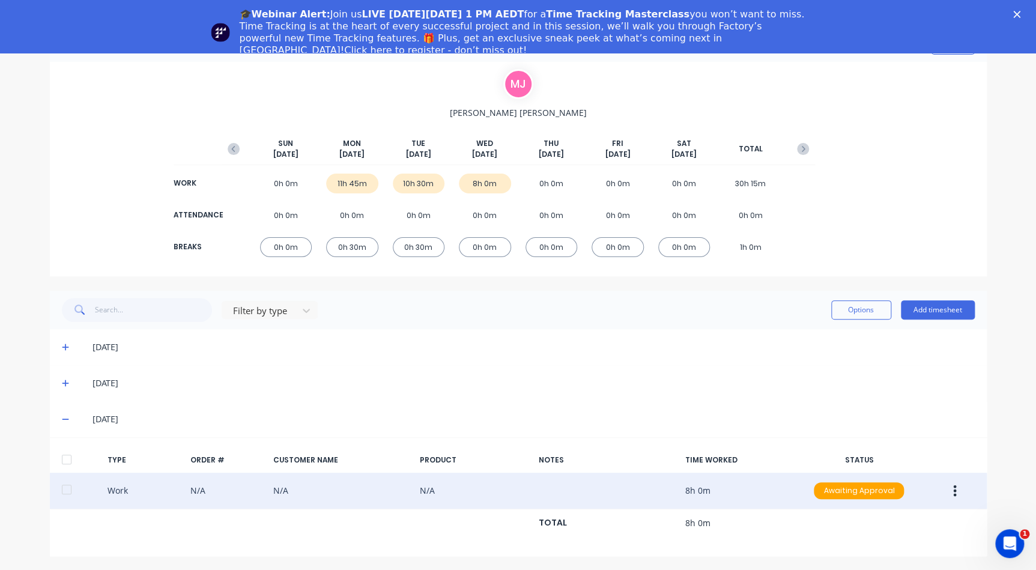
click at [953, 490] on button "button" at bounding box center [955, 491] width 28 height 22
click at [908, 447] on div "Edit" at bounding box center [912, 445] width 93 height 17
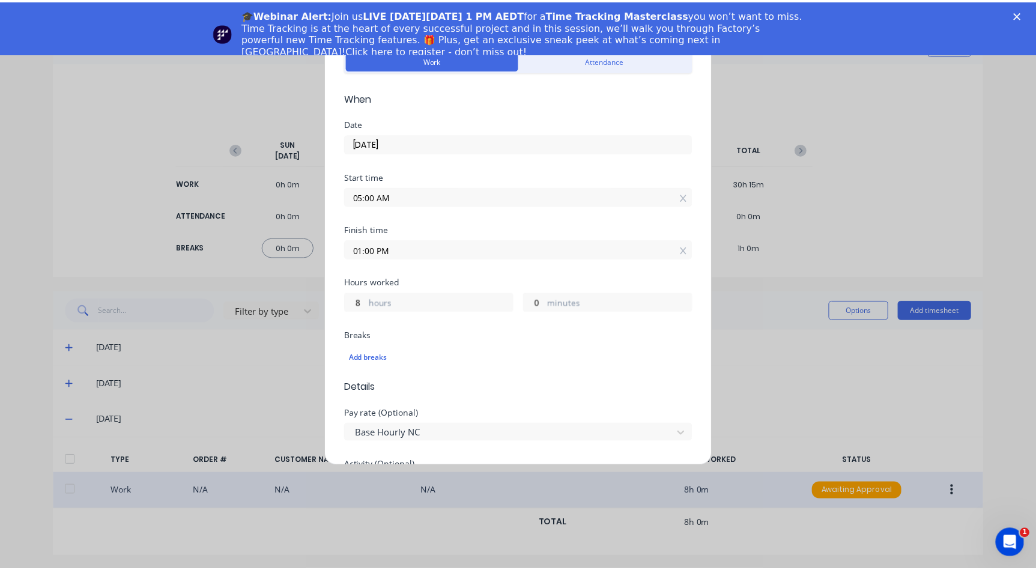
scroll to position [0, 0]
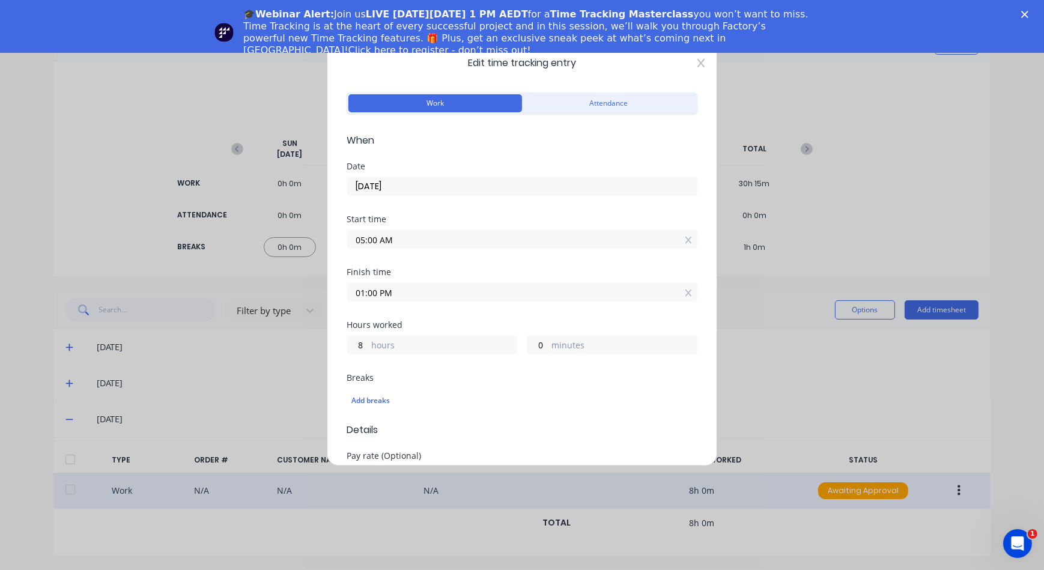
click at [697, 61] on icon at bounding box center [700, 63] width 7 height 10
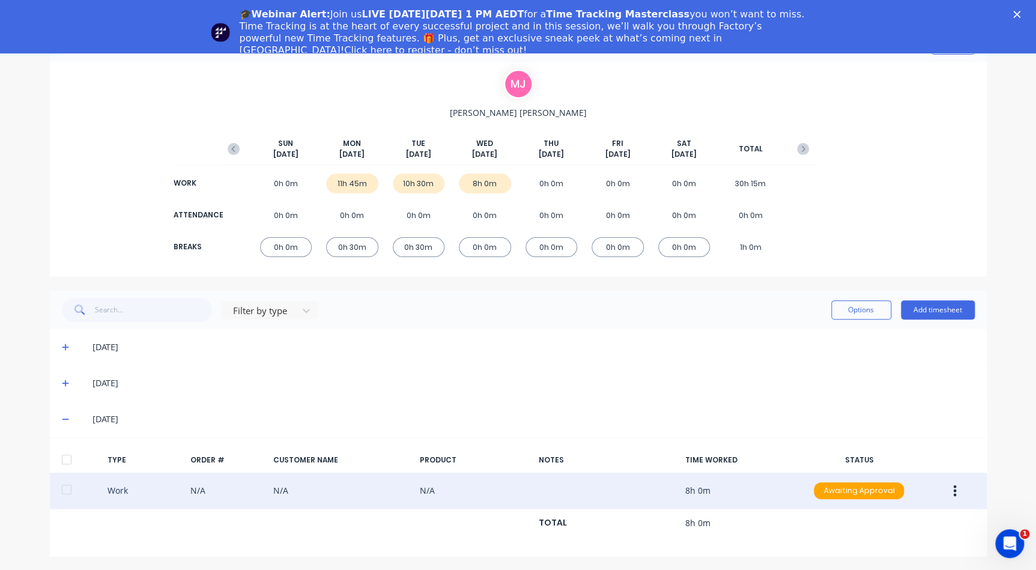
click at [62, 383] on icon at bounding box center [66, 383] width 8 height 8
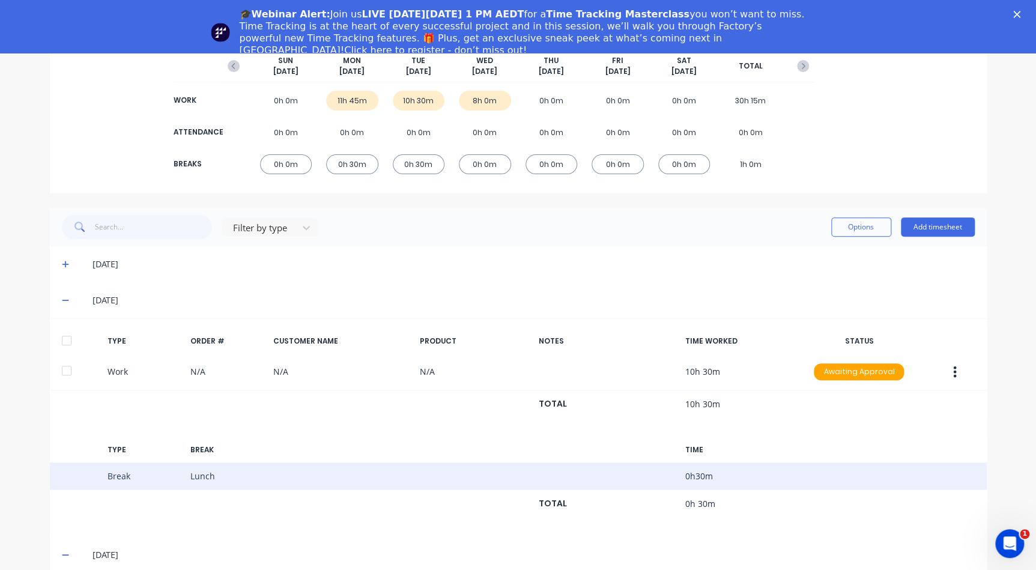
scroll to position [132, 0]
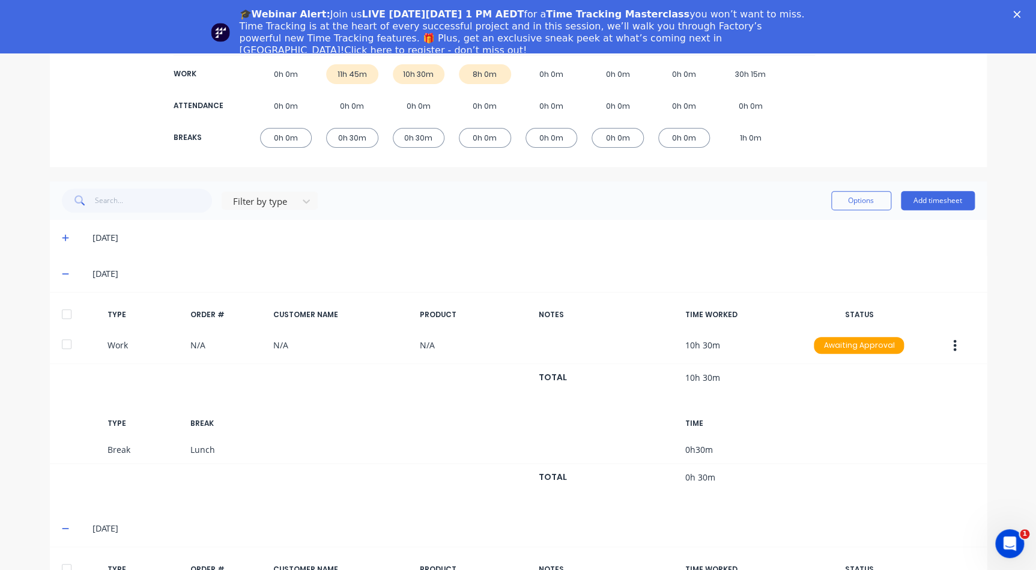
click at [62, 234] on icon at bounding box center [66, 238] width 8 height 8
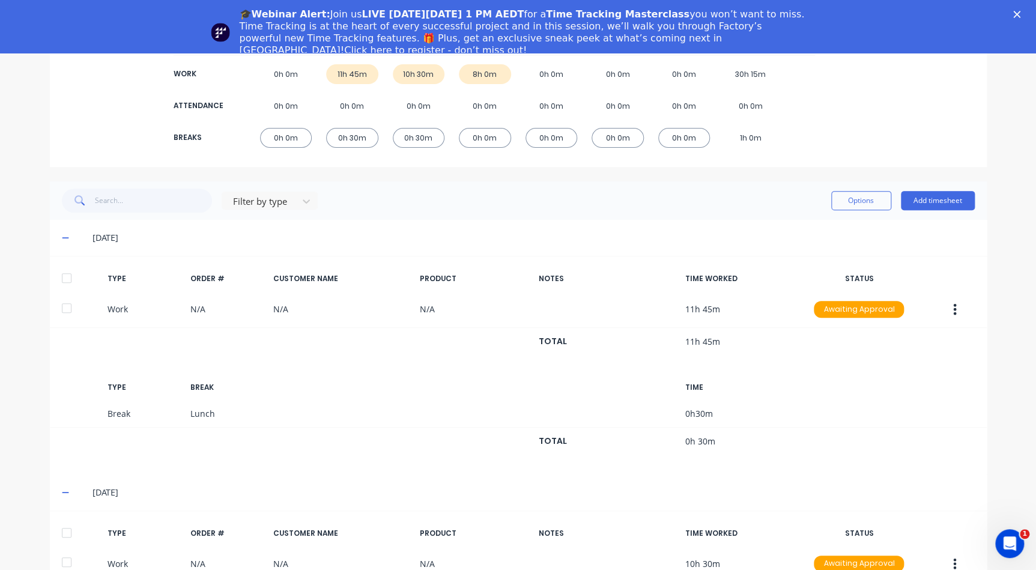
click at [62, 234] on icon at bounding box center [66, 238] width 8 height 8
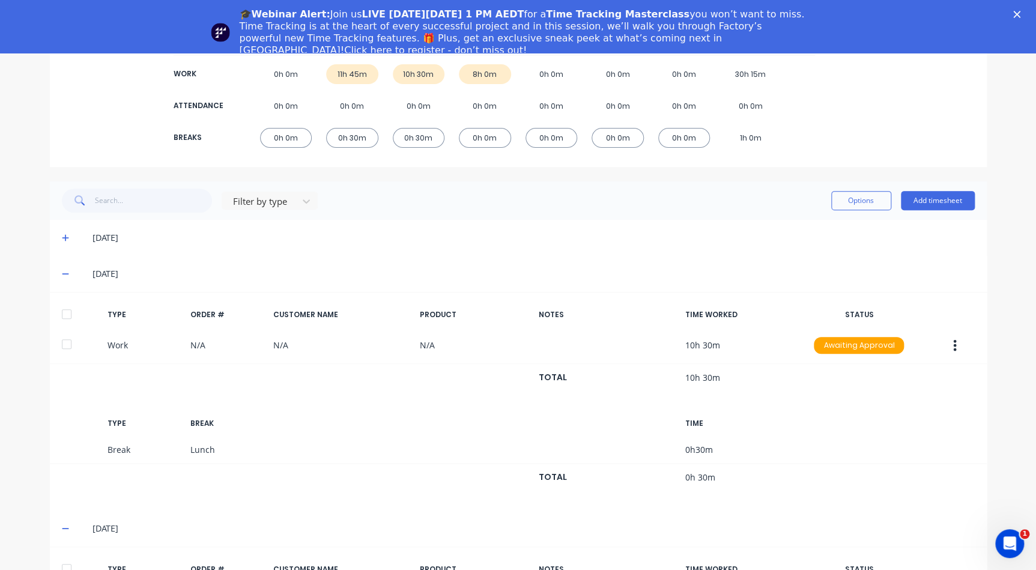
click at [64, 273] on icon at bounding box center [66, 274] width 8 height 8
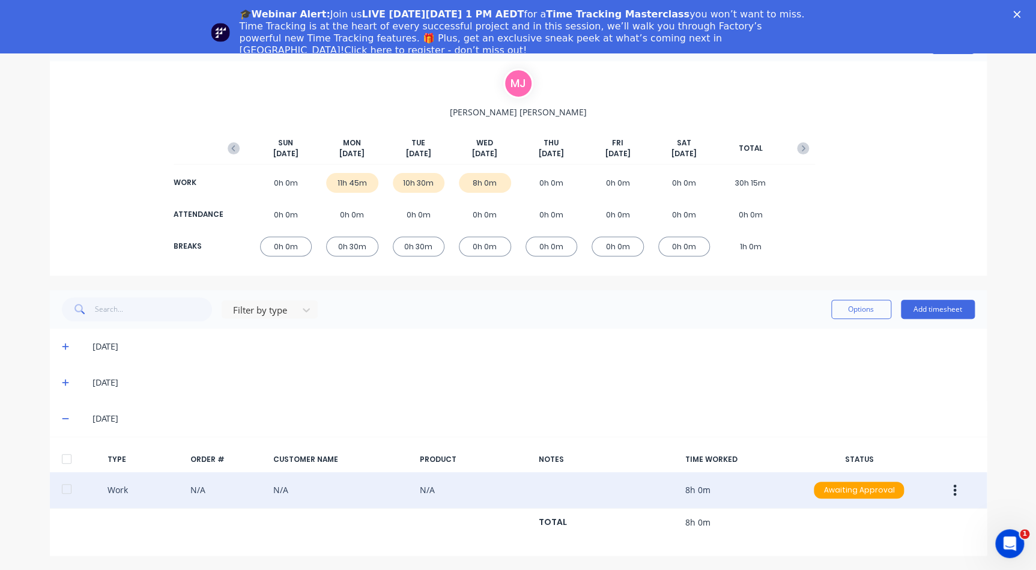
click at [62, 415] on icon at bounding box center [66, 418] width 8 height 8
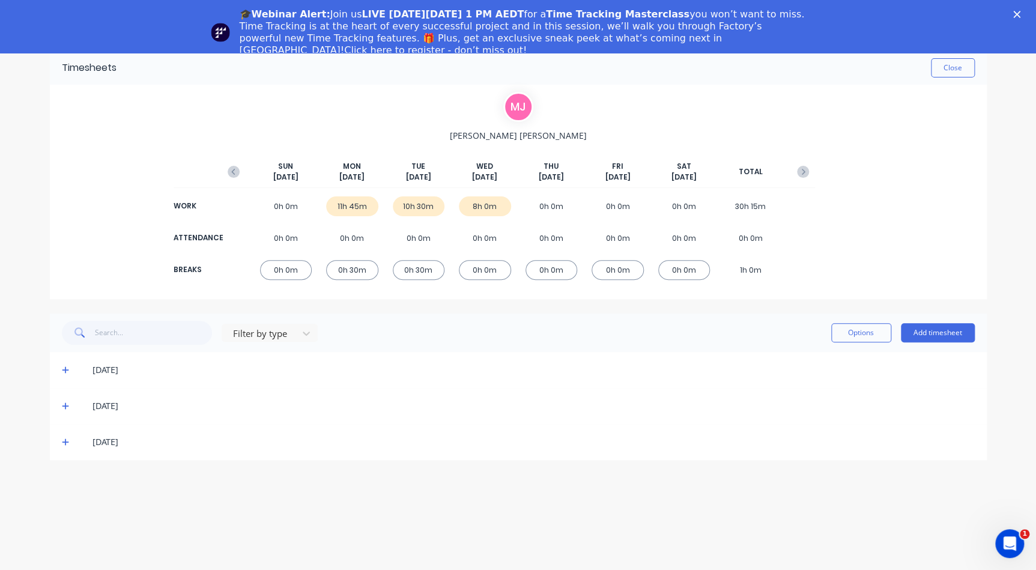
scroll to position [0, 0]
click at [941, 69] on button "Close" at bounding box center [953, 67] width 44 height 19
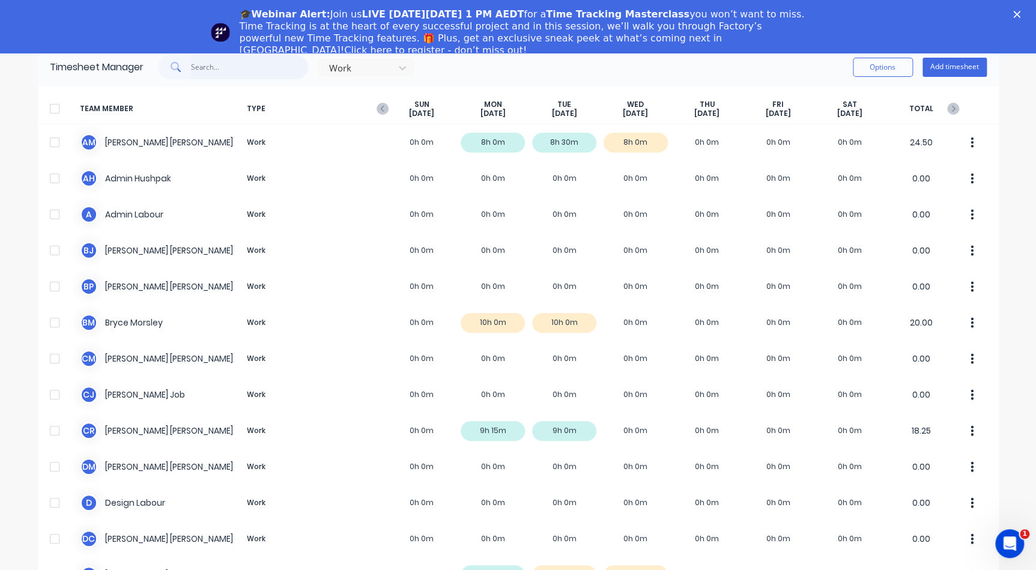
click at [207, 71] on input "text" at bounding box center [249, 67] width 117 height 24
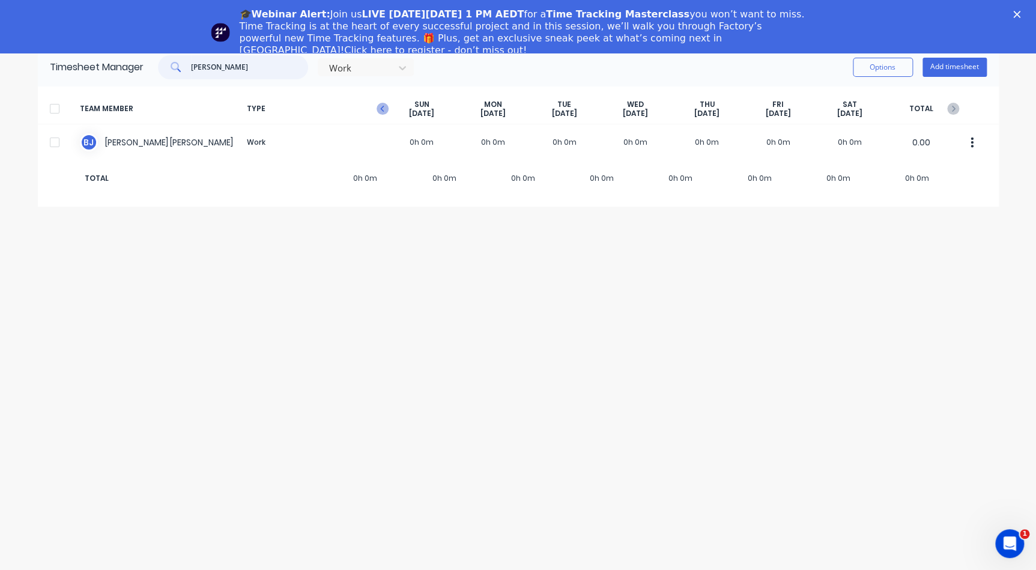
type input "beth"
click at [380, 106] on icon "button" at bounding box center [383, 109] width 12 height 12
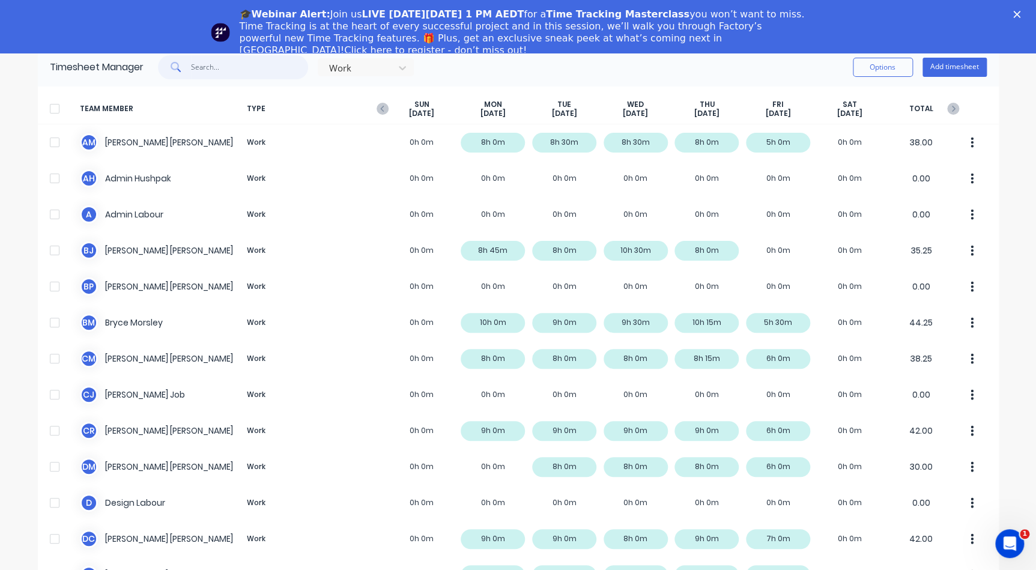
click at [204, 64] on input "text" at bounding box center [249, 67] width 117 height 24
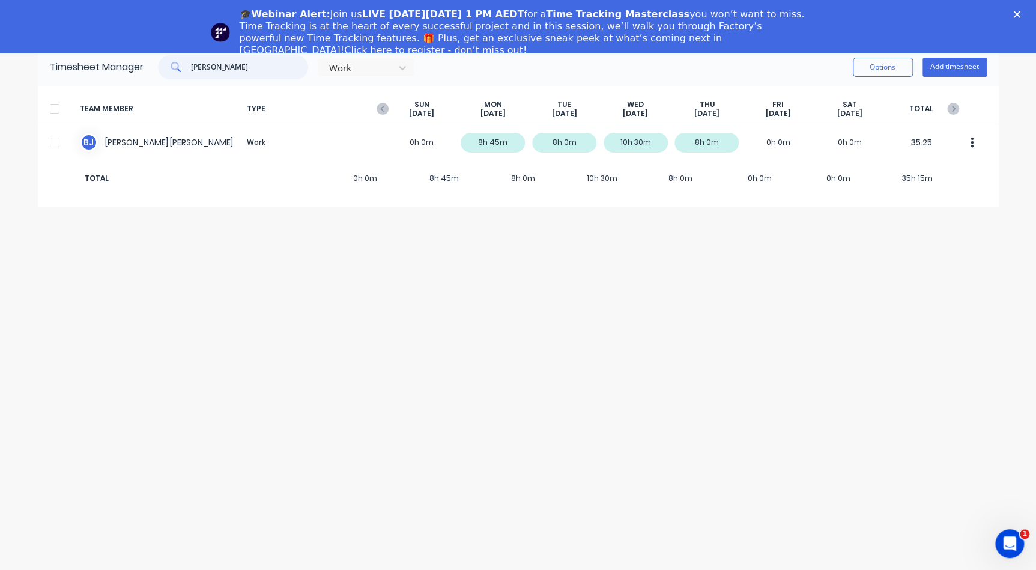
drag, startPoint x: 232, startPoint y: 69, endPoint x: 123, endPoint y: 57, distance: 110.0
click at [126, 58] on div "Timesheet Manager beth Work Options Add timesheet" at bounding box center [518, 67] width 961 height 38
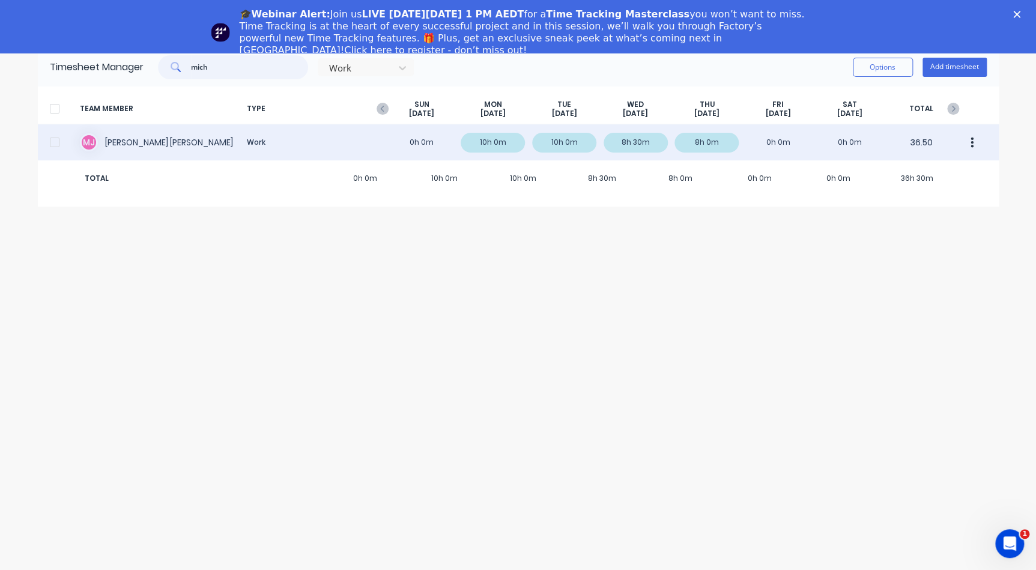
type input "mich"
click at [506, 144] on div "M J Michelle Jacobs Work 0h 0m 10h 0m 10h 0m 8h 30m 8h 0m 0h 0m 0h 0m 36.50" at bounding box center [518, 142] width 961 height 36
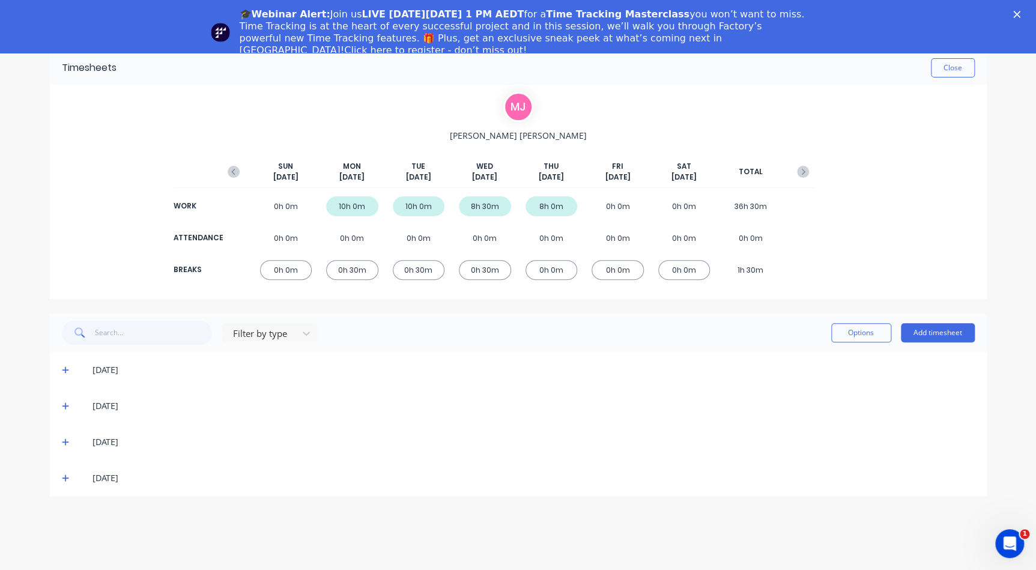
click at [61, 361] on div "15/09/25" at bounding box center [518, 370] width 937 height 36
click at [64, 366] on icon at bounding box center [66, 370] width 8 height 8
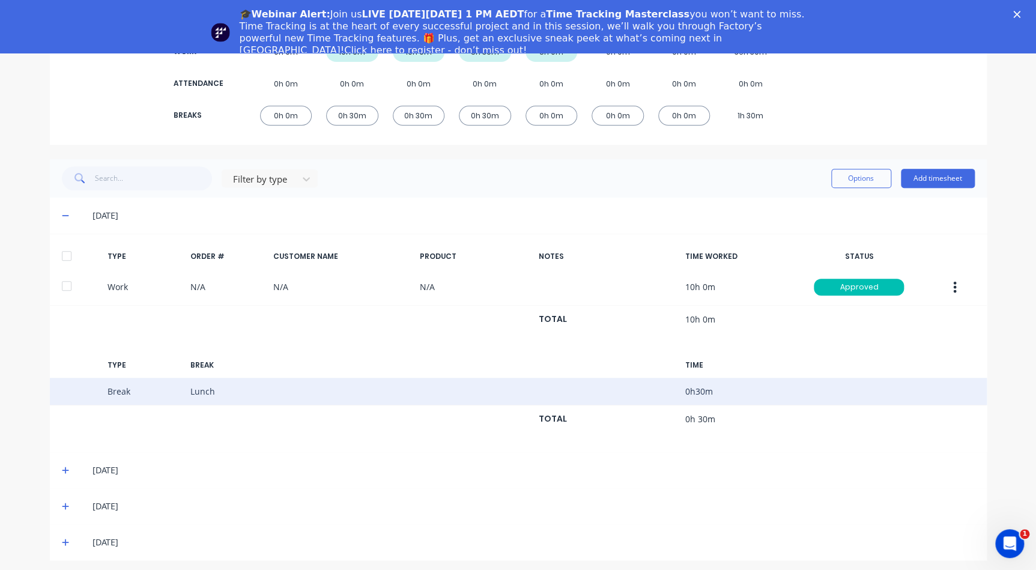
scroll to position [159, 0]
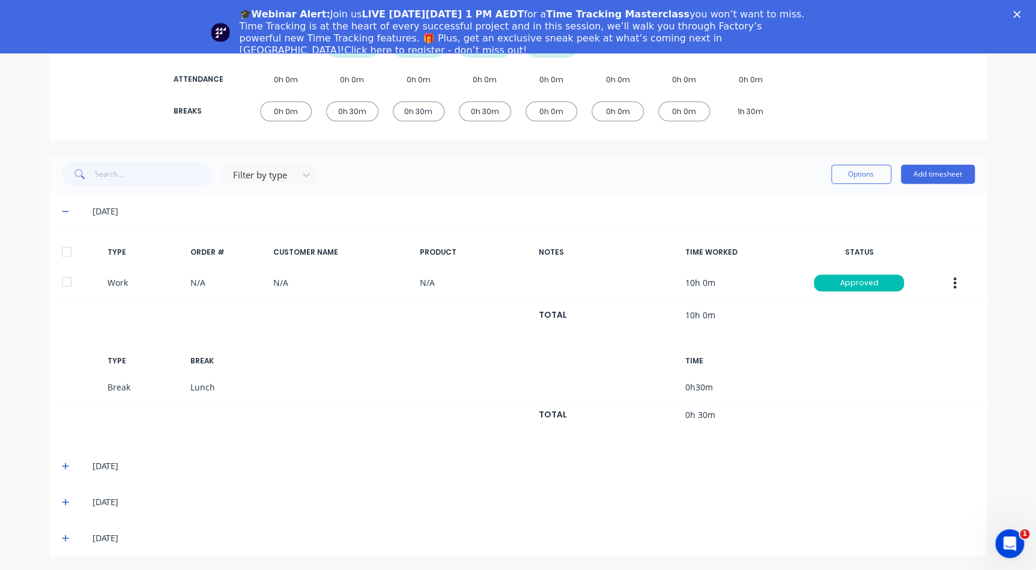
click at [62, 465] on icon at bounding box center [65, 466] width 7 height 7
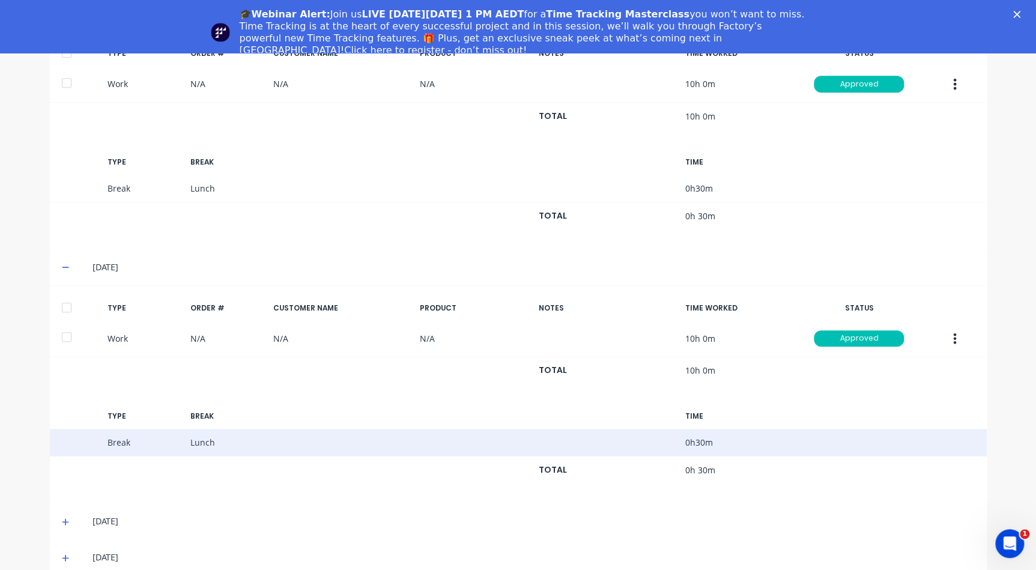
scroll to position [377, 0]
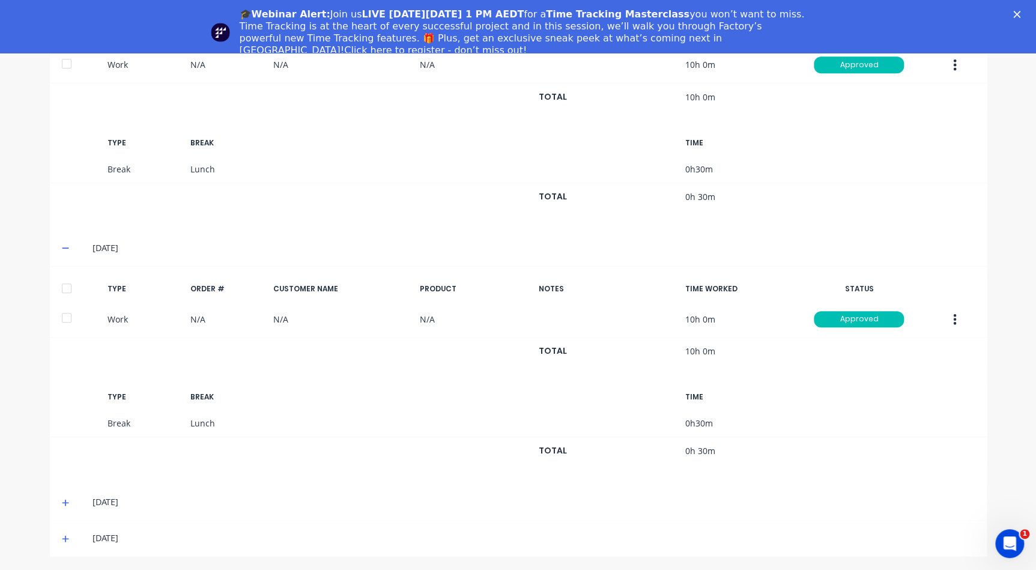
click at [62, 500] on icon at bounding box center [65, 502] width 7 height 7
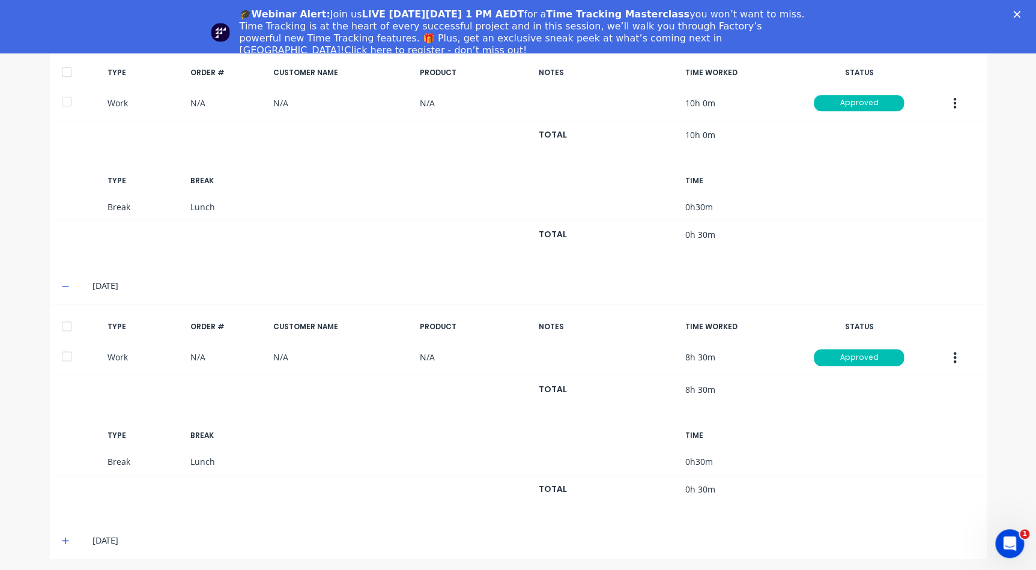
scroll to position [595, 0]
click at [65, 533] on span at bounding box center [68, 539] width 12 height 12
click at [62, 535] on icon at bounding box center [66, 539] width 8 height 8
click at [55, 533] on div "18/09/25" at bounding box center [518, 539] width 937 height 36
click at [62, 536] on icon at bounding box center [65, 539] width 7 height 7
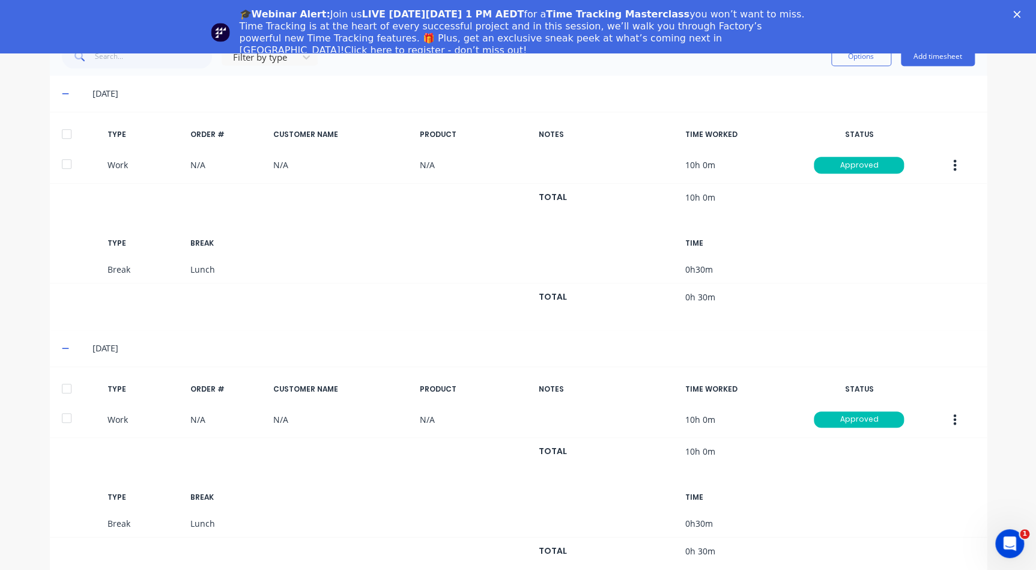
scroll to position [3, 0]
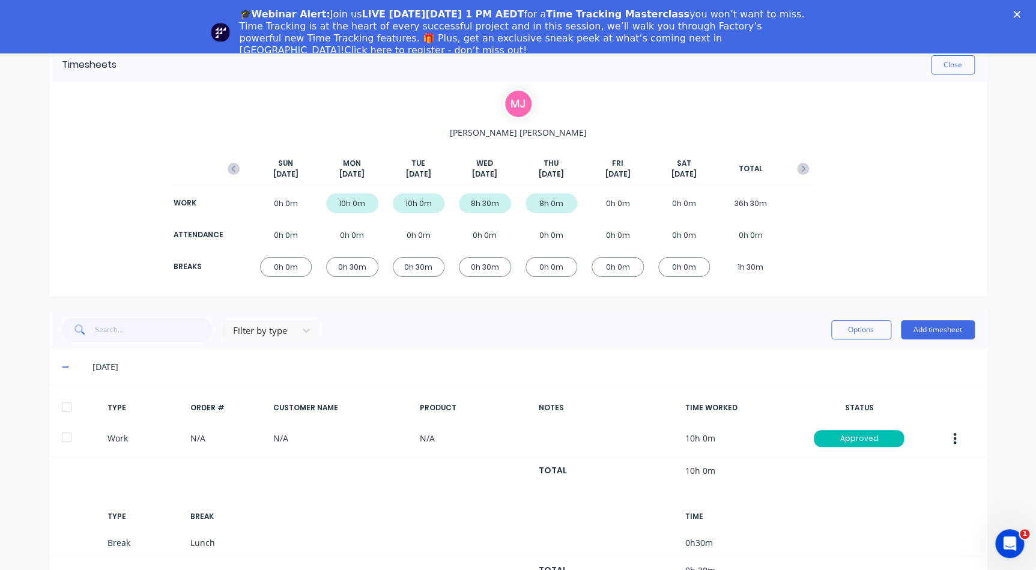
click at [62, 369] on icon at bounding box center [66, 367] width 8 height 8
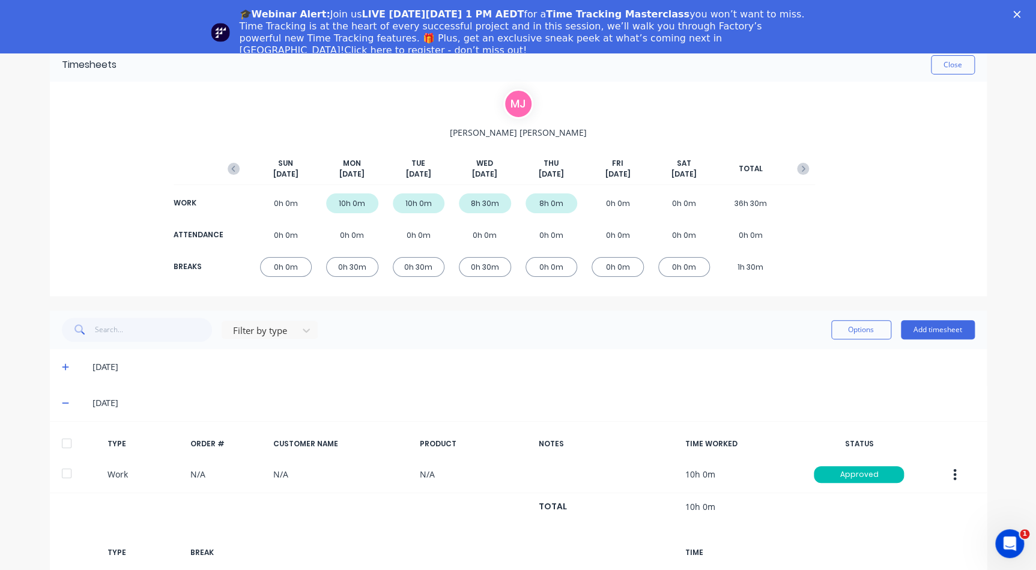
click at [62, 369] on icon at bounding box center [66, 367] width 8 height 8
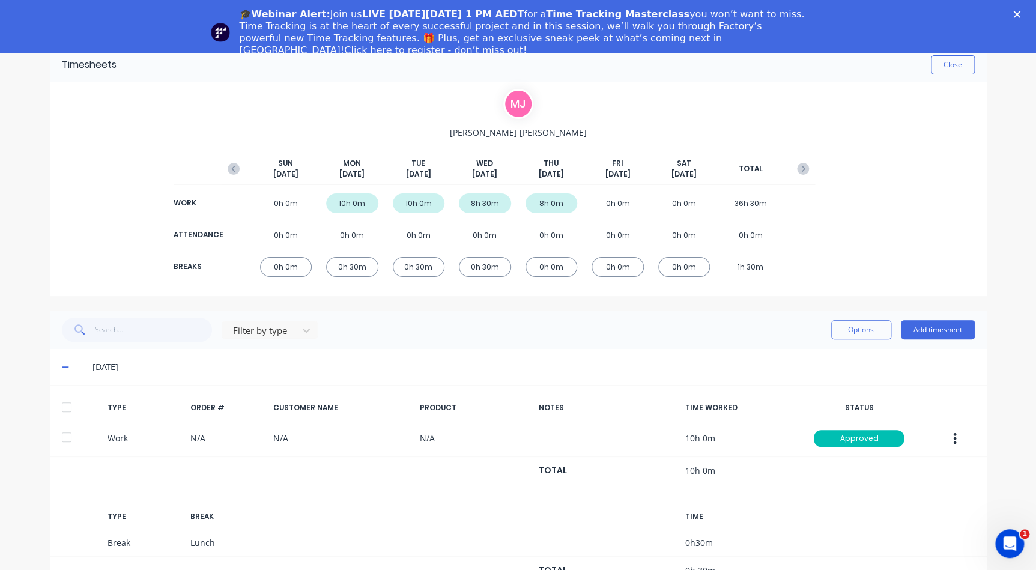
click at [62, 371] on span at bounding box center [68, 367] width 12 height 12
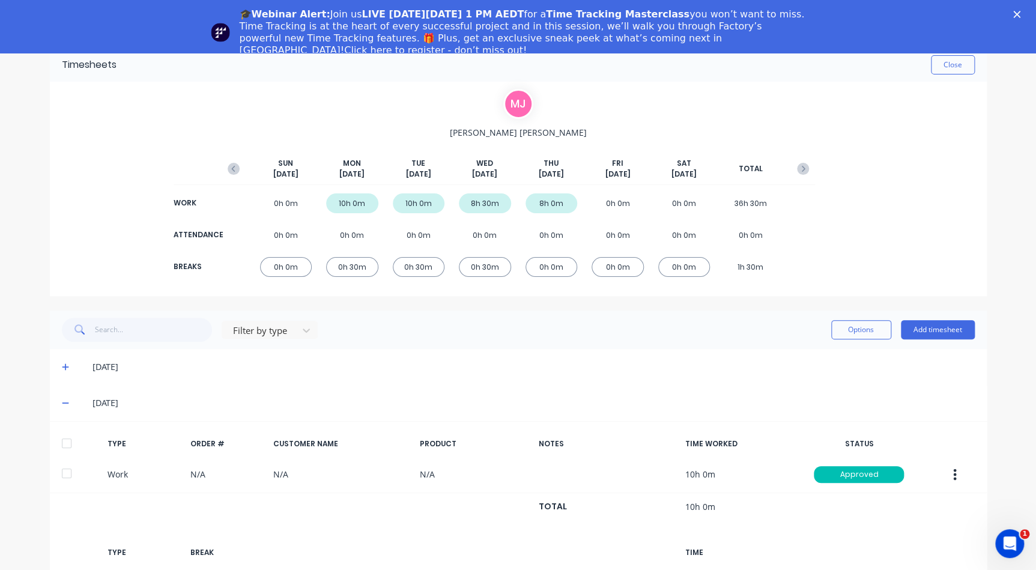
click at [62, 397] on span at bounding box center [68, 403] width 12 height 12
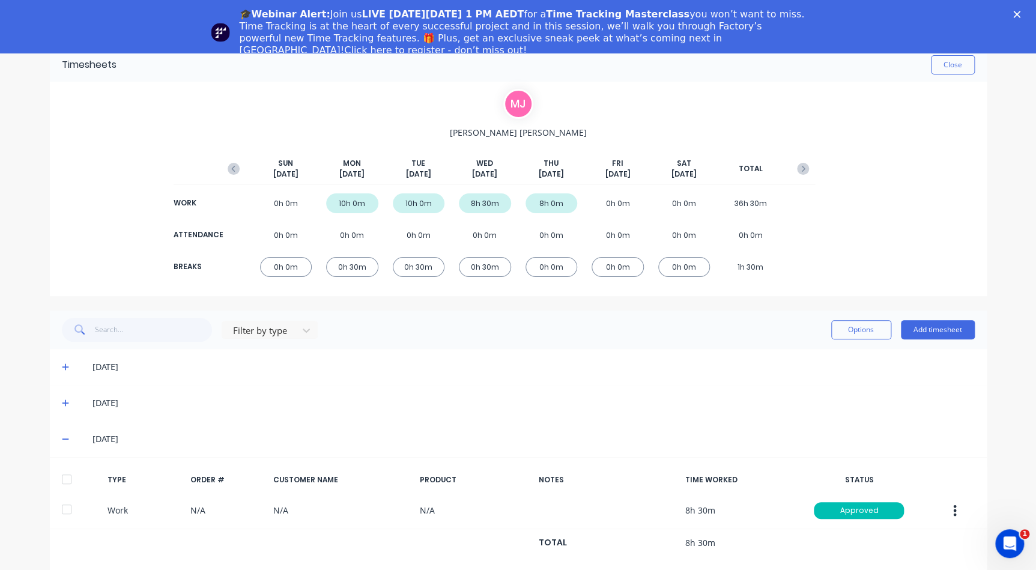
click at [62, 437] on icon at bounding box center [66, 439] width 8 height 8
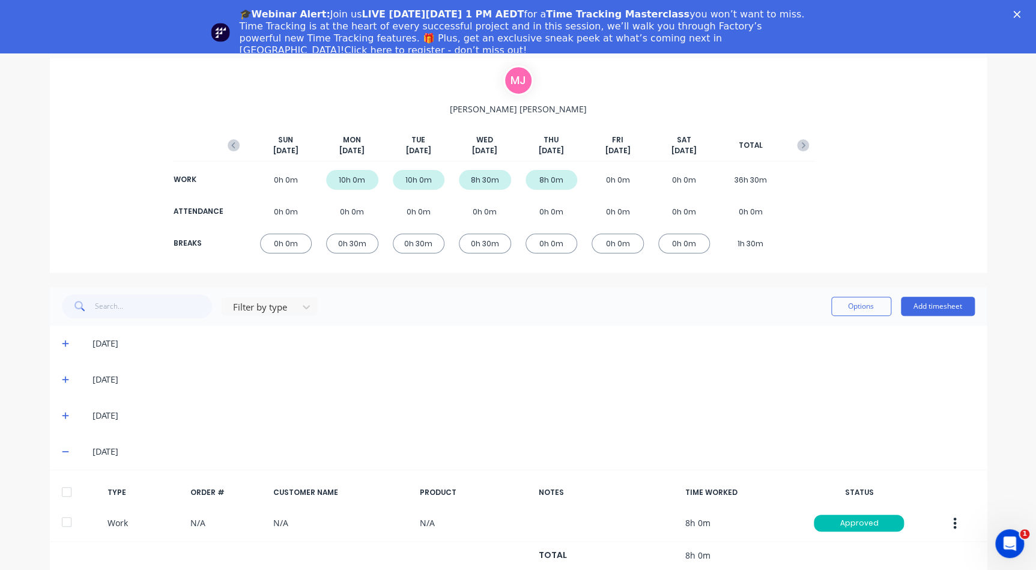
scroll to position [59, 0]
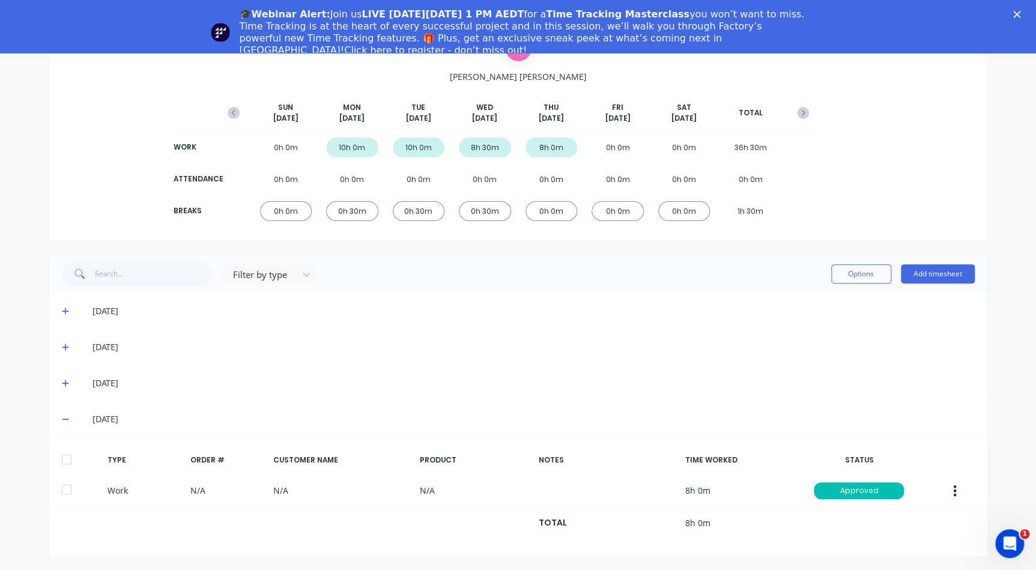
click at [61, 425] on div "18/09/25" at bounding box center [518, 419] width 937 height 36
click at [73, 421] on div "18/09/25" at bounding box center [523, 419] width 901 height 13
click at [62, 420] on icon at bounding box center [66, 419] width 8 height 8
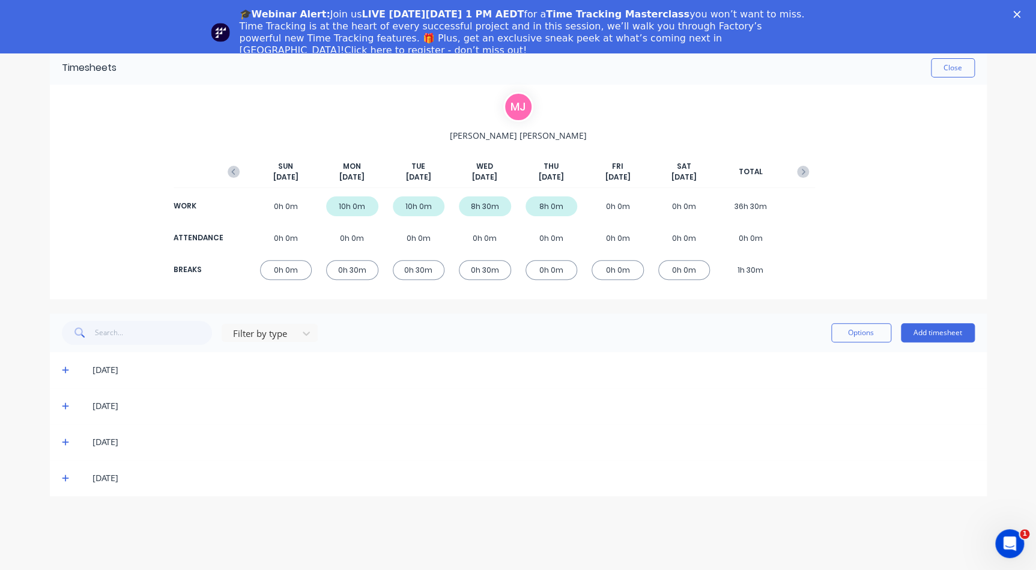
scroll to position [0, 0]
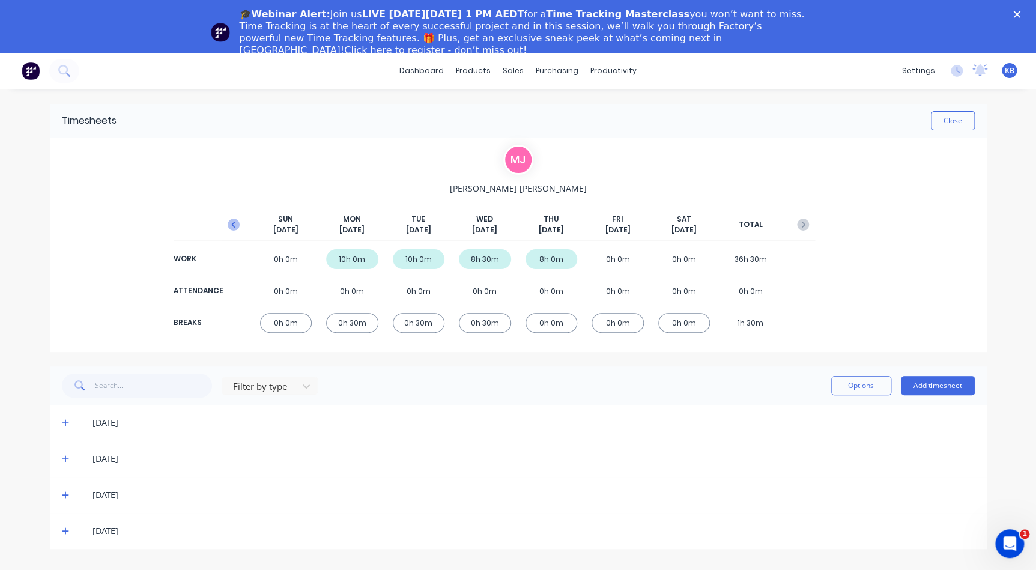
click at [234, 228] on icon "button" at bounding box center [234, 225] width 12 height 12
click at [978, 130] on div "Timesheets Close" at bounding box center [518, 121] width 937 height 34
click at [973, 128] on button "Close" at bounding box center [953, 120] width 44 height 19
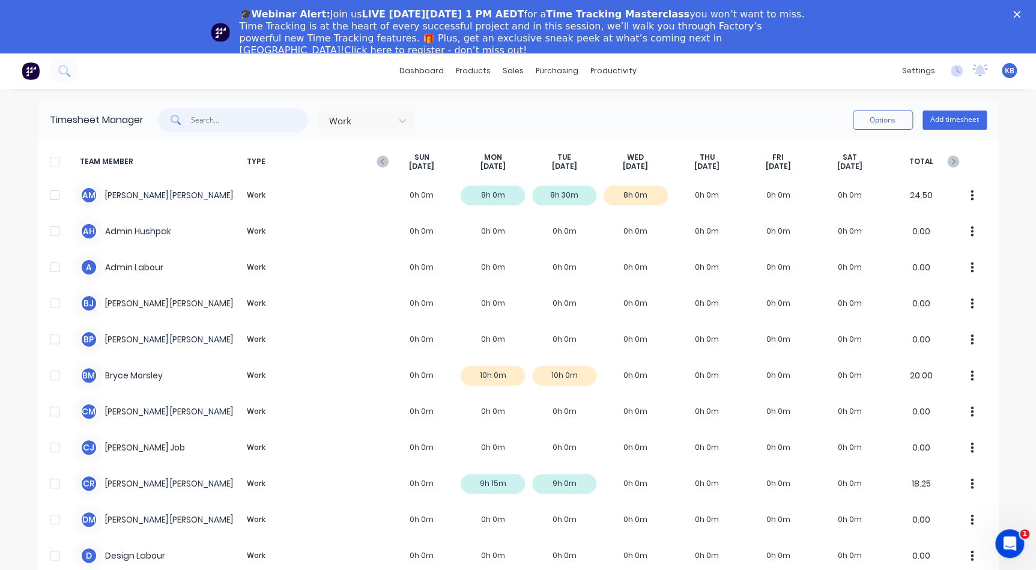
drag, startPoint x: 300, startPoint y: 120, endPoint x: 161, endPoint y: 105, distance: 139.6
click at [163, 105] on div "Timesheet Manager Work Options Add timesheet" at bounding box center [518, 120] width 961 height 38
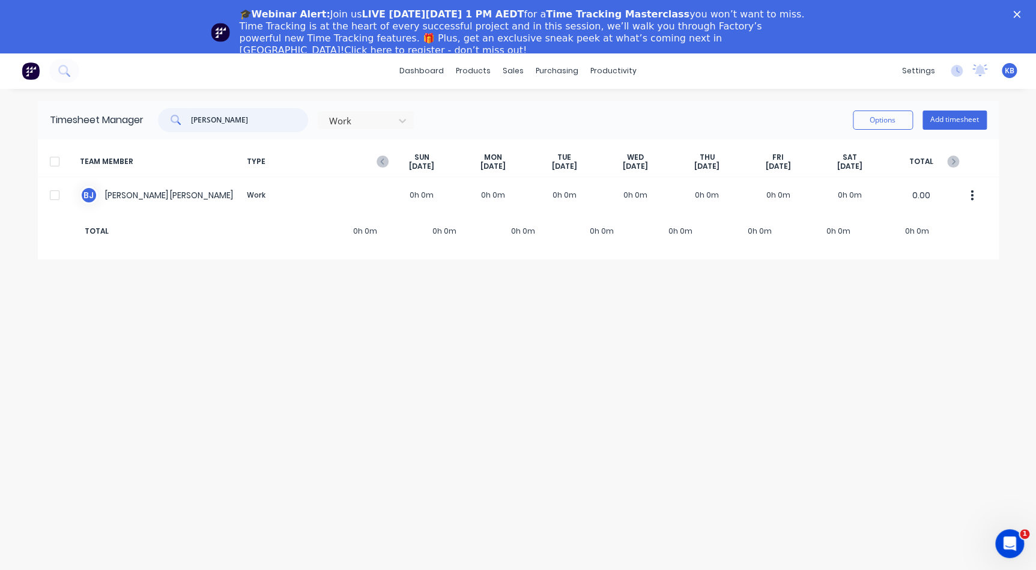
type input "beth"
click at [373, 165] on span "TYPE" at bounding box center [314, 162] width 144 height 19
click at [377, 163] on icon "button" at bounding box center [383, 162] width 12 height 12
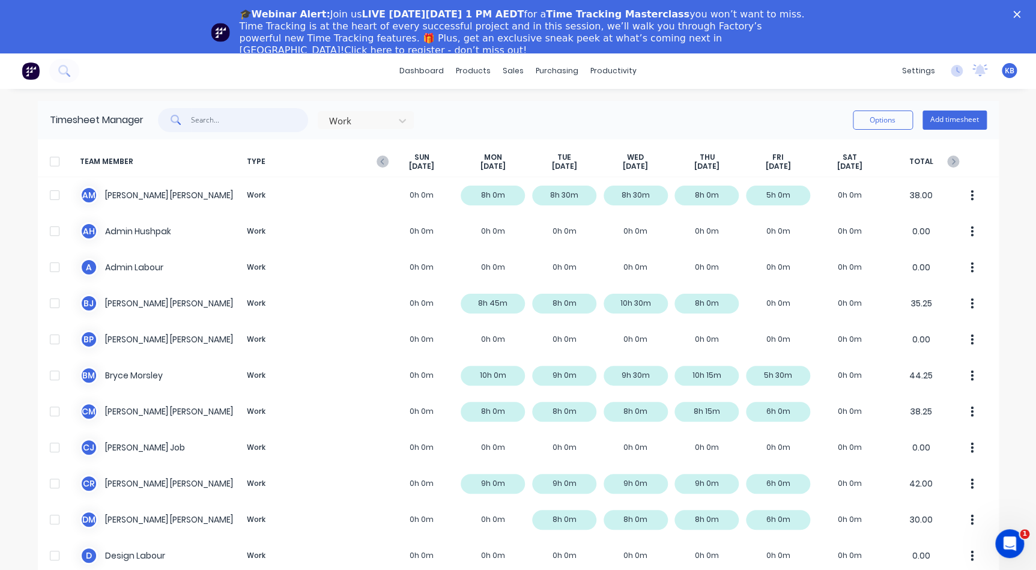
click at [204, 108] on input "text" at bounding box center [249, 120] width 117 height 24
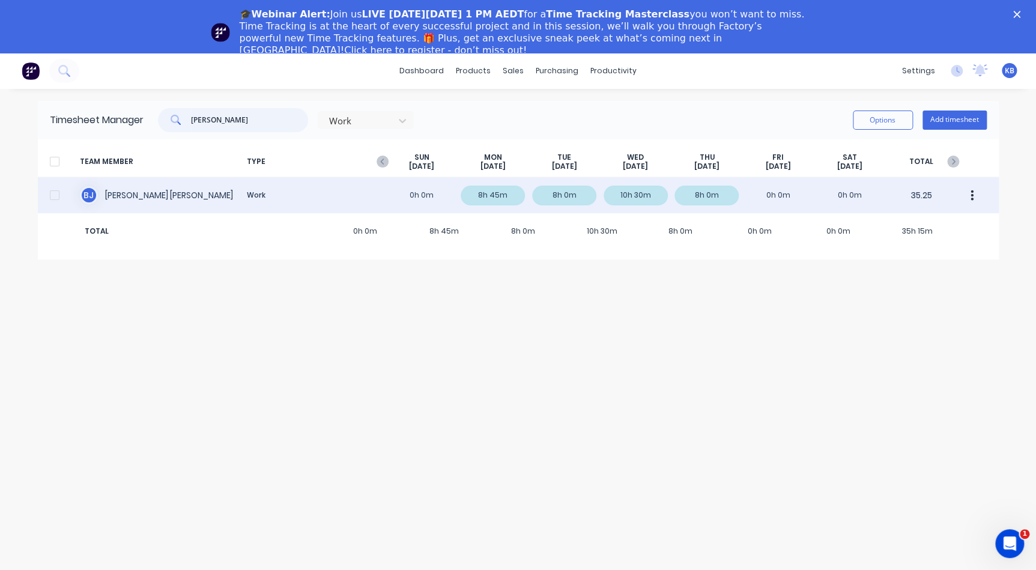
type input "beth"
click at [112, 197] on div "B J Beth Jacobs Work 0h 0m 8h 45m 8h 0m 10h 30m 8h 0m 0h 0m 0h 0m 35.25" at bounding box center [518, 195] width 961 height 36
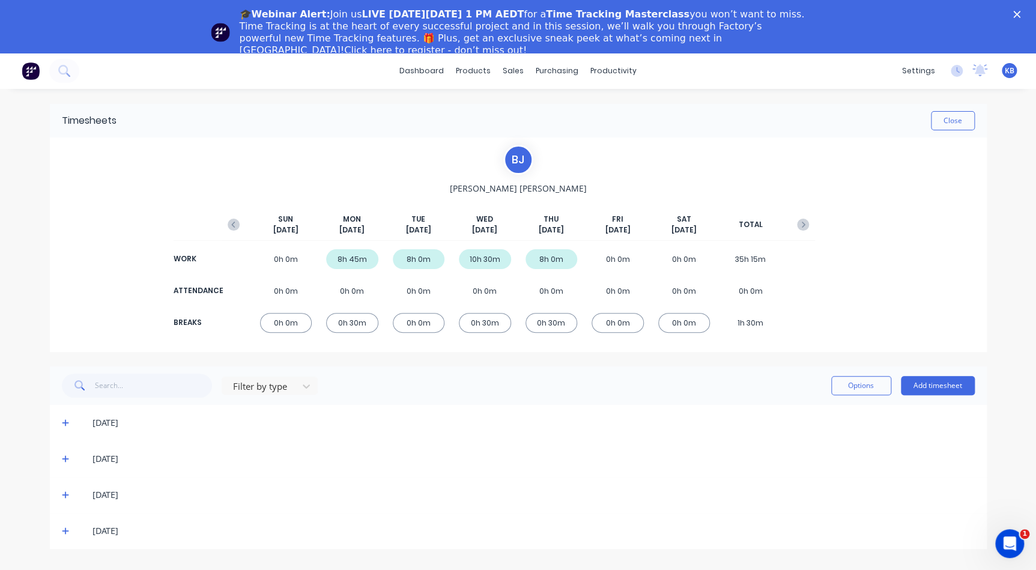
click at [68, 422] on icon at bounding box center [65, 423] width 7 height 7
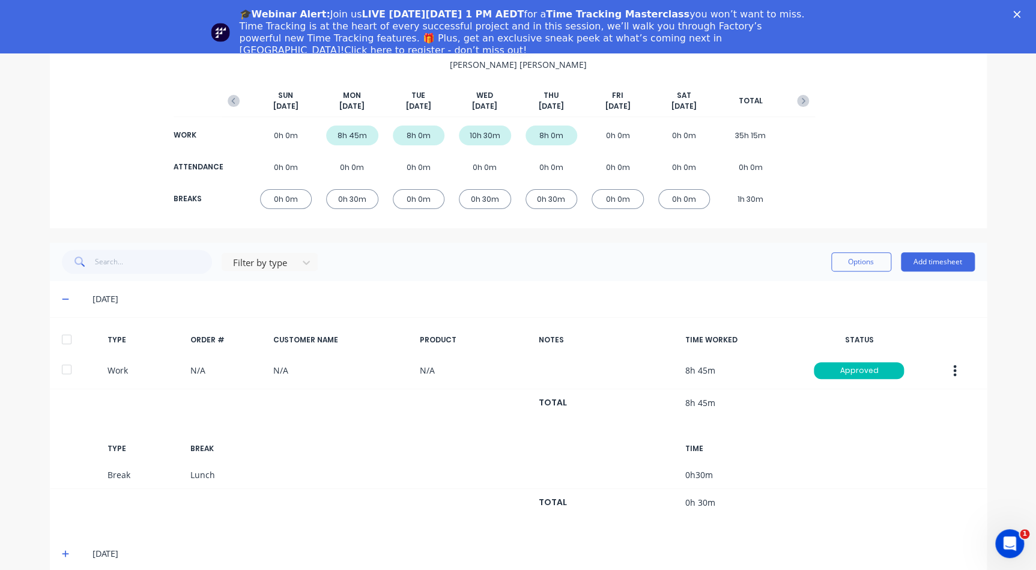
scroll to position [159, 0]
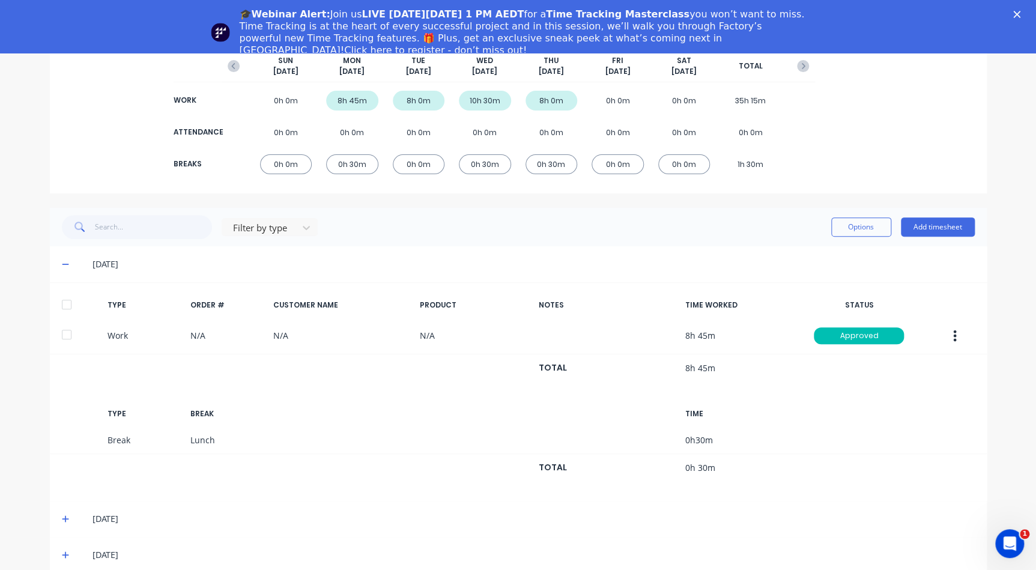
click at [62, 267] on icon at bounding box center [66, 264] width 8 height 8
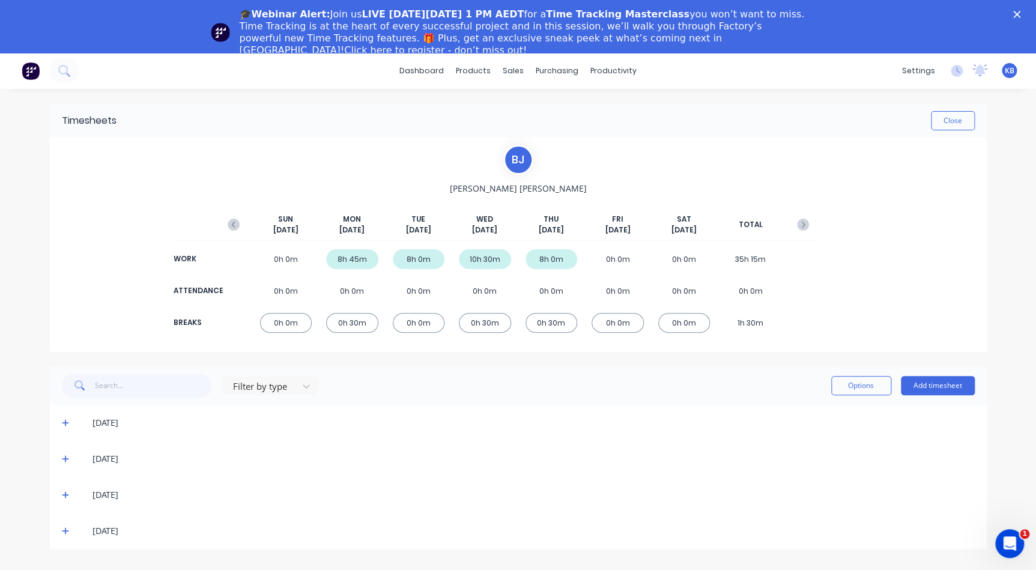
scroll to position [0, 0]
click at [64, 451] on div "16/09/25" at bounding box center [518, 459] width 937 height 36
click at [65, 459] on icon at bounding box center [65, 459] width 7 height 7
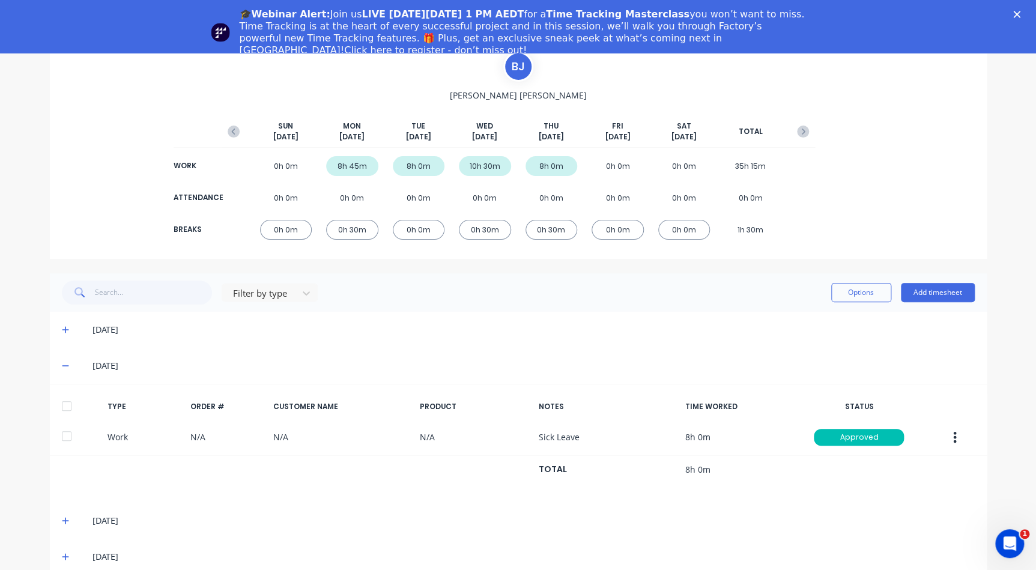
scroll to position [53, 0]
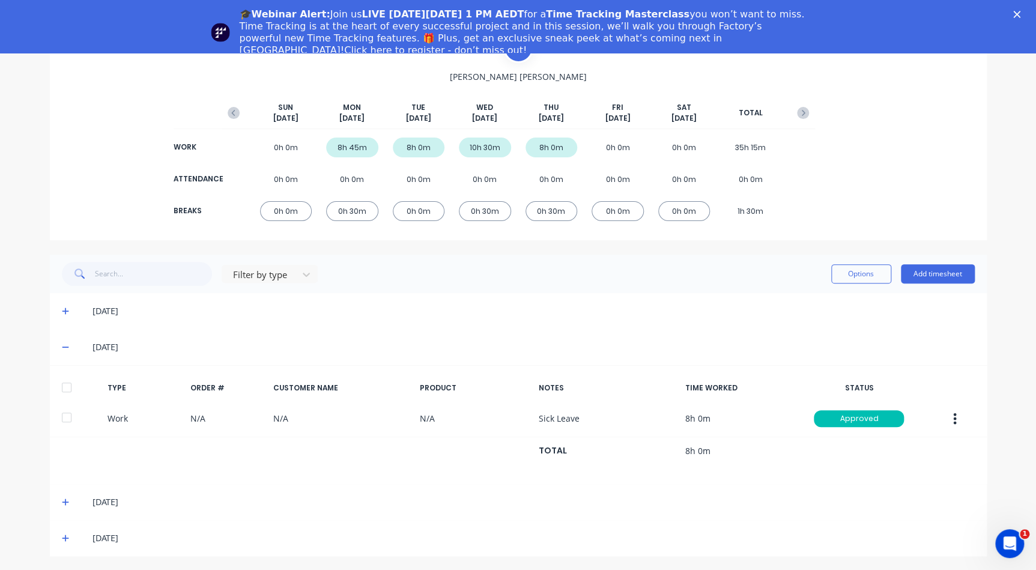
click at [62, 346] on icon at bounding box center [66, 347] width 8 height 8
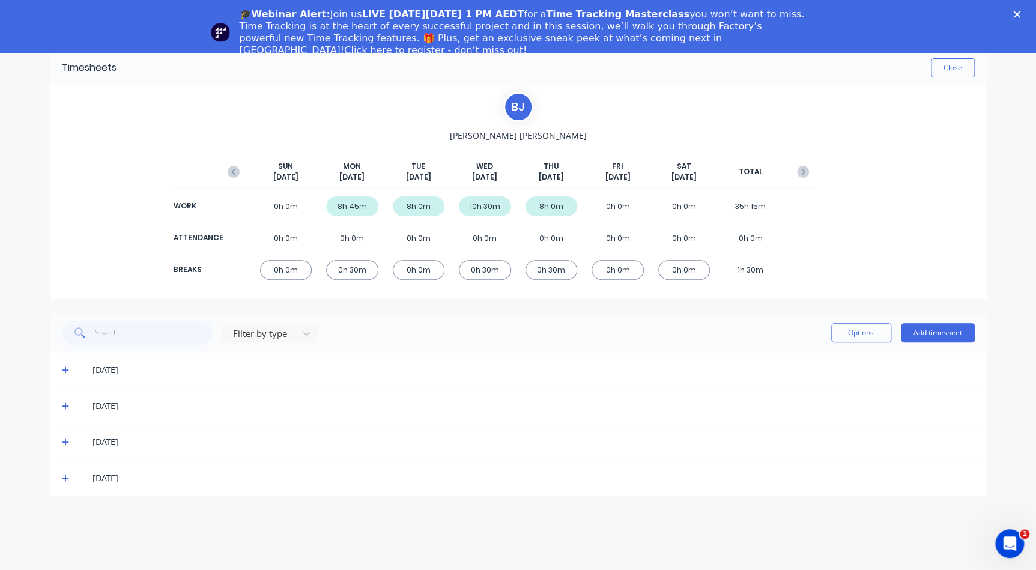
scroll to position [0, 0]
click at [65, 440] on icon at bounding box center [65, 442] width 7 height 7
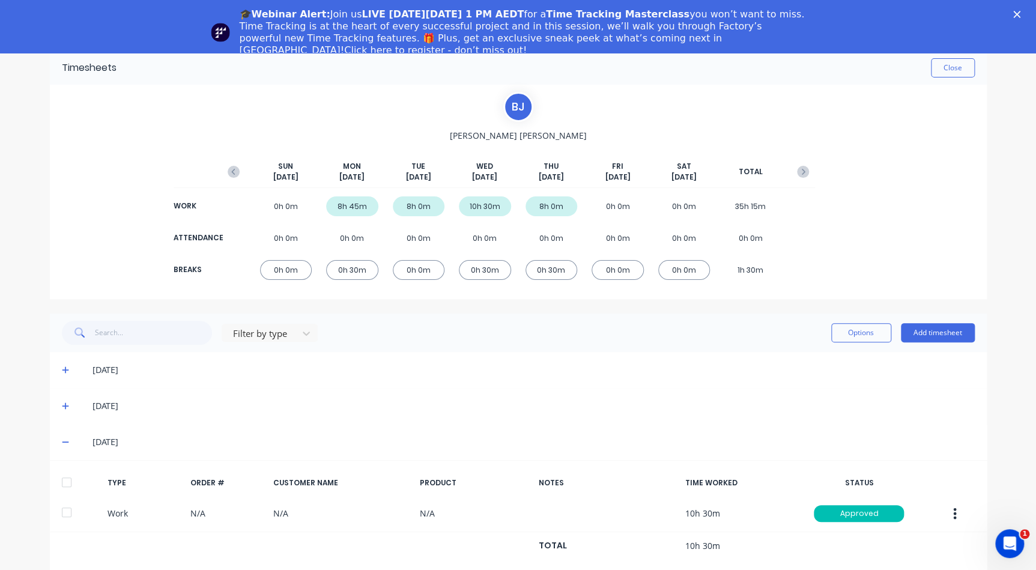
scroll to position [159, 0]
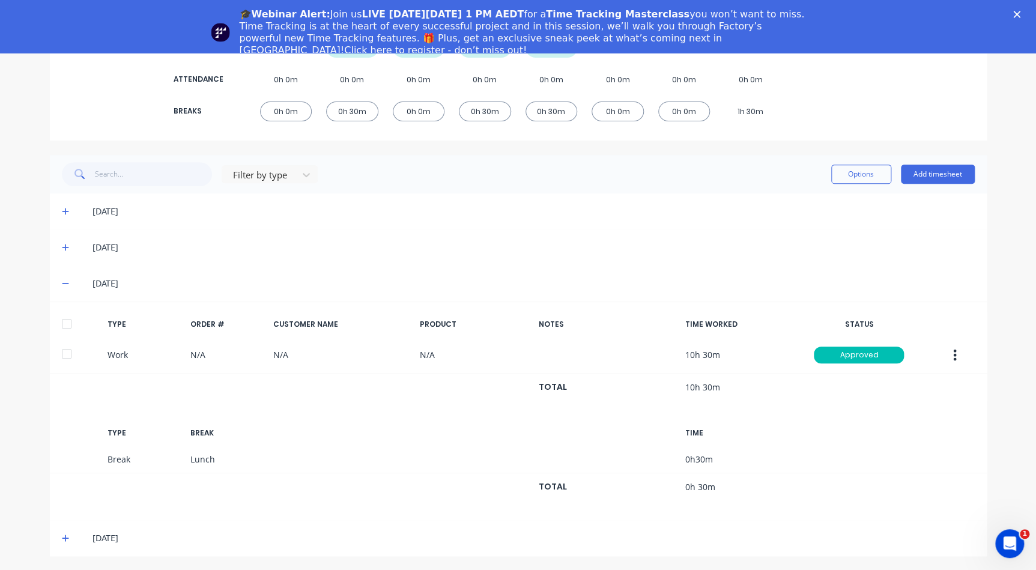
click at [62, 282] on icon at bounding box center [66, 283] width 8 height 8
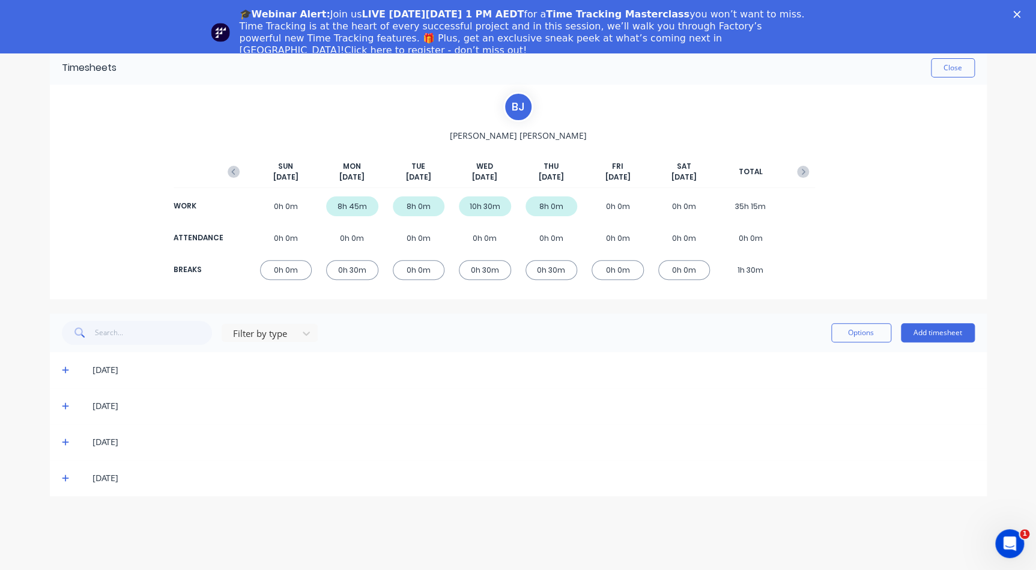
scroll to position [0, 0]
click at [66, 474] on icon at bounding box center [66, 478] width 8 height 8
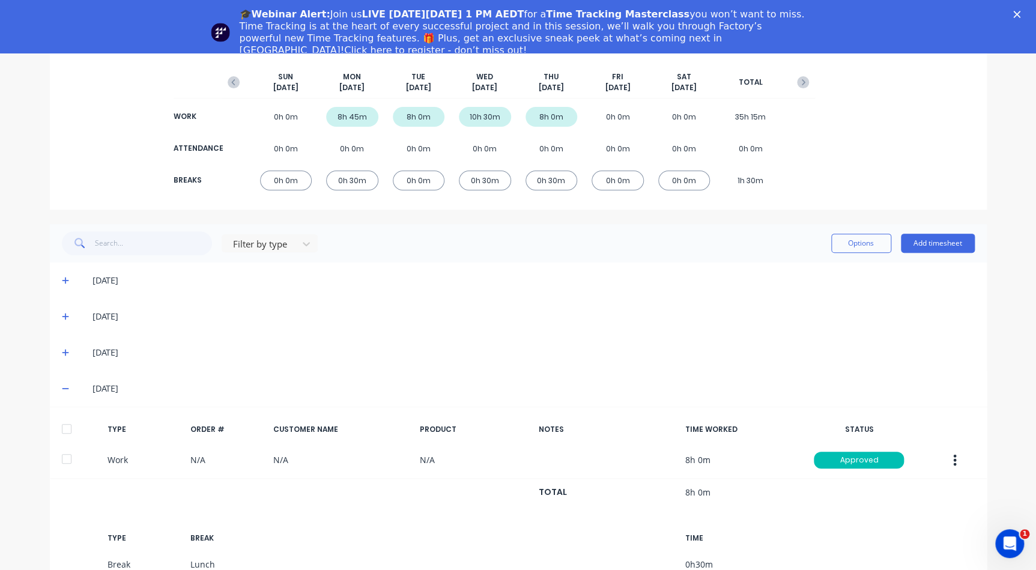
scroll to position [159, 0]
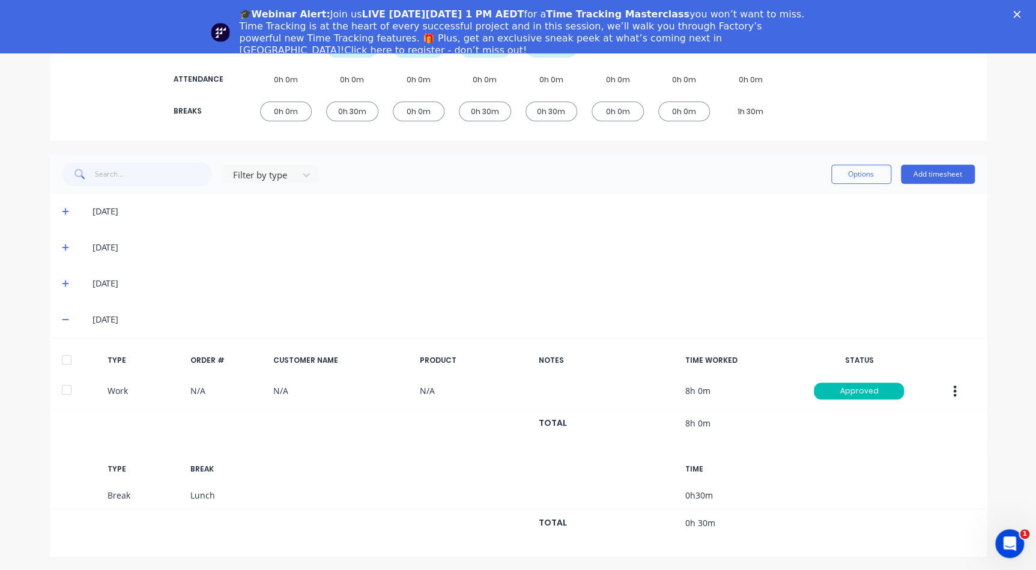
click at [62, 320] on icon at bounding box center [66, 319] width 8 height 8
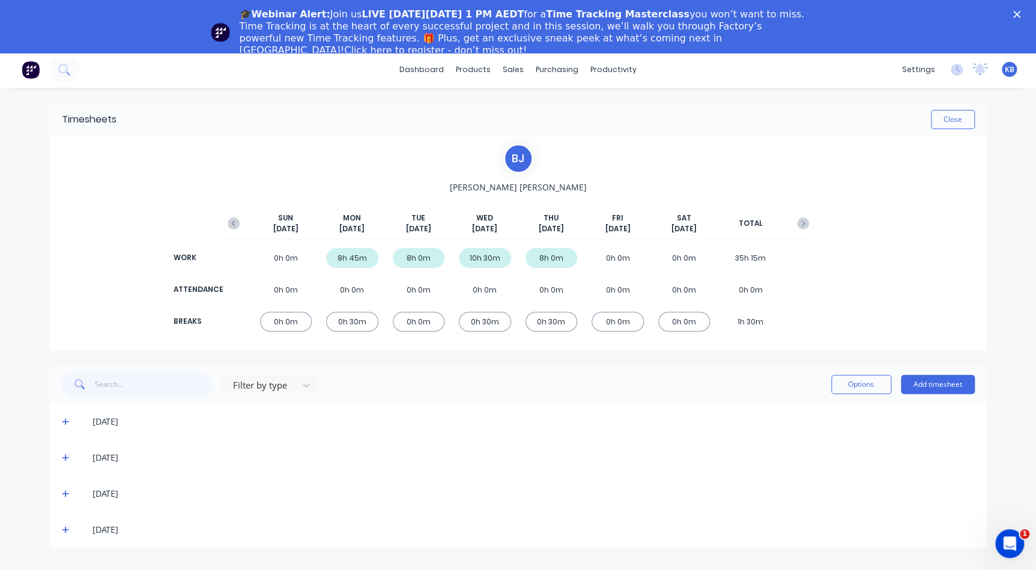
scroll to position [0, 0]
click at [959, 117] on button "Close" at bounding box center [953, 120] width 44 height 19
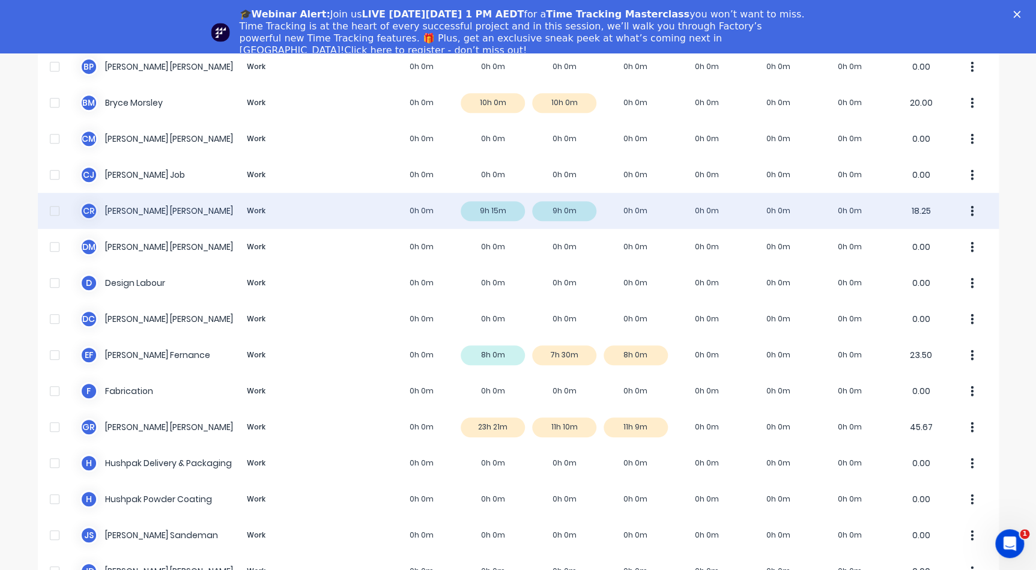
scroll to position [54, 0]
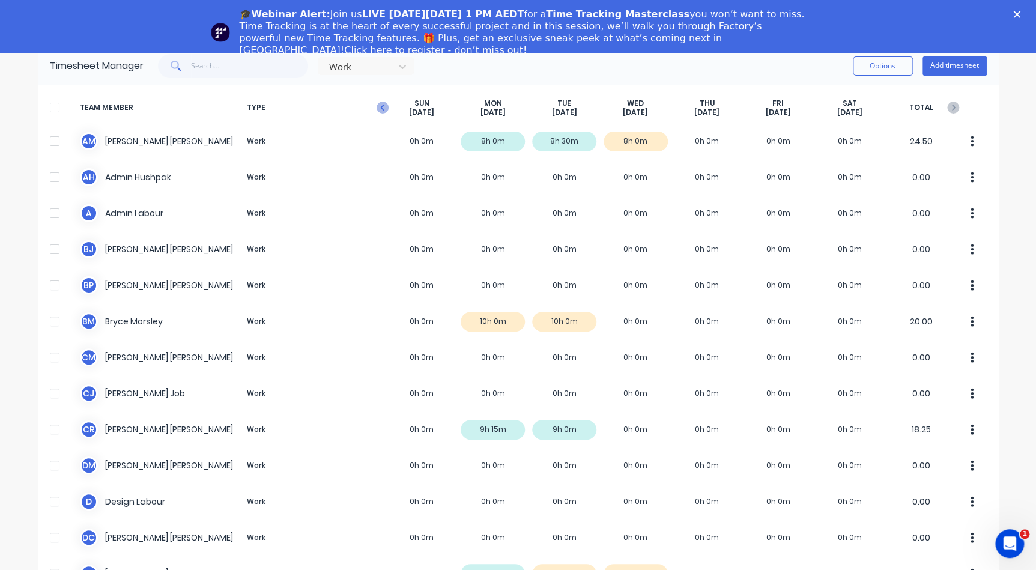
click at [377, 106] on icon "button" at bounding box center [383, 108] width 12 height 12
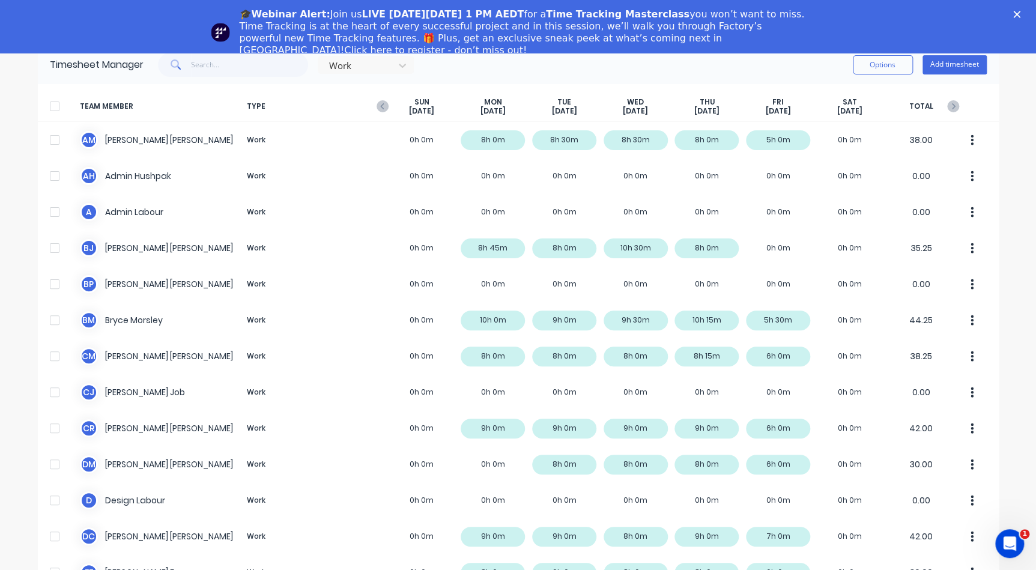
scroll to position [0, 0]
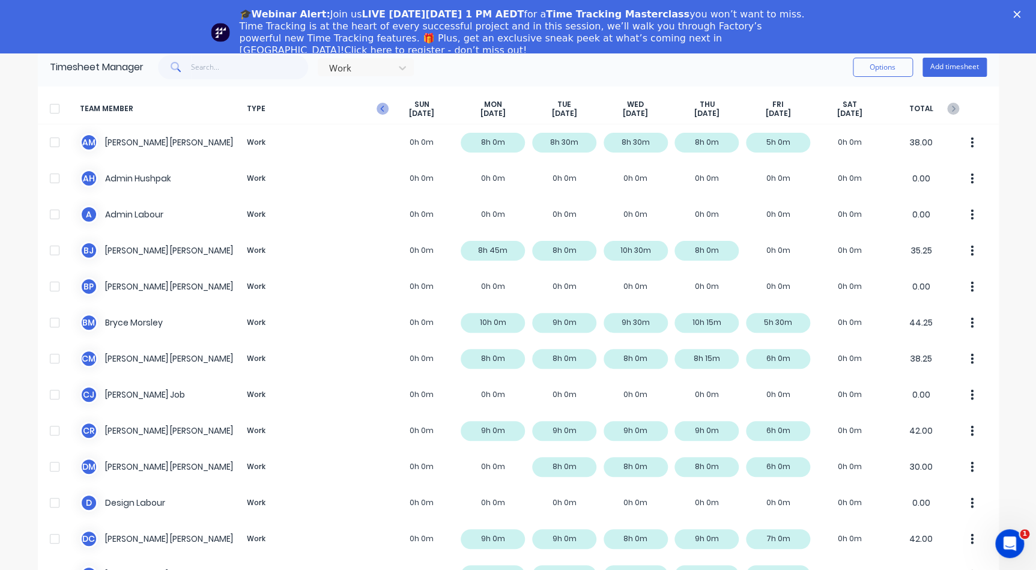
click at [381, 103] on icon "button" at bounding box center [383, 109] width 12 height 12
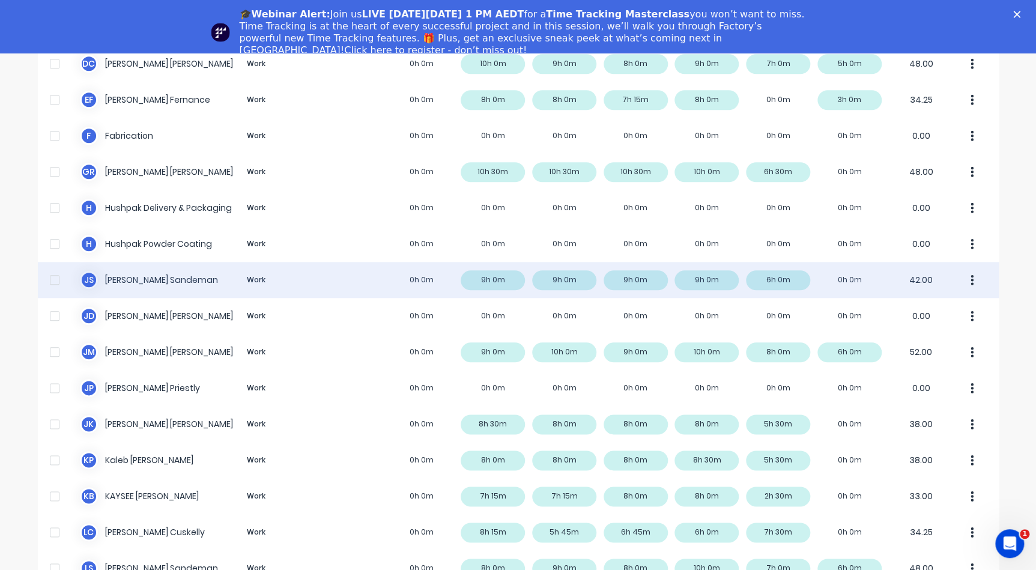
scroll to position [471, 0]
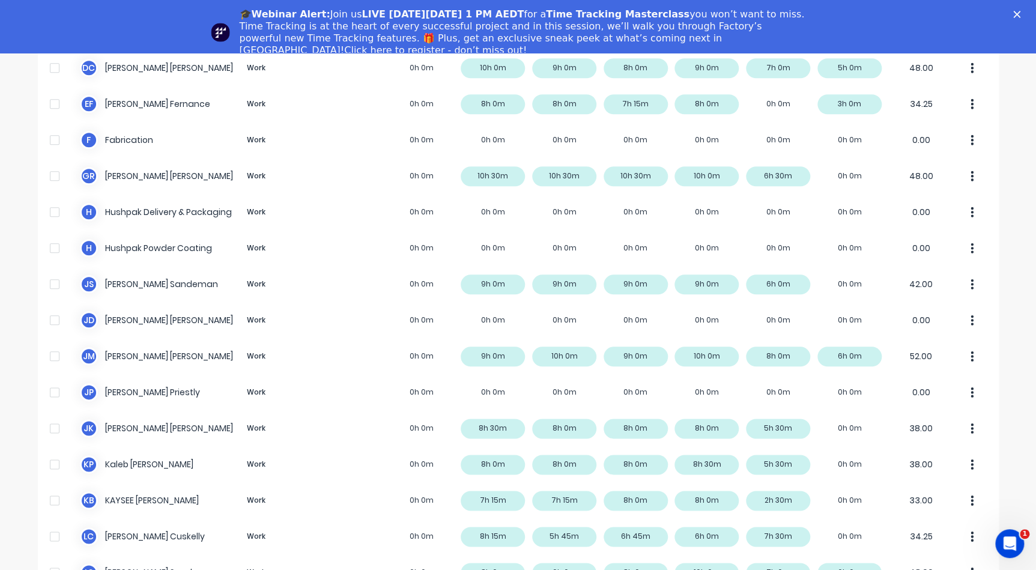
click at [1021, 14] on div "🎓Webinar Alert: Join us LIVE on Thursday, October 16 at 1 PM AEDT for a Time Tr…" at bounding box center [518, 32] width 1036 height 55
click at [1021, 12] on polygon "Close" at bounding box center [1016, 14] width 7 height 7
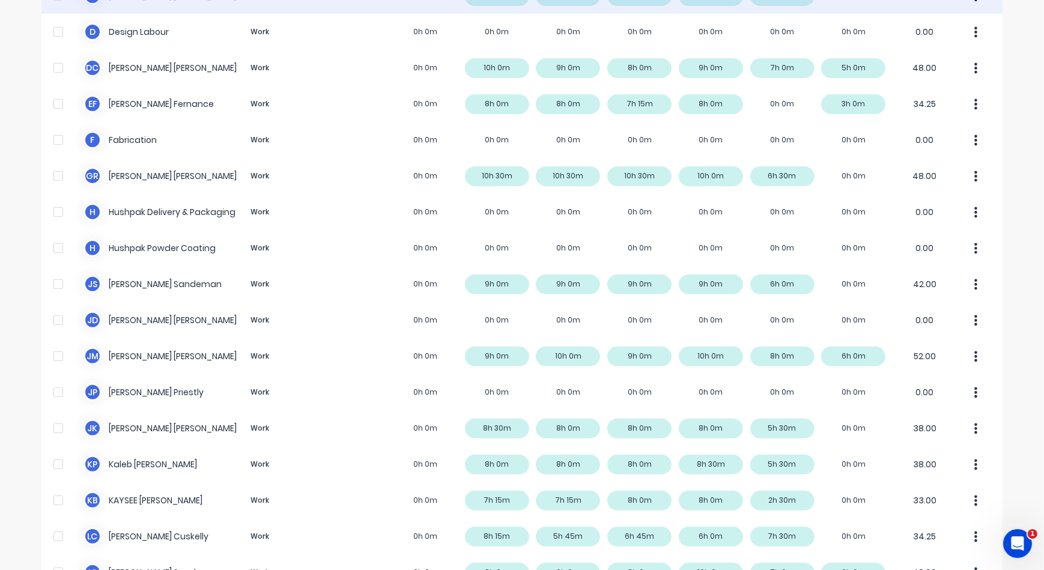
scroll to position [252, 0]
